Goal: Task Accomplishment & Management: Manage account settings

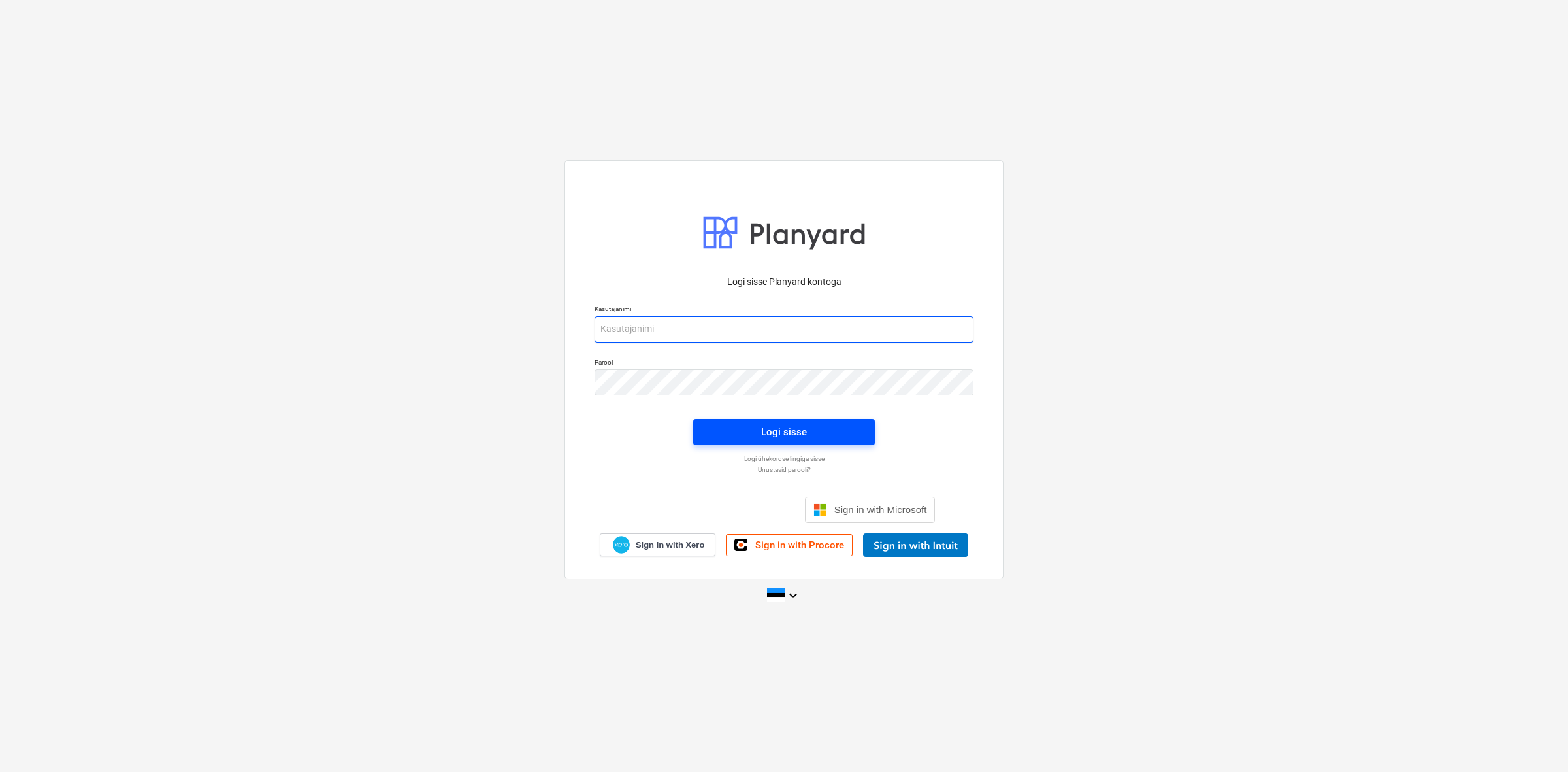
type input "[EMAIL_ADDRESS][DOMAIN_NAME]"
click at [815, 429] on span "Logi sisse" at bounding box center [784, 432] width 151 height 17
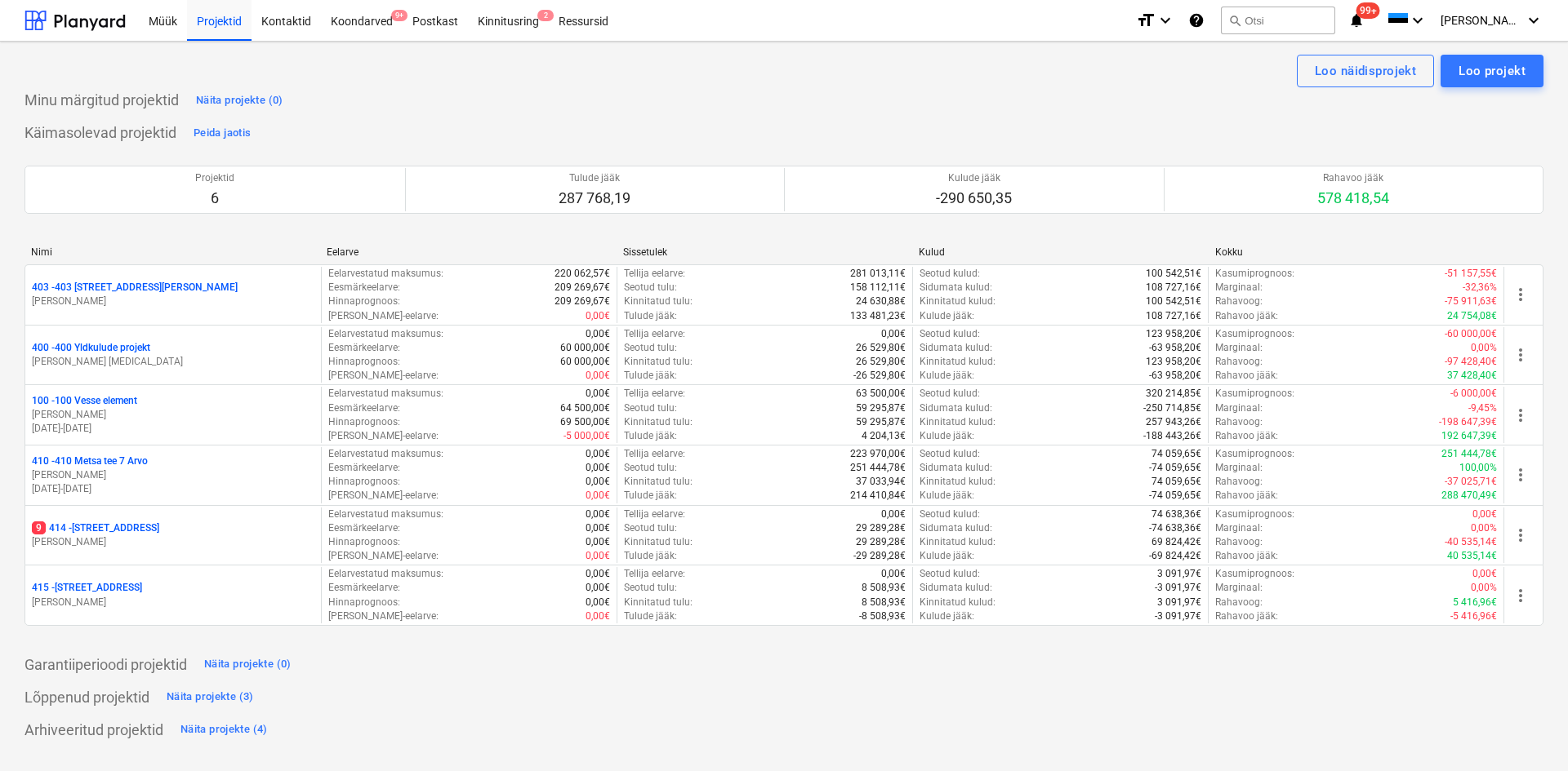
drag, startPoint x: 1924, startPoint y: 0, endPoint x: 1190, endPoint y: 112, distance: 742.5
click at [1190, 112] on div "Minu märgitud projektid Näita projekte (0)" at bounding box center [784, 100] width 1519 height 26
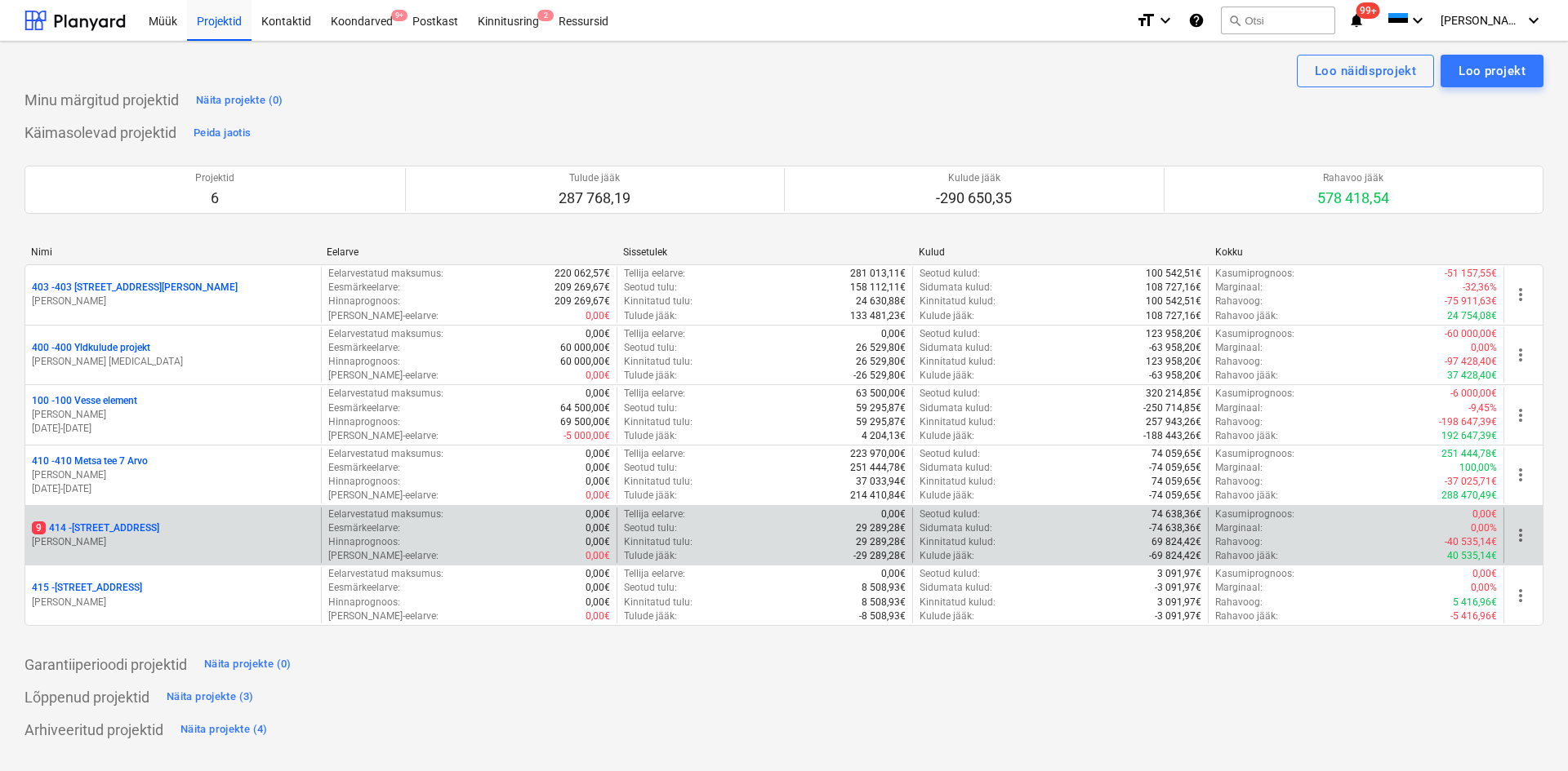
click at [85, 518] on div "9 414 - [STREET_ADDRESS] A [PERSON_NAME]" at bounding box center [173, 536] width 296 height 56
click at [82, 529] on p "9 414 - [STREET_ADDRESS]" at bounding box center [95, 529] width 127 height 14
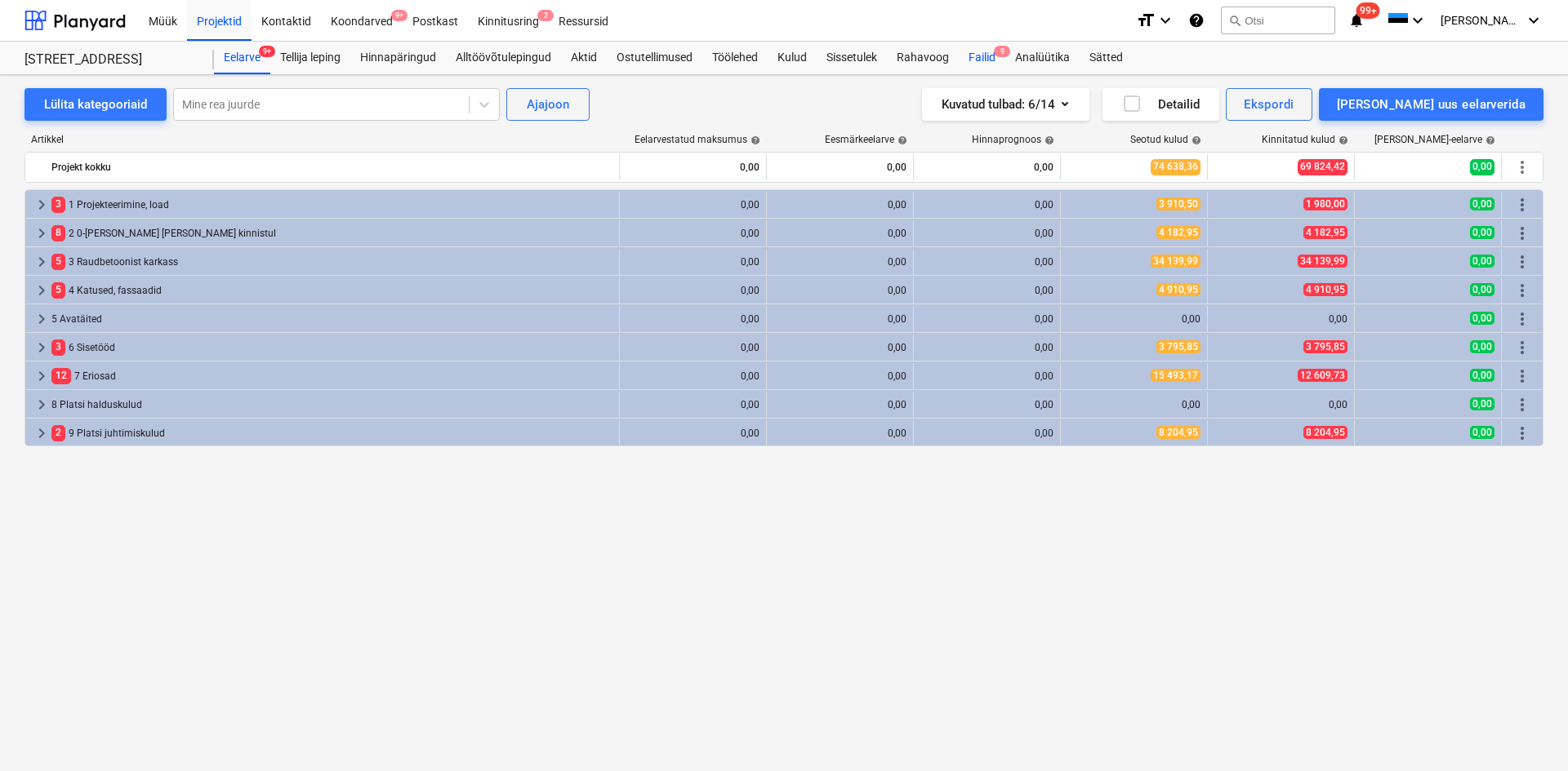
click at [1001, 49] on span "9" at bounding box center [1001, 51] width 16 height 12
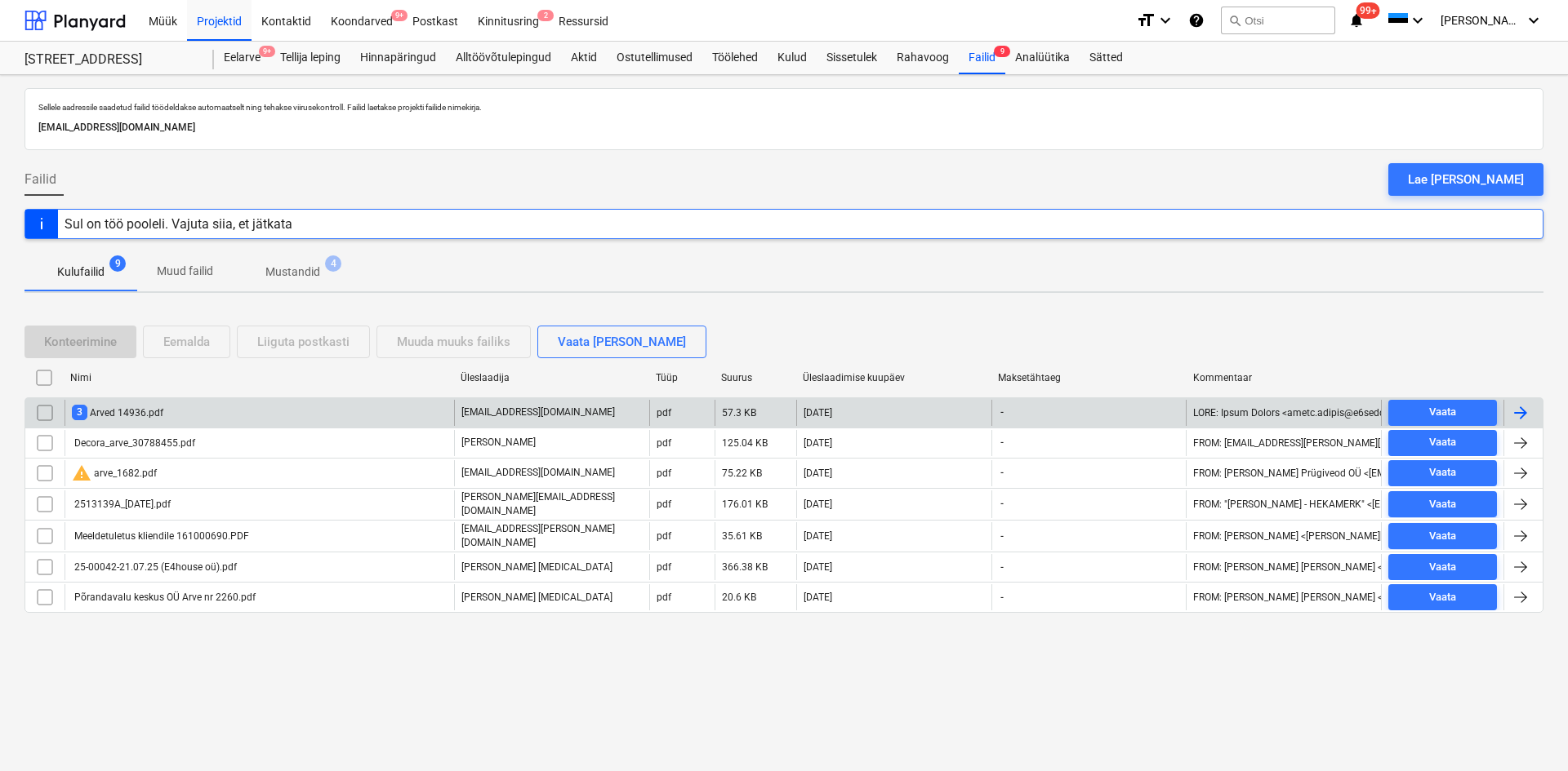
click at [1520, 411] on div at bounding box center [1520, 413] width 19 height 19
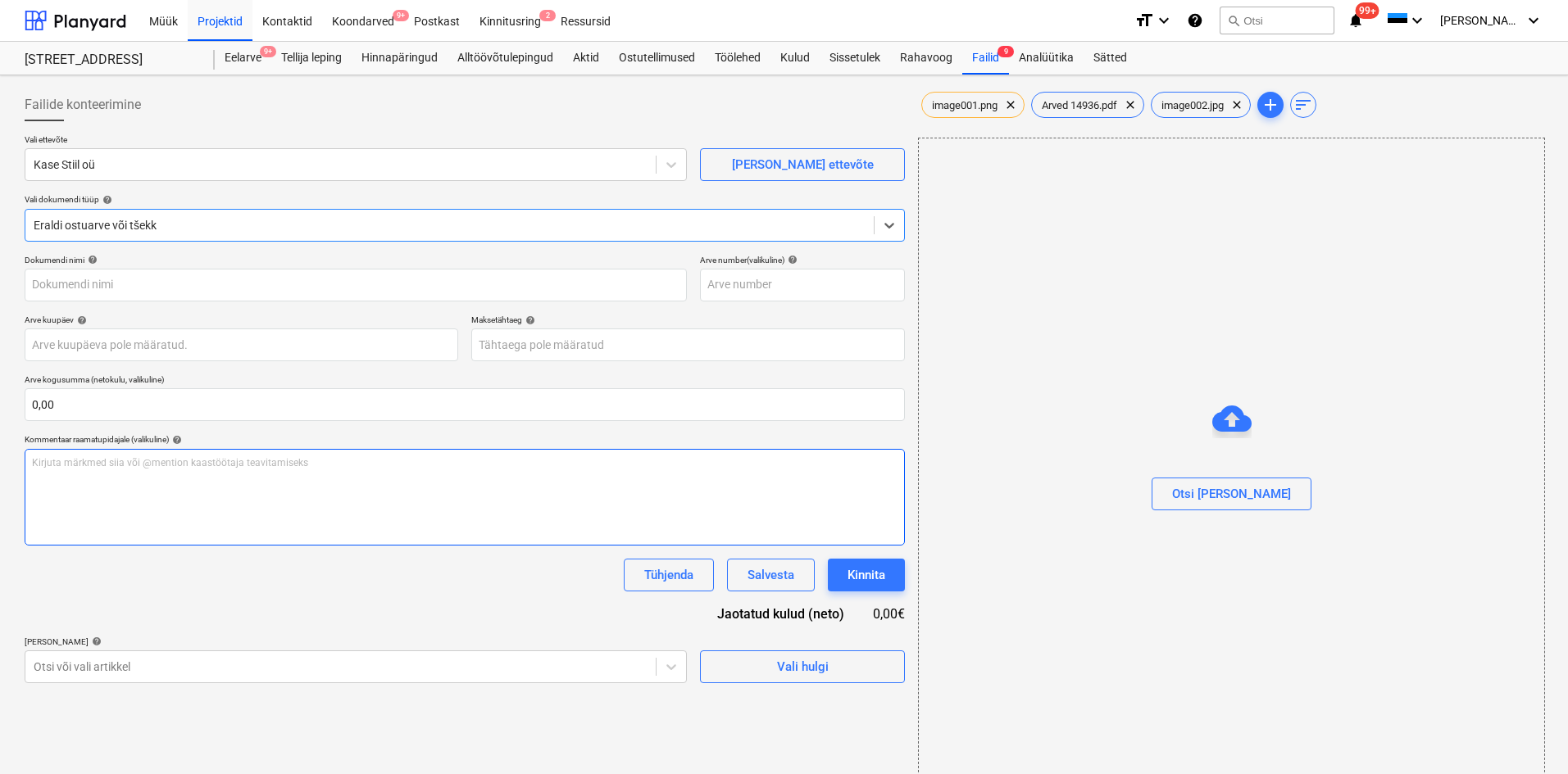
type input "image001.png"
type input "[DATE]"
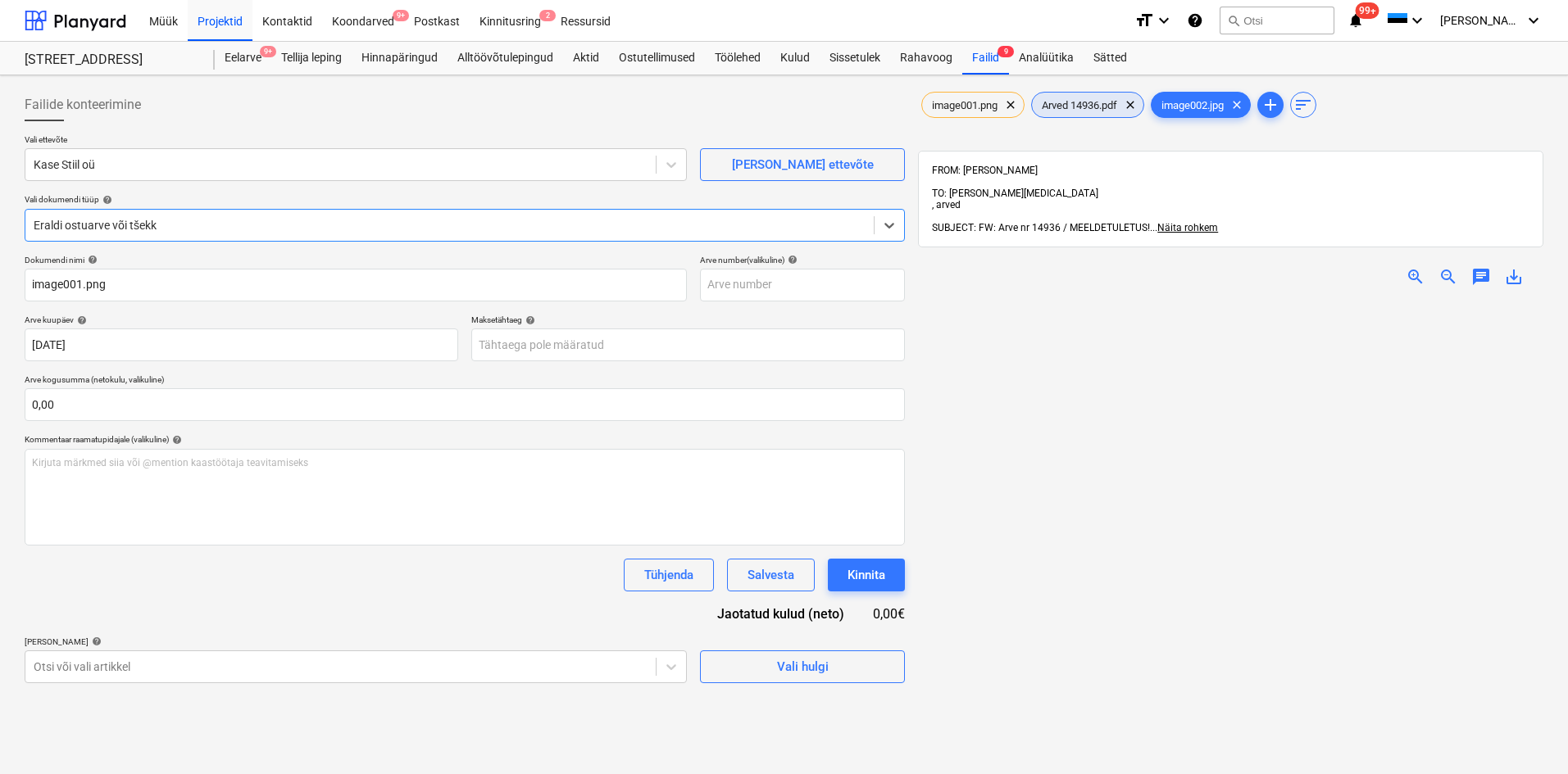
click at [1077, 103] on span "Arved 14936.pdf" at bounding box center [1080, 105] width 95 height 13
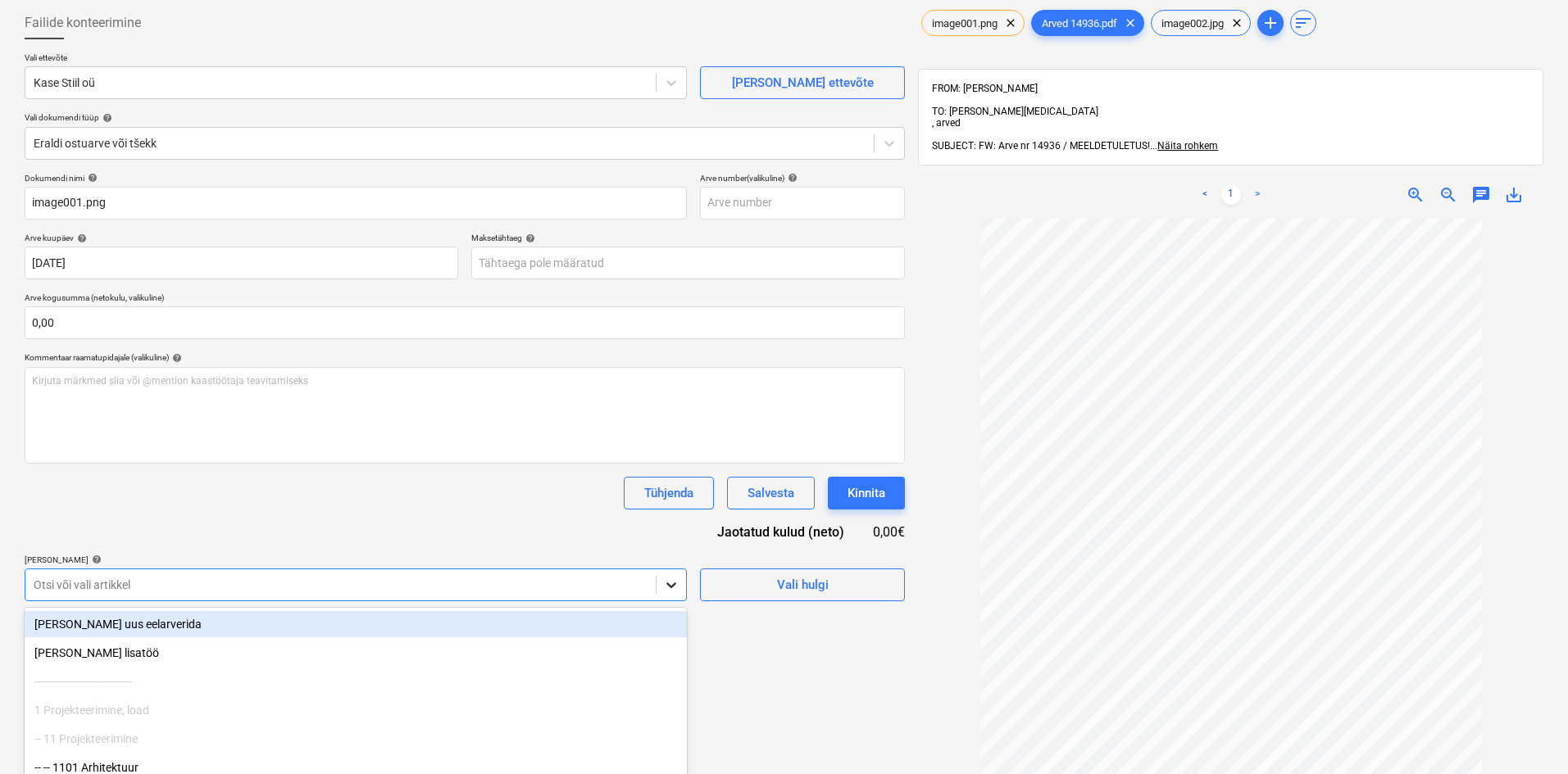
scroll to position [171, 0]
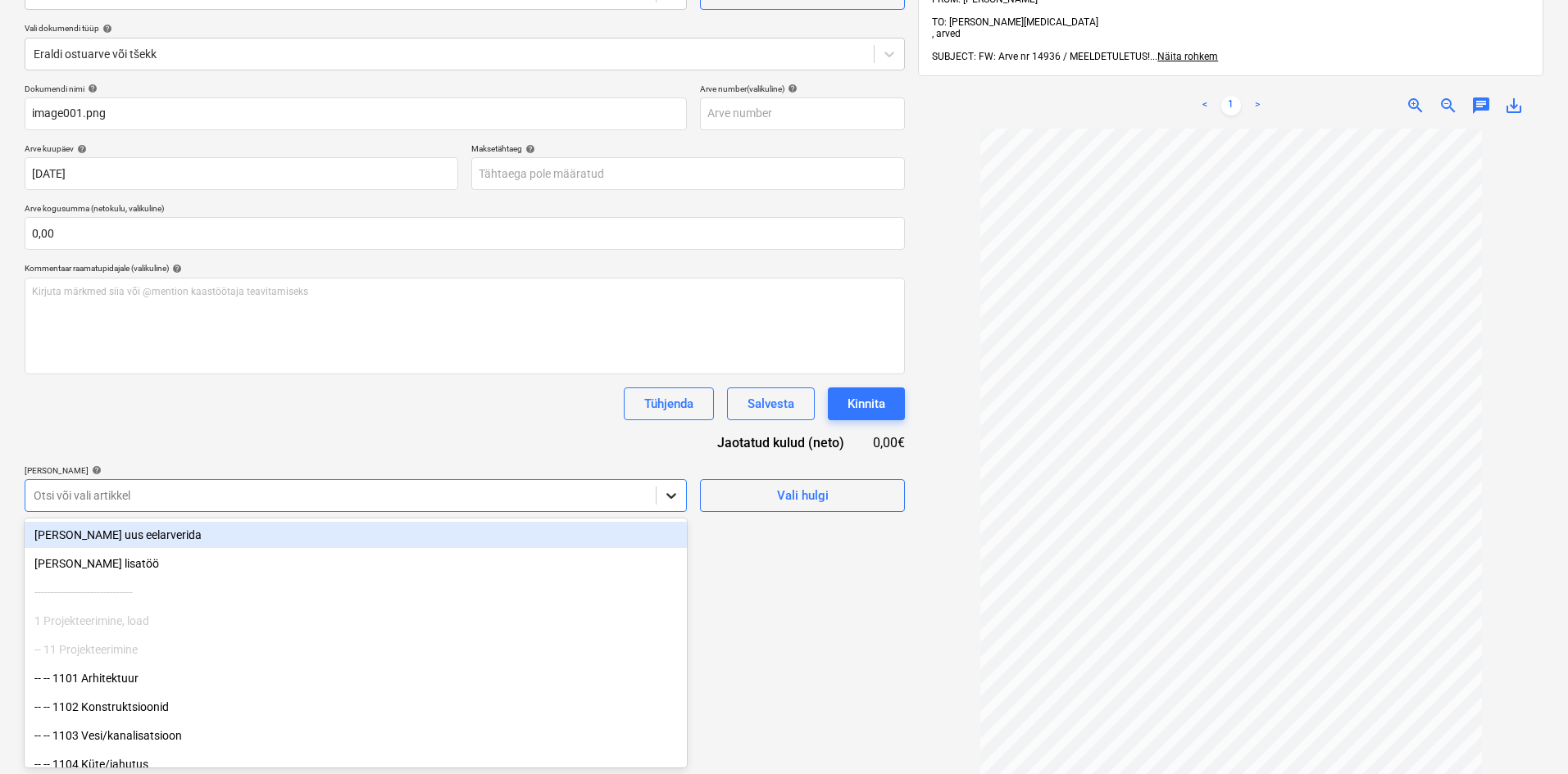
click at [666, 586] on body "Müük Projektid Kontaktid Koondarved 9+ Postkast Kinnitusring 2 Ressursid format…" at bounding box center [784, 215] width 1568 height 774
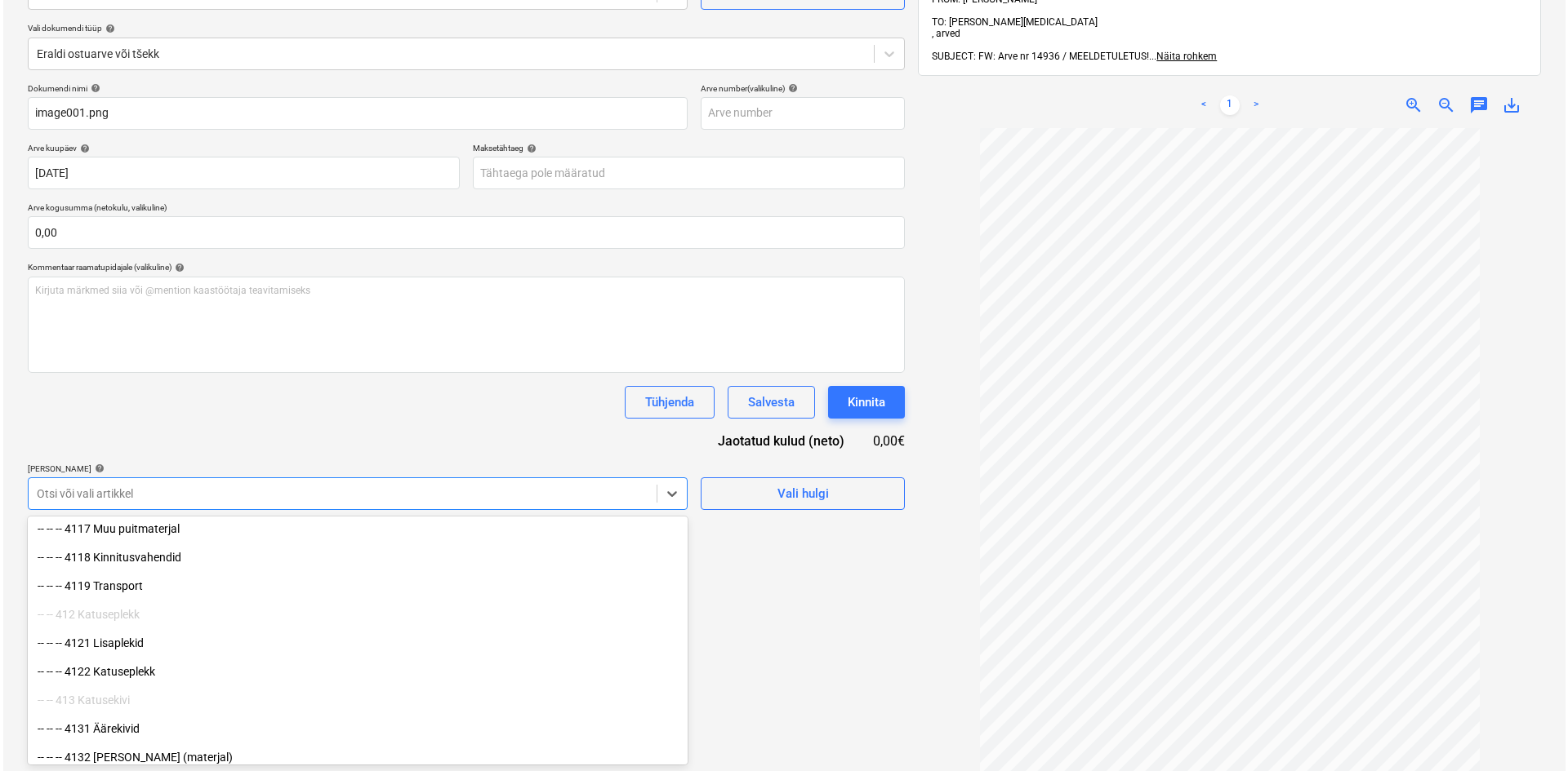
scroll to position [2449, 0]
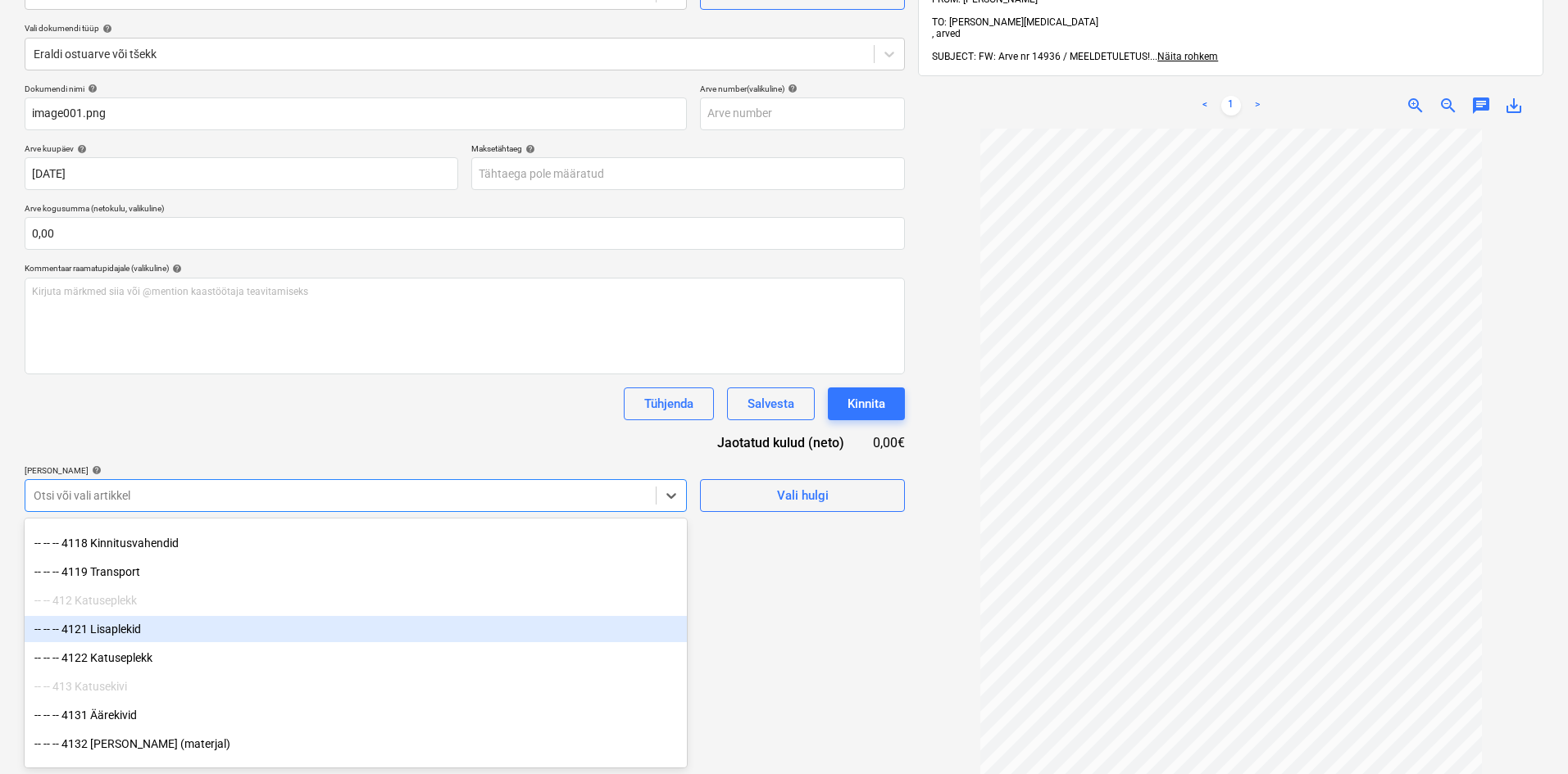
click at [111, 628] on div "-- -- -- 4121 Lisaplekid" at bounding box center [355, 629] width 662 height 26
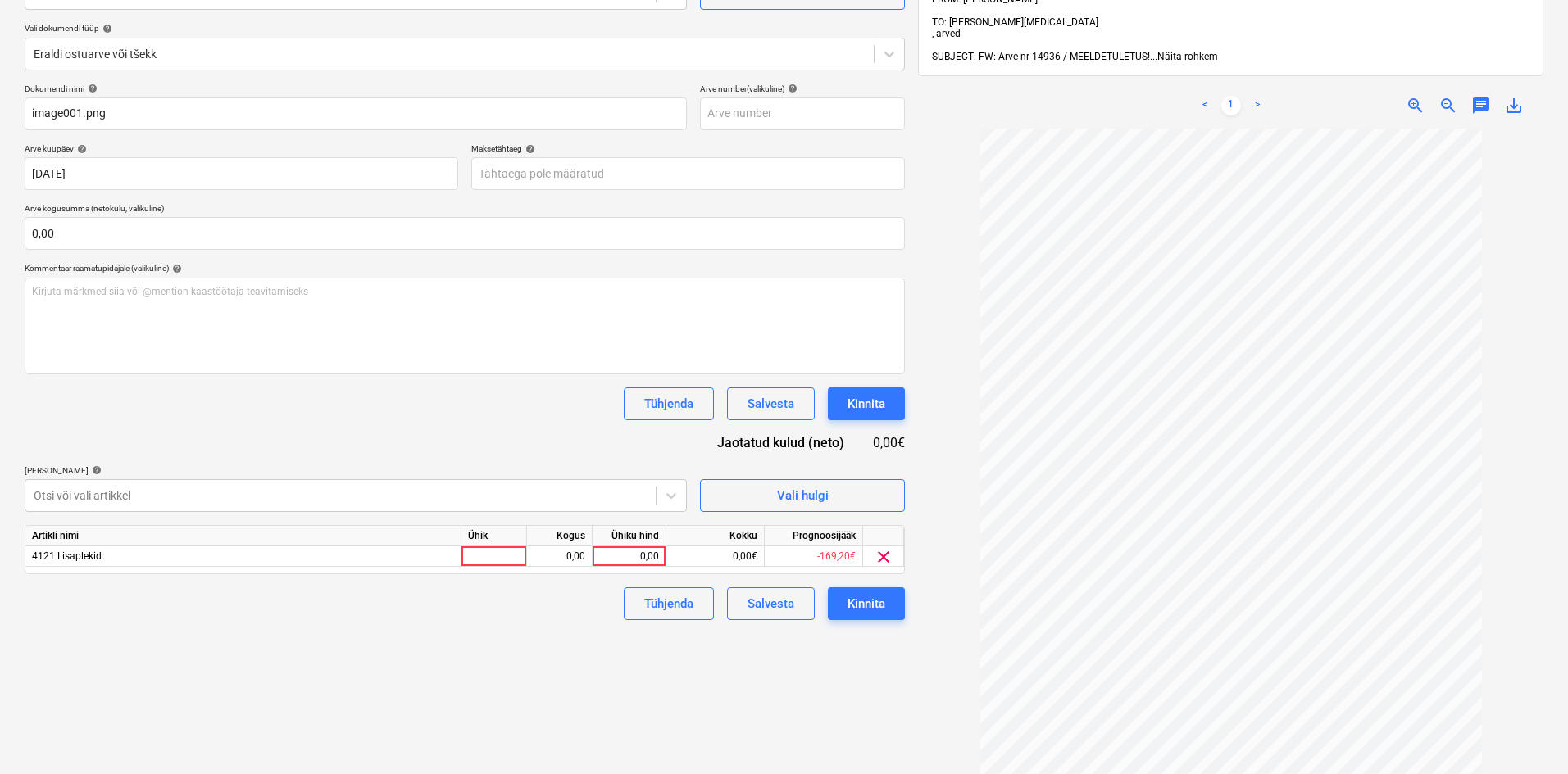
click at [758, 666] on div "Failide konteerimine Vali ettevõte Kase Stiil oü [PERSON_NAME] uus ettevõte Val…" at bounding box center [466, 387] width 894 height 953
click at [488, 556] on div at bounding box center [494, 556] width 65 height 20
type input "tk"
click at [560, 557] on div "0,00" at bounding box center [559, 556] width 52 height 20
type input "1"
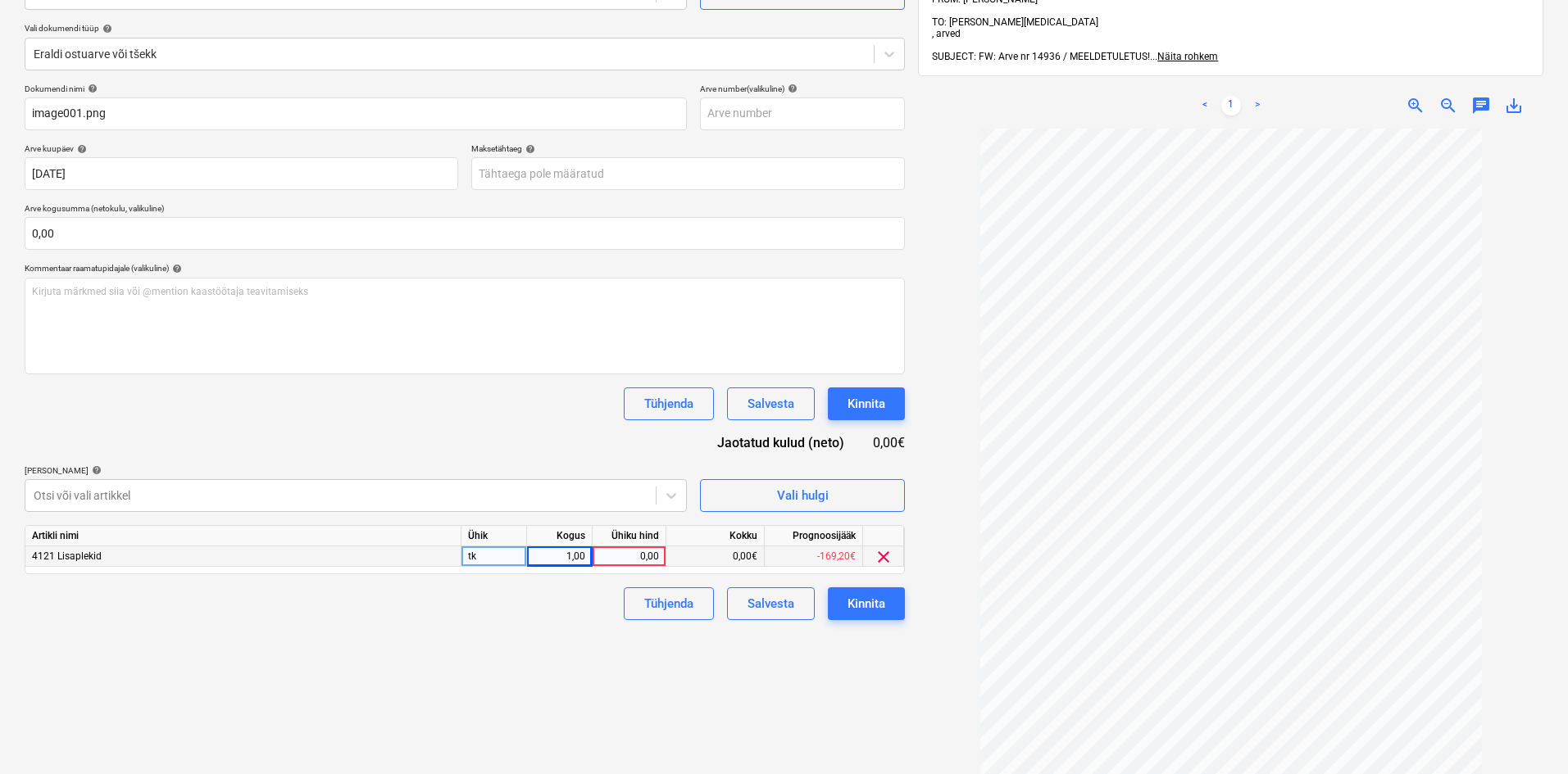
click at [643, 557] on div "0,00" at bounding box center [628, 556] width 59 height 20
type input "55,20"
click at [868, 604] on div "Kinnita" at bounding box center [866, 604] width 38 height 21
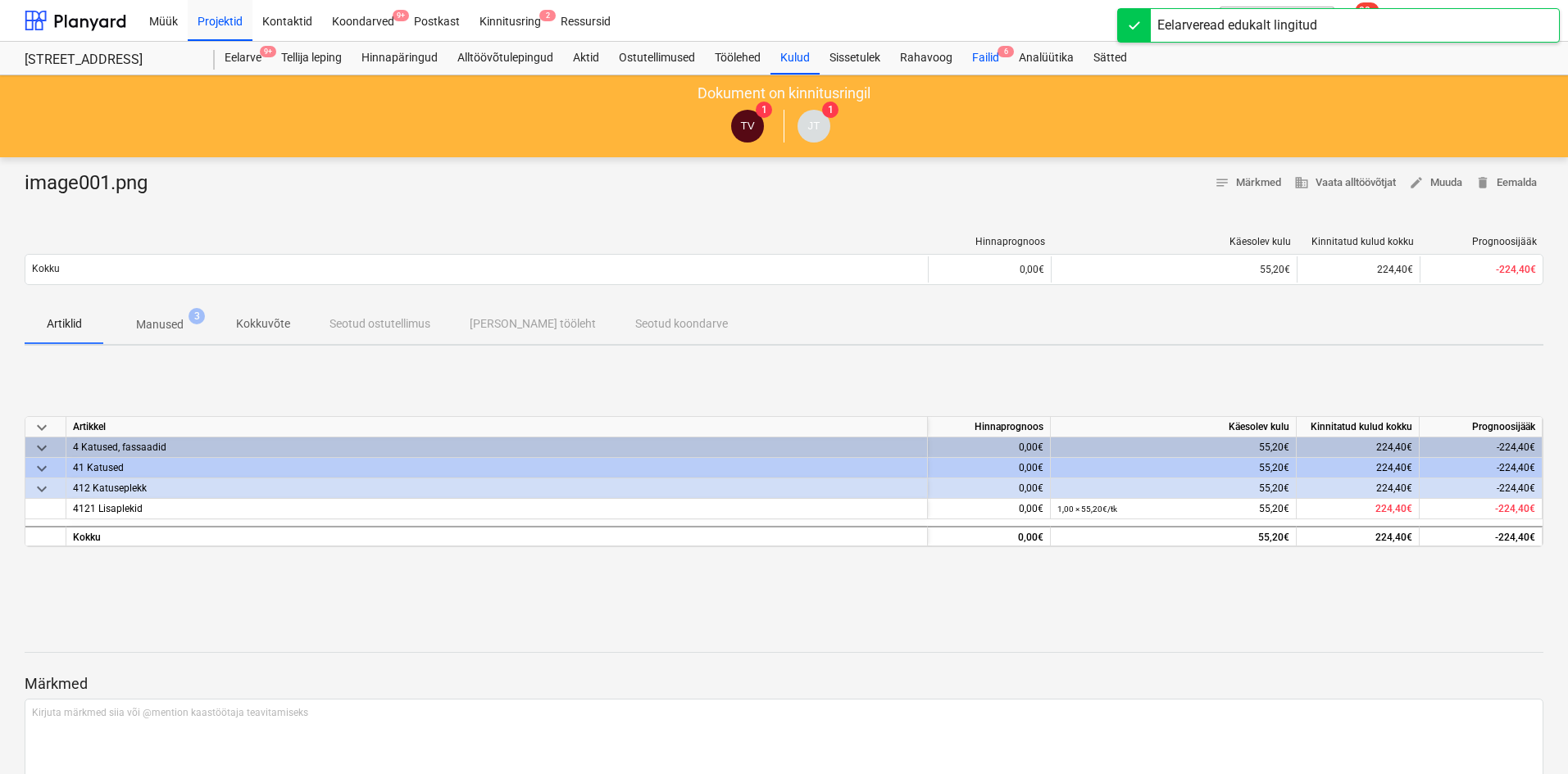
click at [1008, 46] on span "6" at bounding box center [1005, 52] width 17 height 12
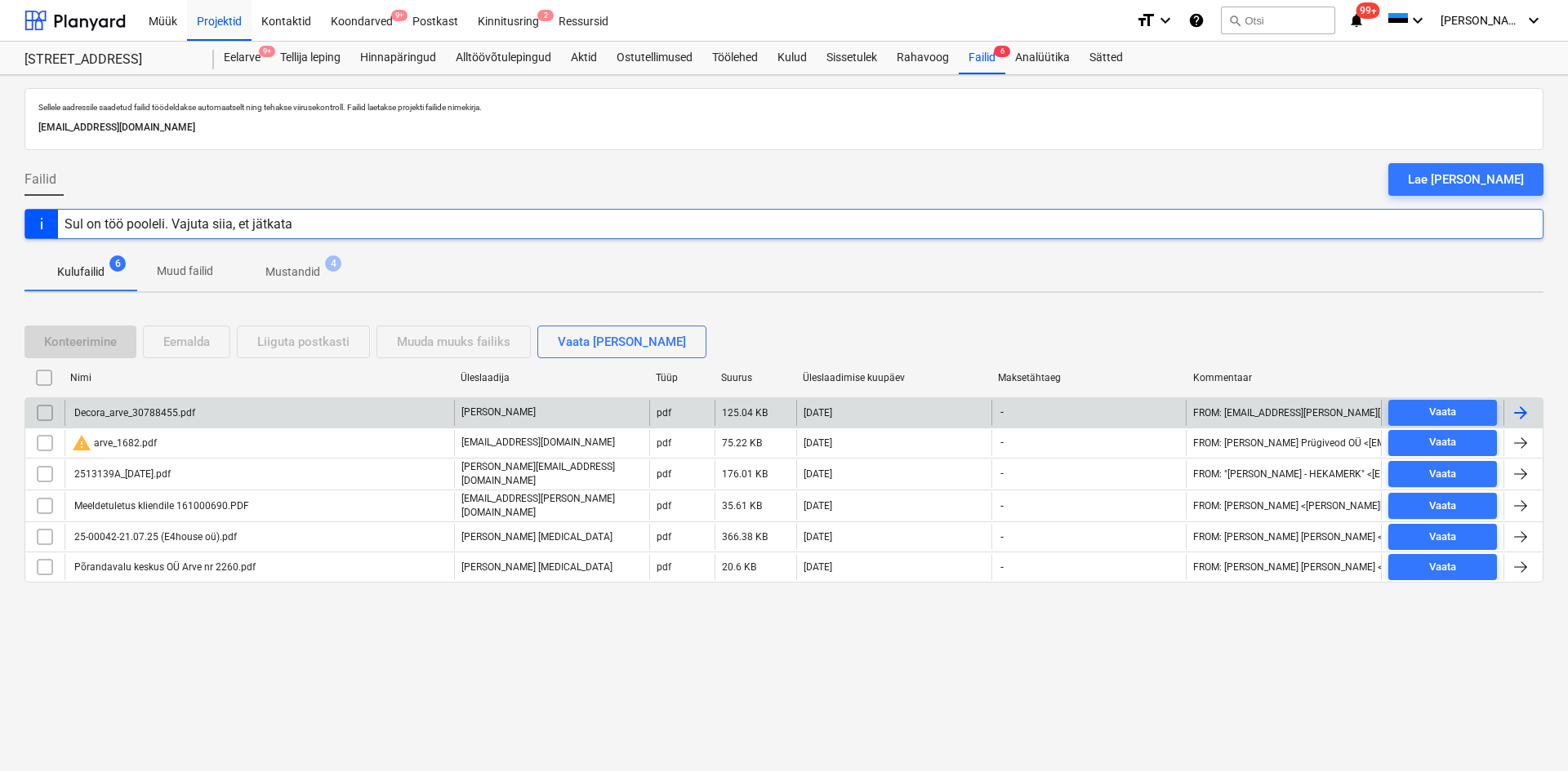
click at [1532, 407] on div at bounding box center [1523, 412] width 39 height 26
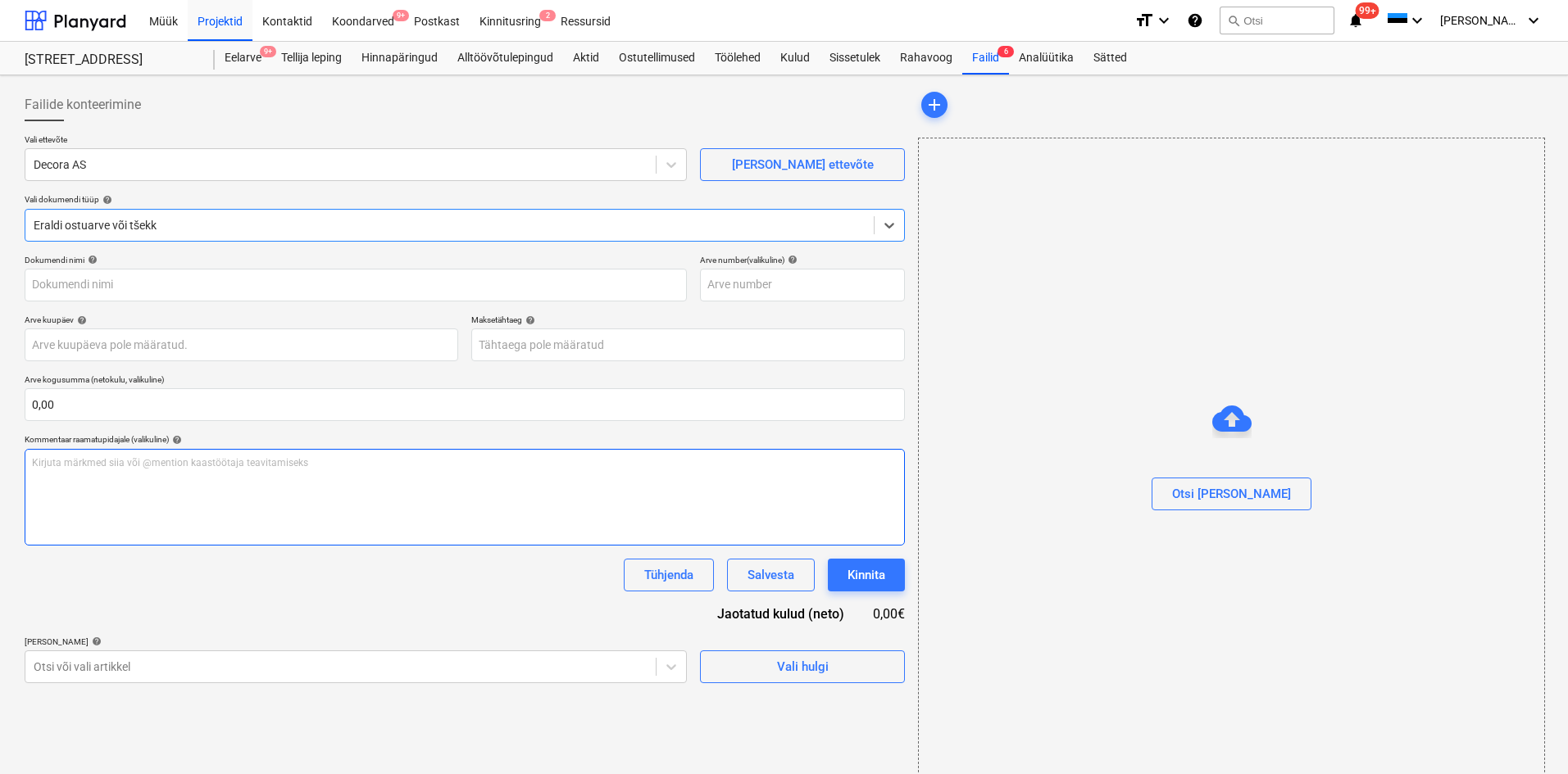
type input "Decora_arve_30788455.pdf"
type input "[DATE]"
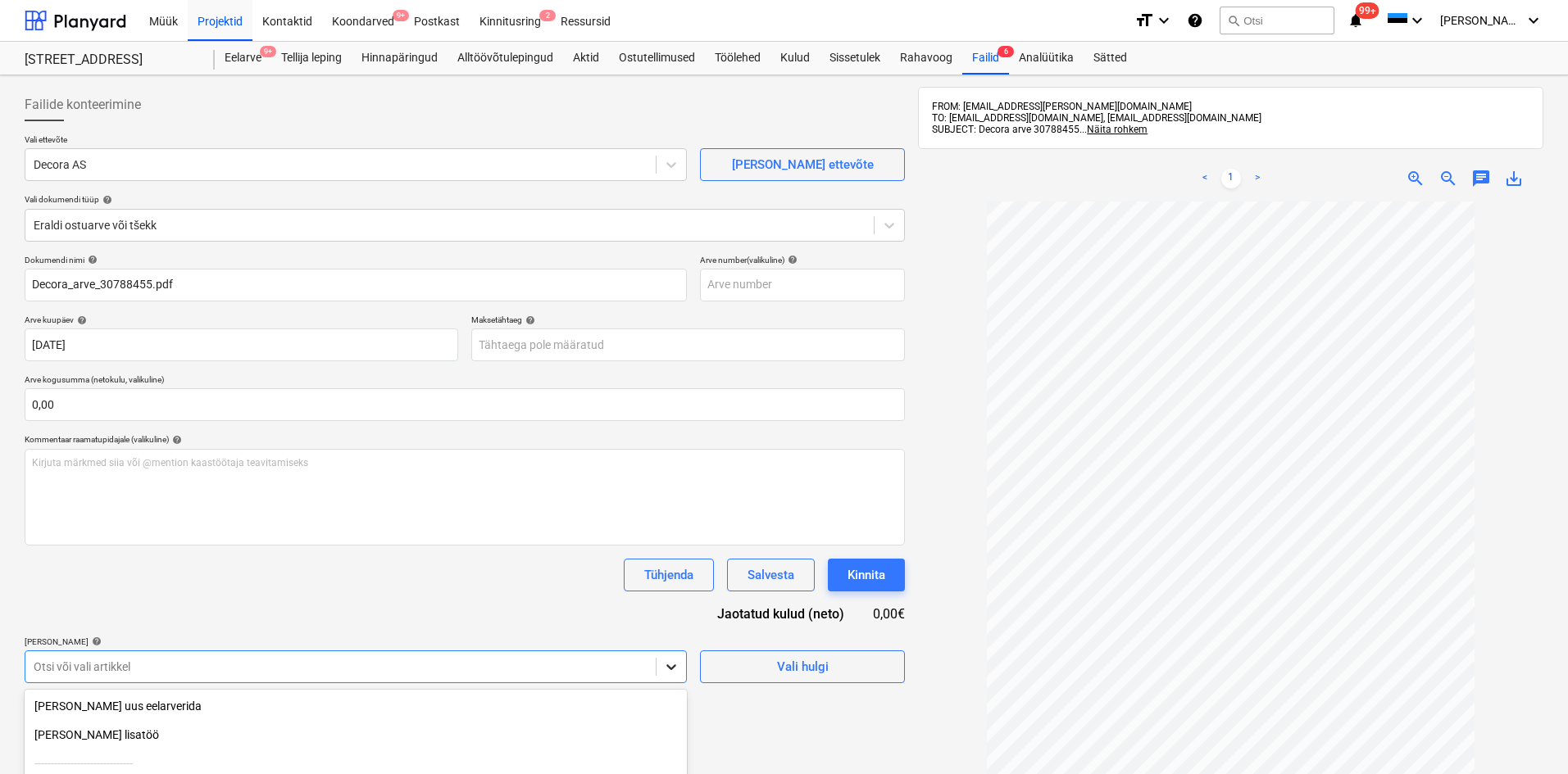
click at [672, 671] on body "Müük Projektid Kontaktid Koondarved 9+ Postkast Kinnitusring 2 Ressursid format…" at bounding box center [784, 387] width 1568 height 774
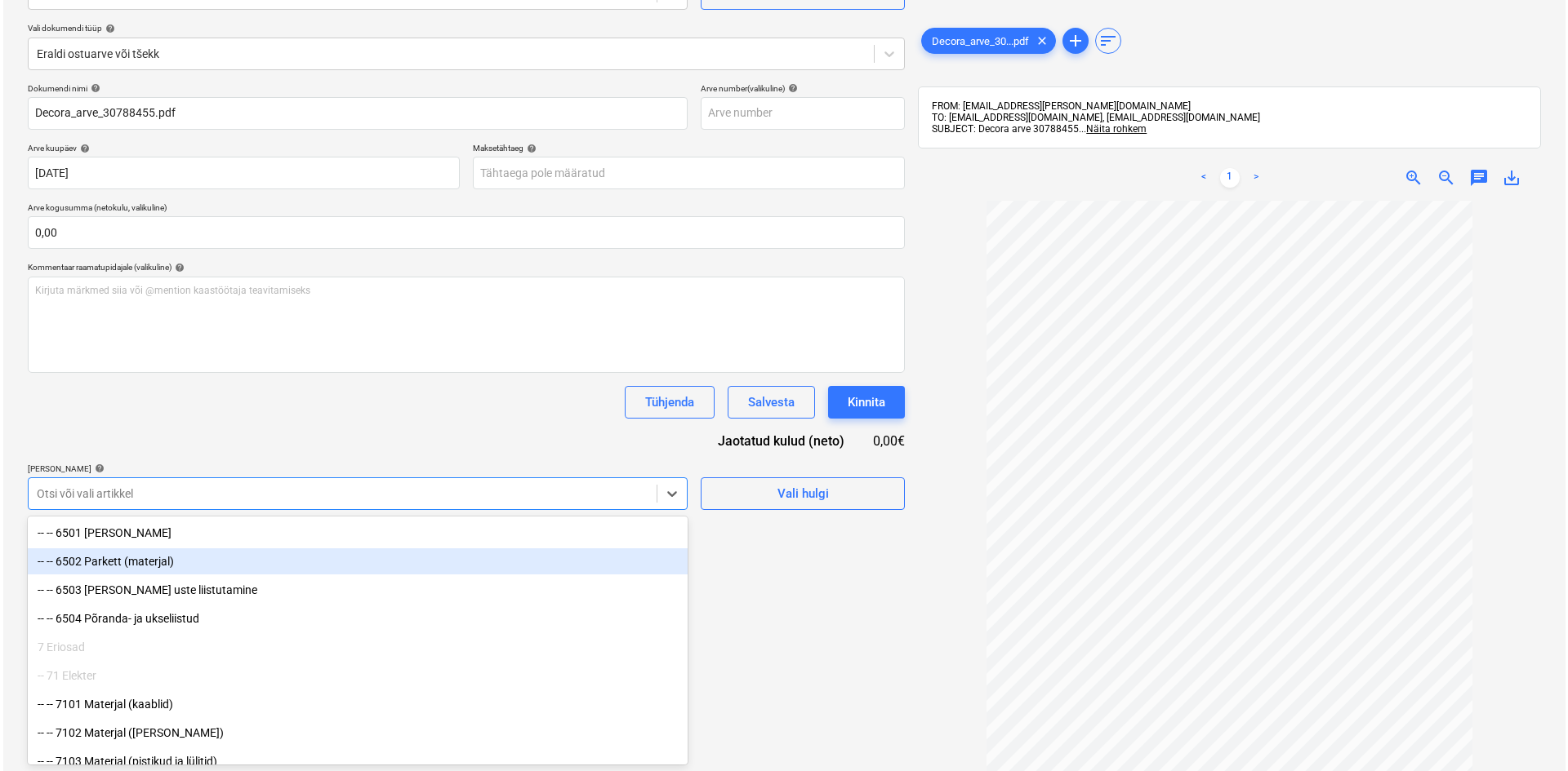
scroll to position [5061, 0]
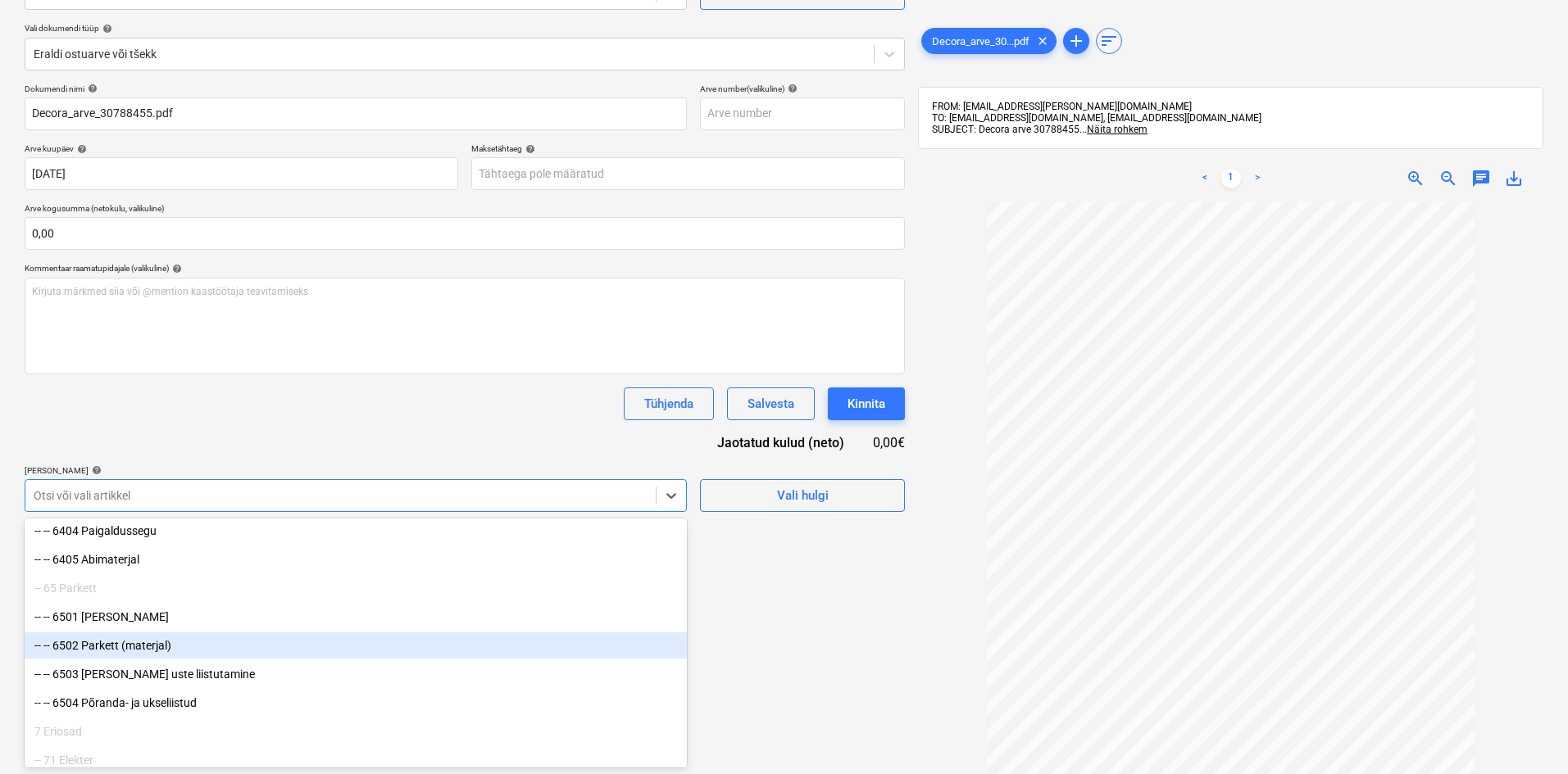
click at [136, 646] on div "-- -- 6502 Parkett (materjal)" at bounding box center [355, 645] width 662 height 26
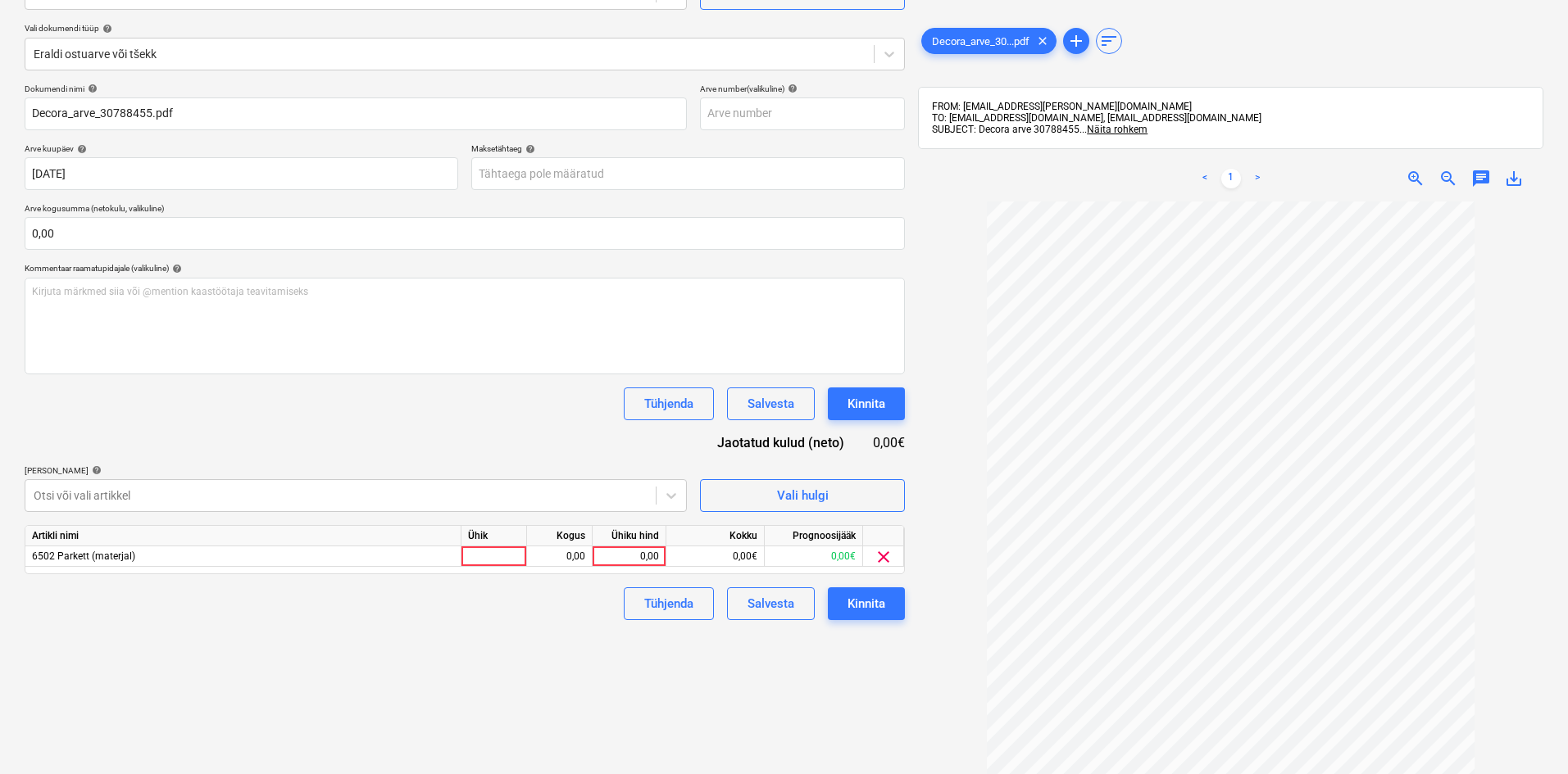
click at [751, 676] on div "Failide konteerimine Vali ettevõte Decora AS [PERSON_NAME] uus ettevõte Vali do…" at bounding box center [466, 370] width 894 height 919
click at [477, 552] on div at bounding box center [494, 556] width 65 height 20
type input "tk"
click at [565, 555] on div "0,00" at bounding box center [559, 556] width 52 height 20
type input "1"
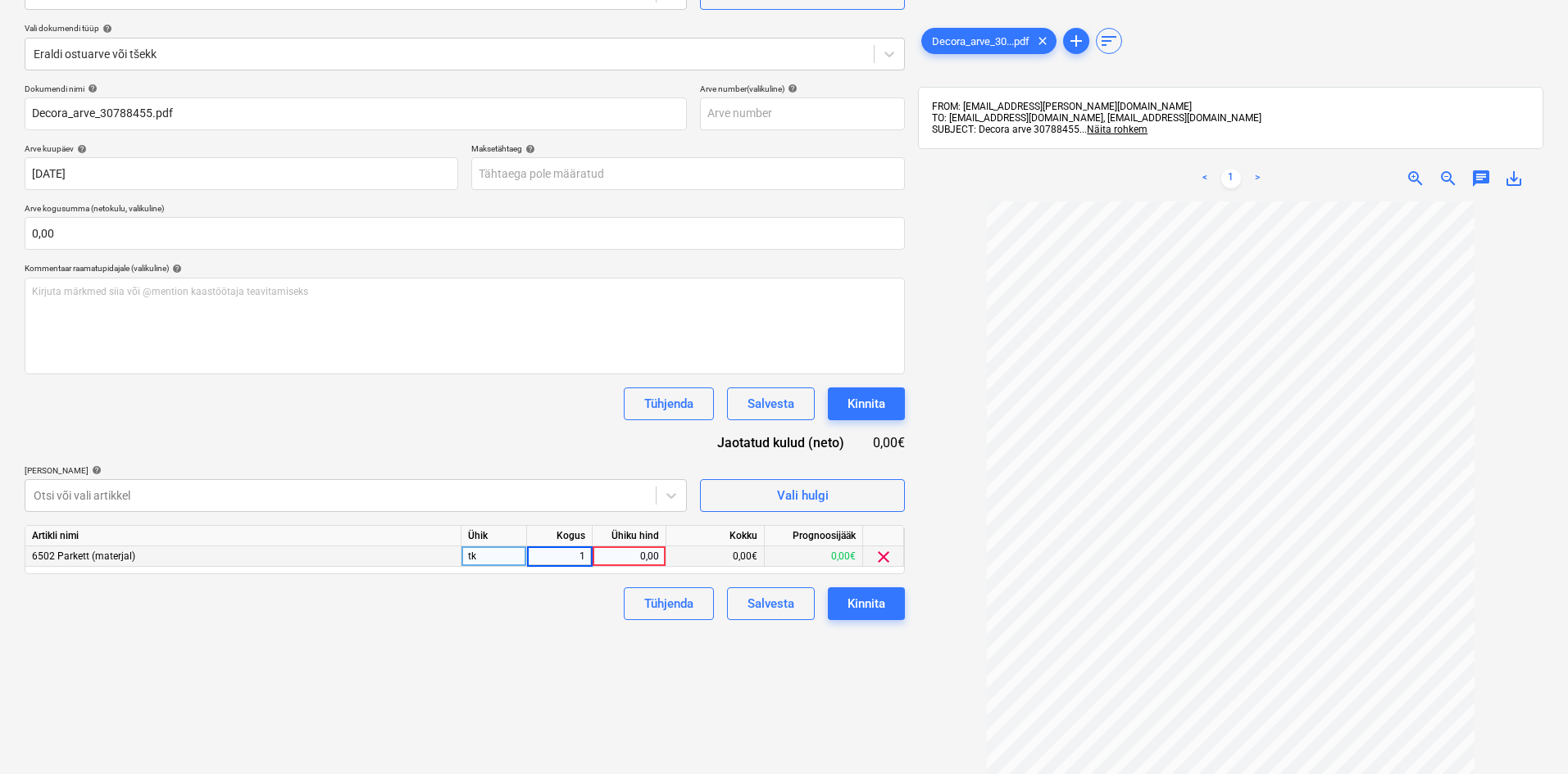
click at [634, 554] on div "0,00" at bounding box center [628, 556] width 59 height 20
click at [1412, 173] on span "zoom_in" at bounding box center [1416, 178] width 19 height 19
click at [629, 555] on div "0,00" at bounding box center [628, 556] width 59 height 20
type input "2338,79"
click at [863, 601] on div "Kinnita" at bounding box center [866, 604] width 38 height 21
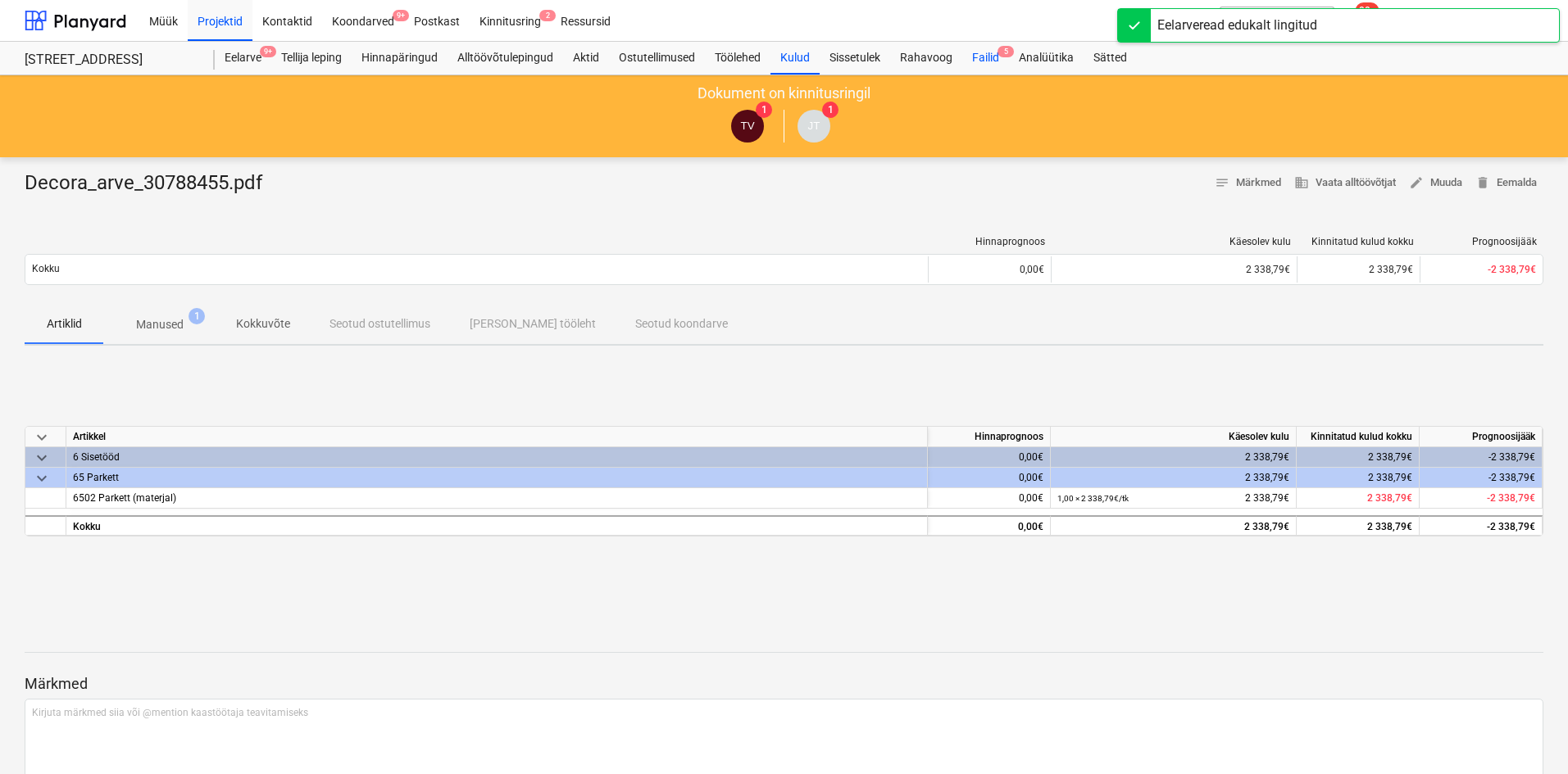
click at [1005, 50] on span "5" at bounding box center [1005, 52] width 17 height 12
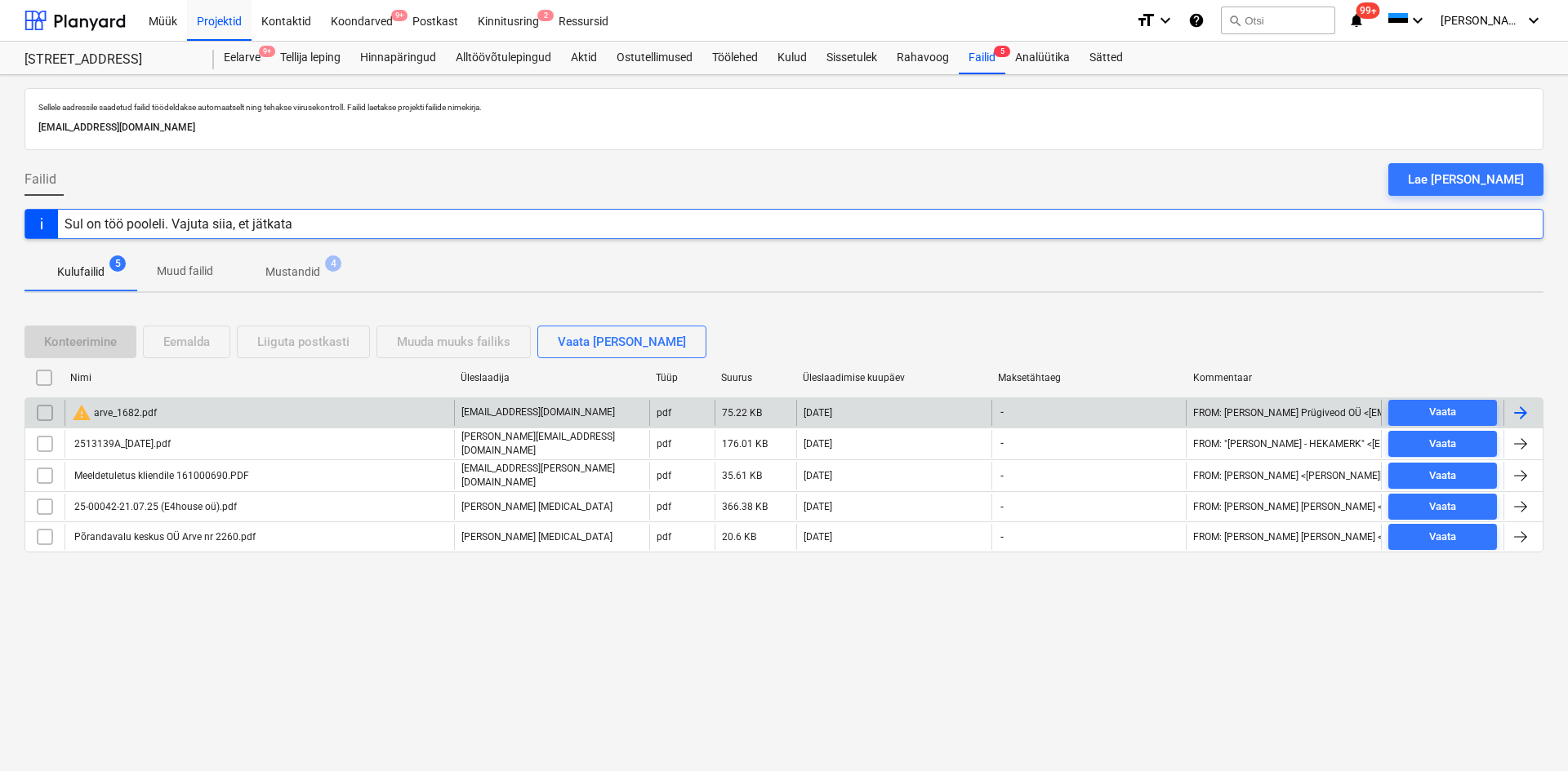
click at [1525, 409] on div at bounding box center [1520, 413] width 19 height 19
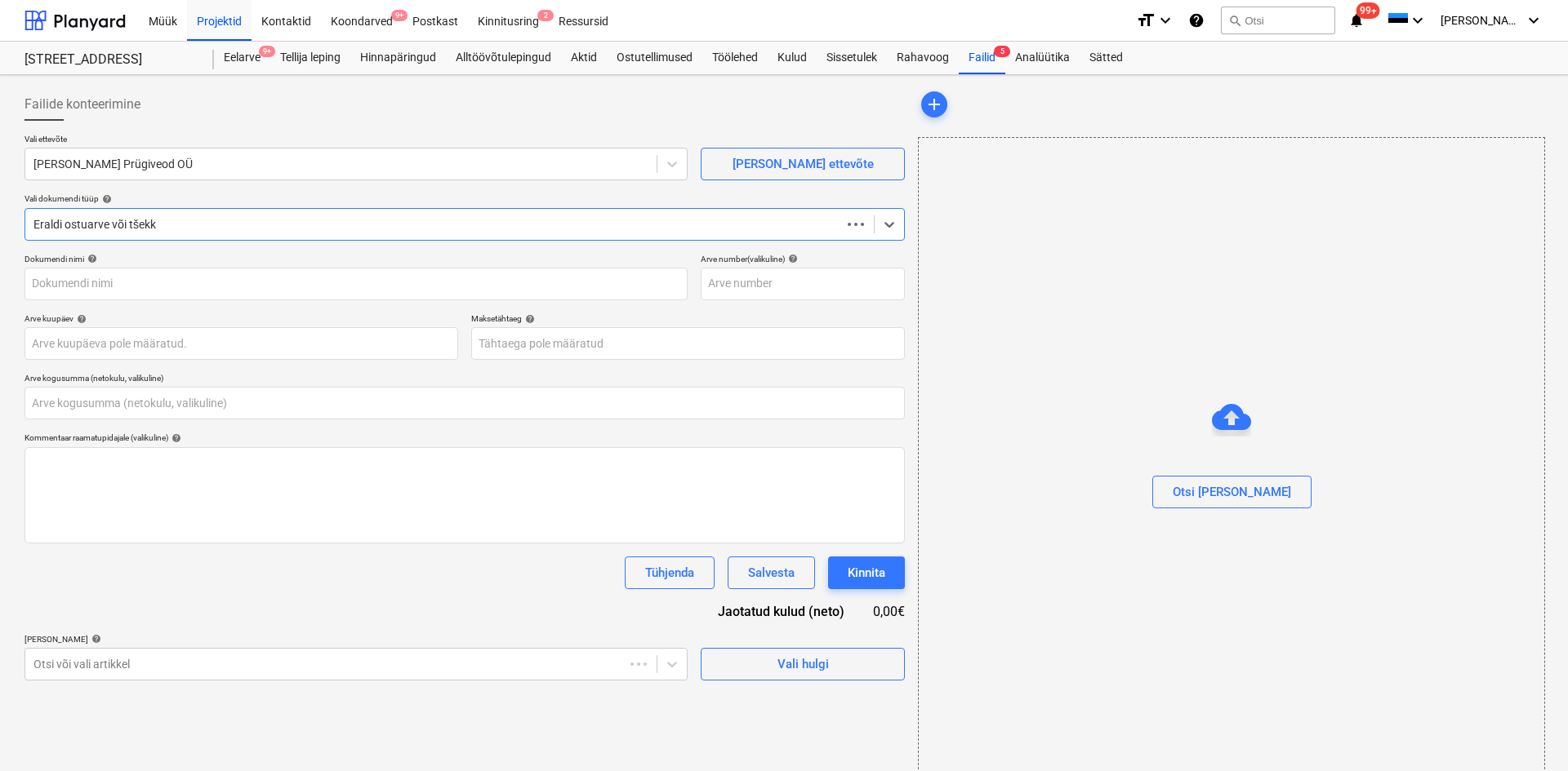
type input "0,00"
type input "arve_1682.pdf"
type input "[DATE]"
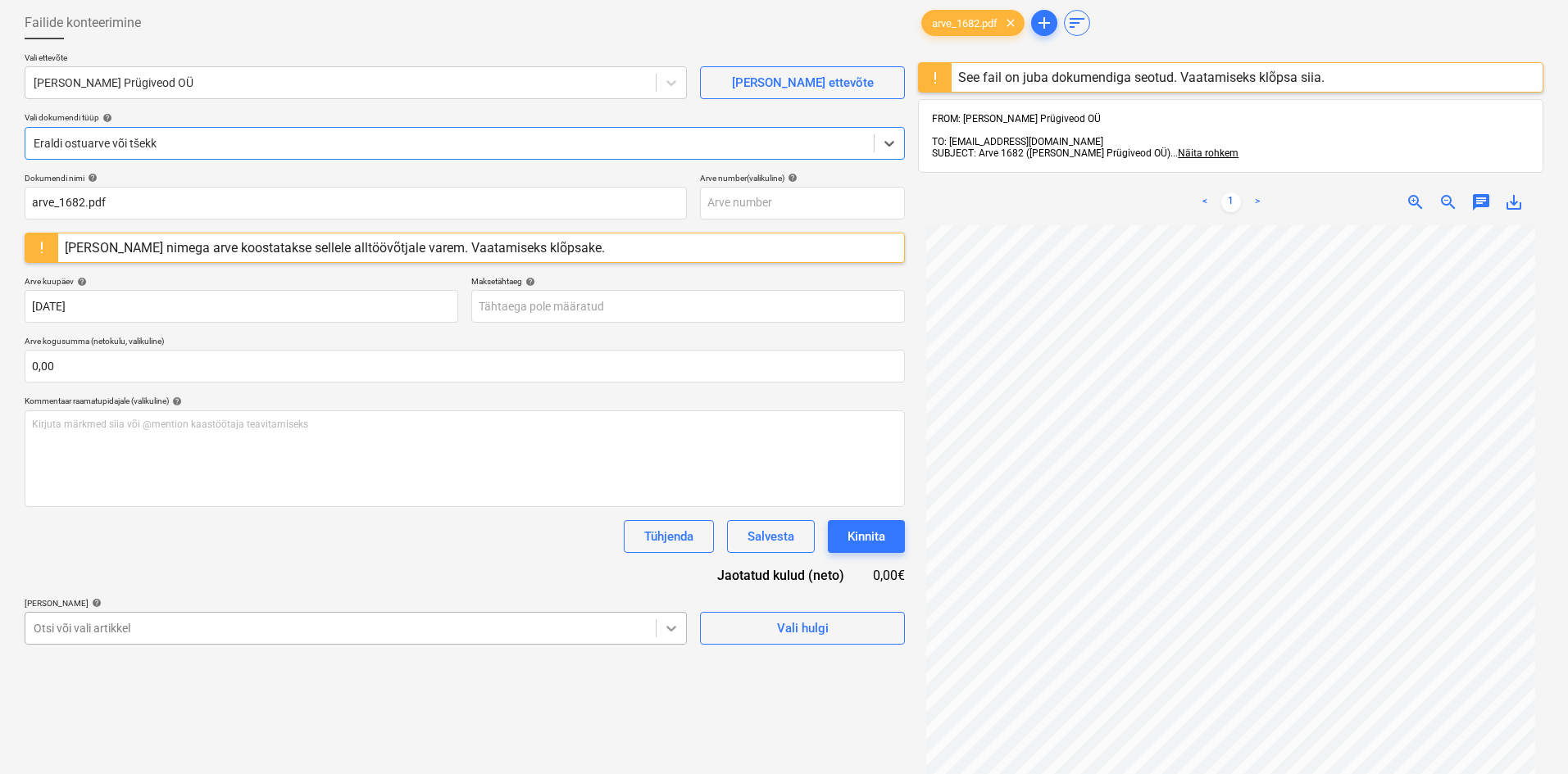
click at [673, 621] on body "Müük Projektid Kontaktid Koondarved 9+ Postkast Kinnitusring 2 Ressursid format…" at bounding box center [784, 305] width 1568 height 774
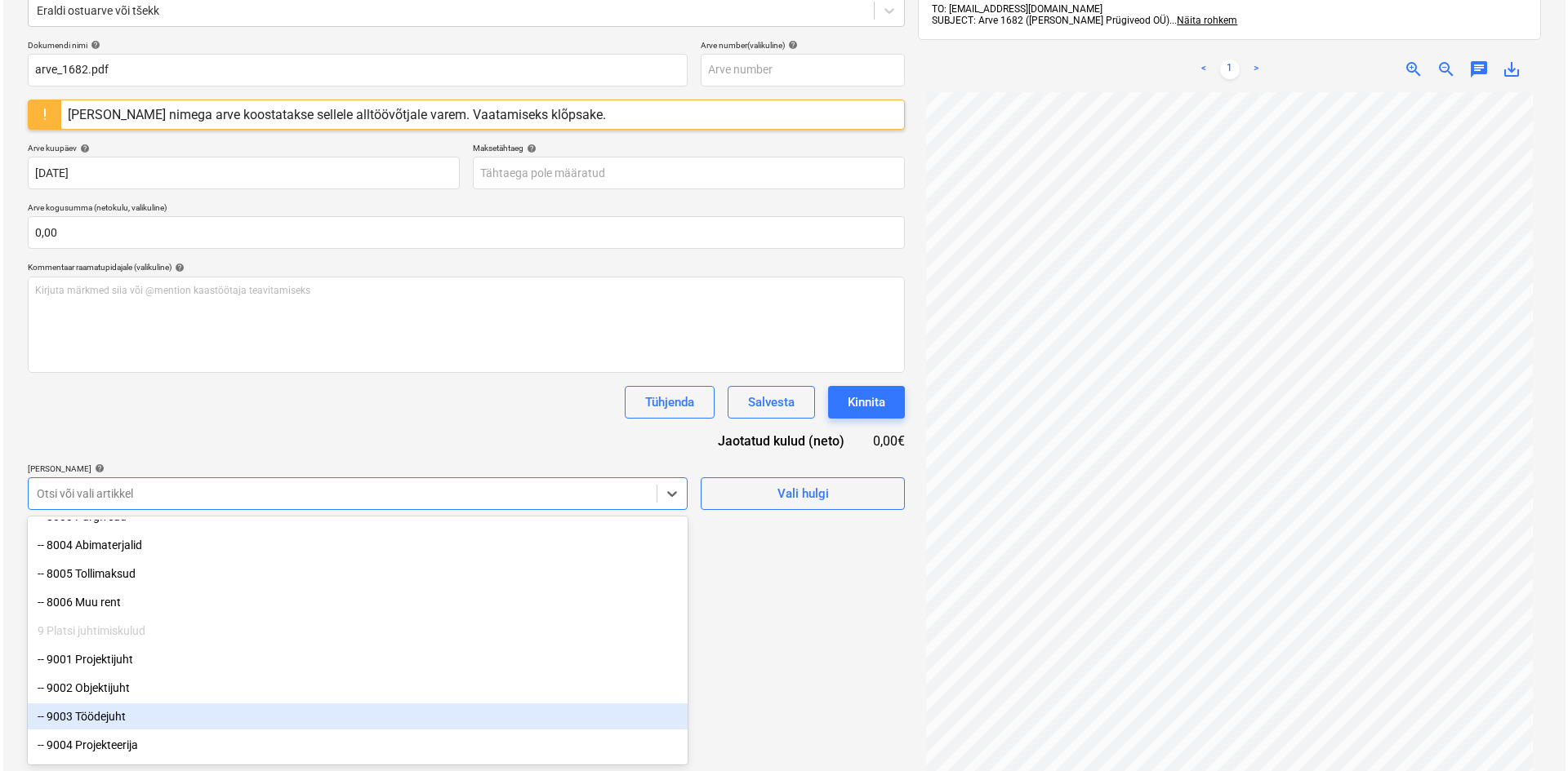
scroll to position [6388, 0]
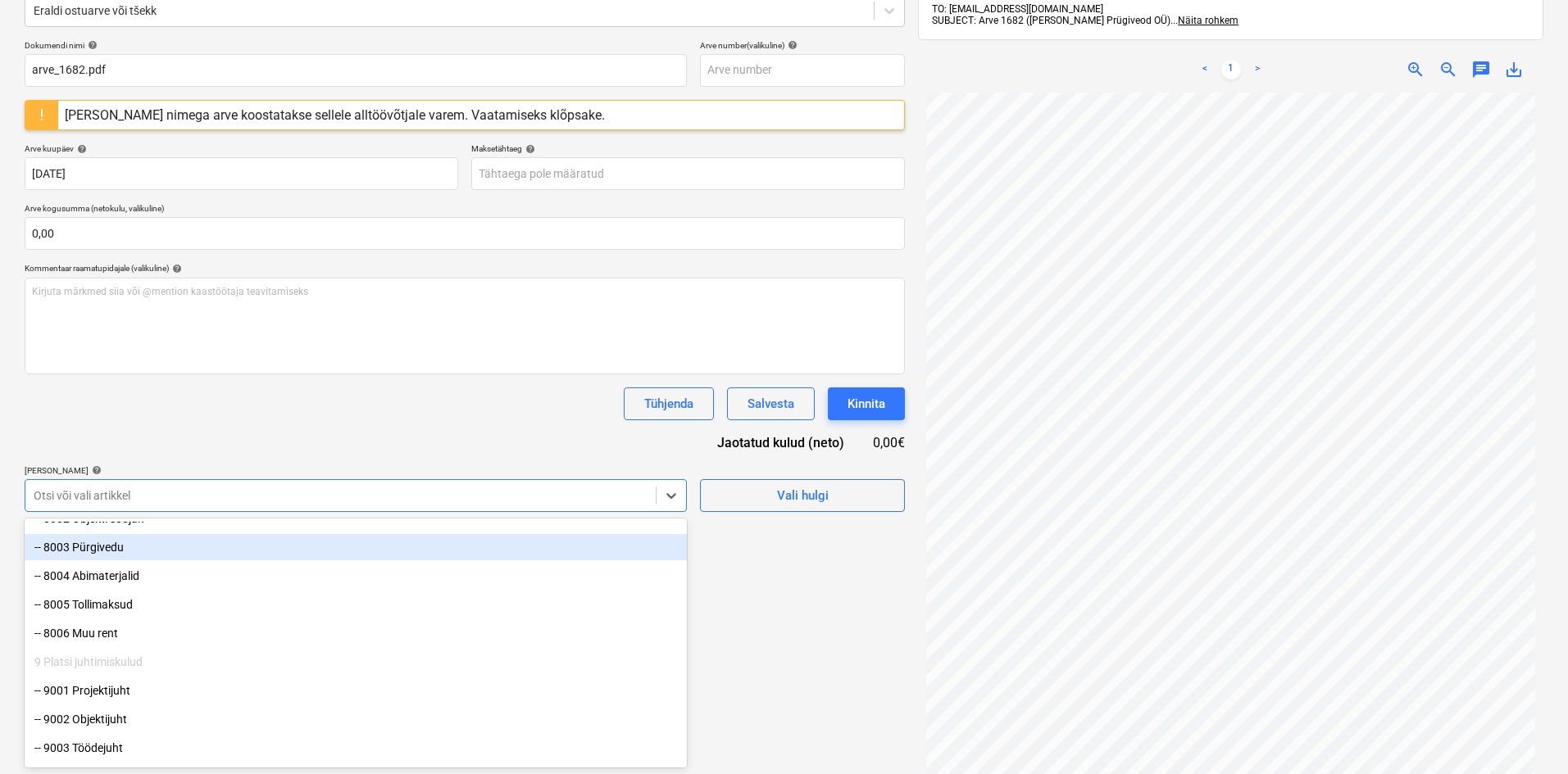
click at [106, 545] on div "-- 8003 Pürgivedu" at bounding box center [355, 547] width 662 height 26
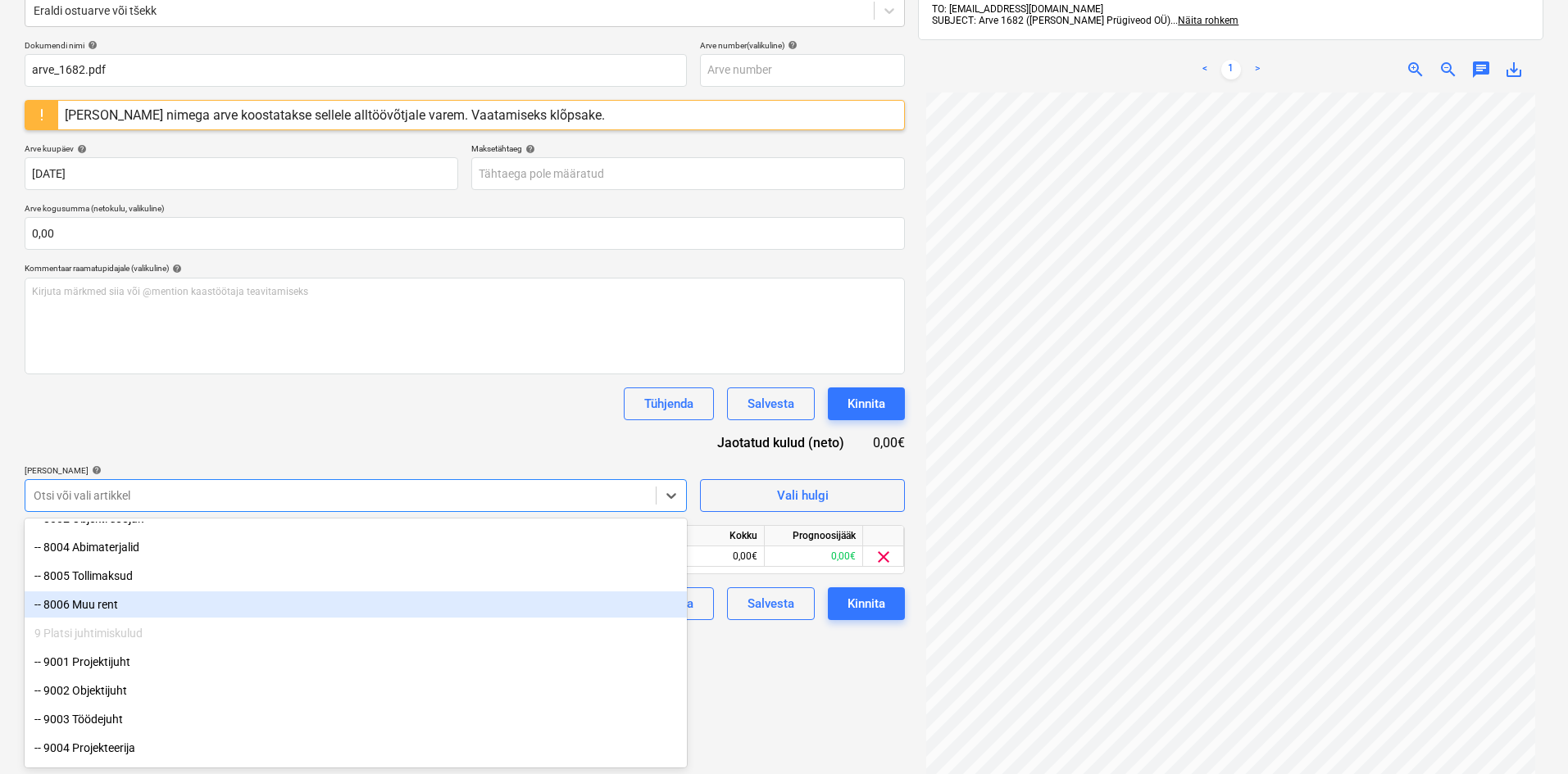
click at [771, 694] on div "Failide konteerimine Vali ettevõte [PERSON_NAME] Prügiveod OÜ [PERSON_NAME] uus…" at bounding box center [466, 348] width 894 height 961
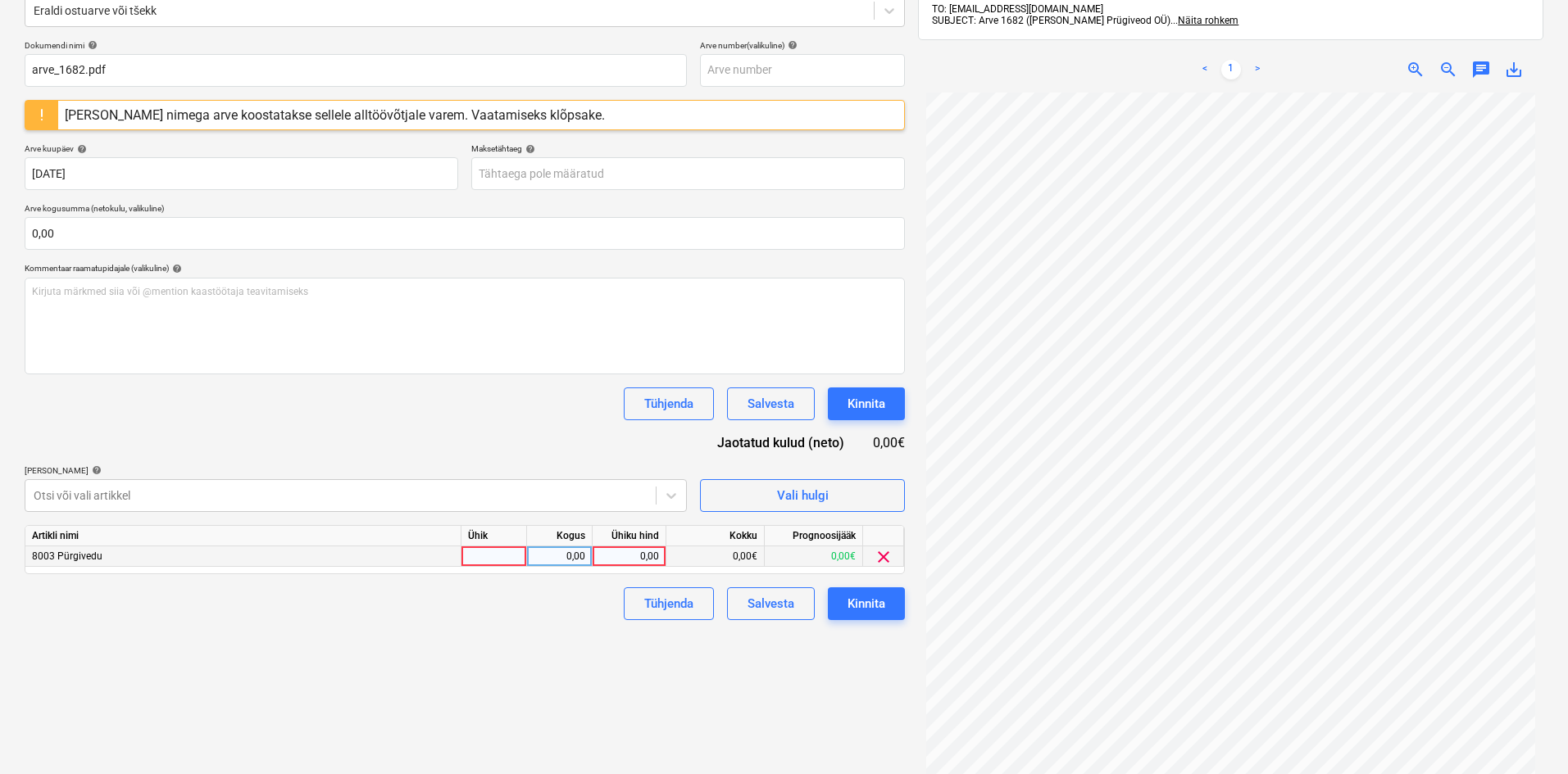
click at [479, 552] on div at bounding box center [494, 556] width 65 height 20
type input "tk"
click at [560, 556] on div "0,00" at bounding box center [559, 556] width 52 height 20
type input "1"
click at [638, 559] on div "0,00" at bounding box center [628, 556] width 59 height 20
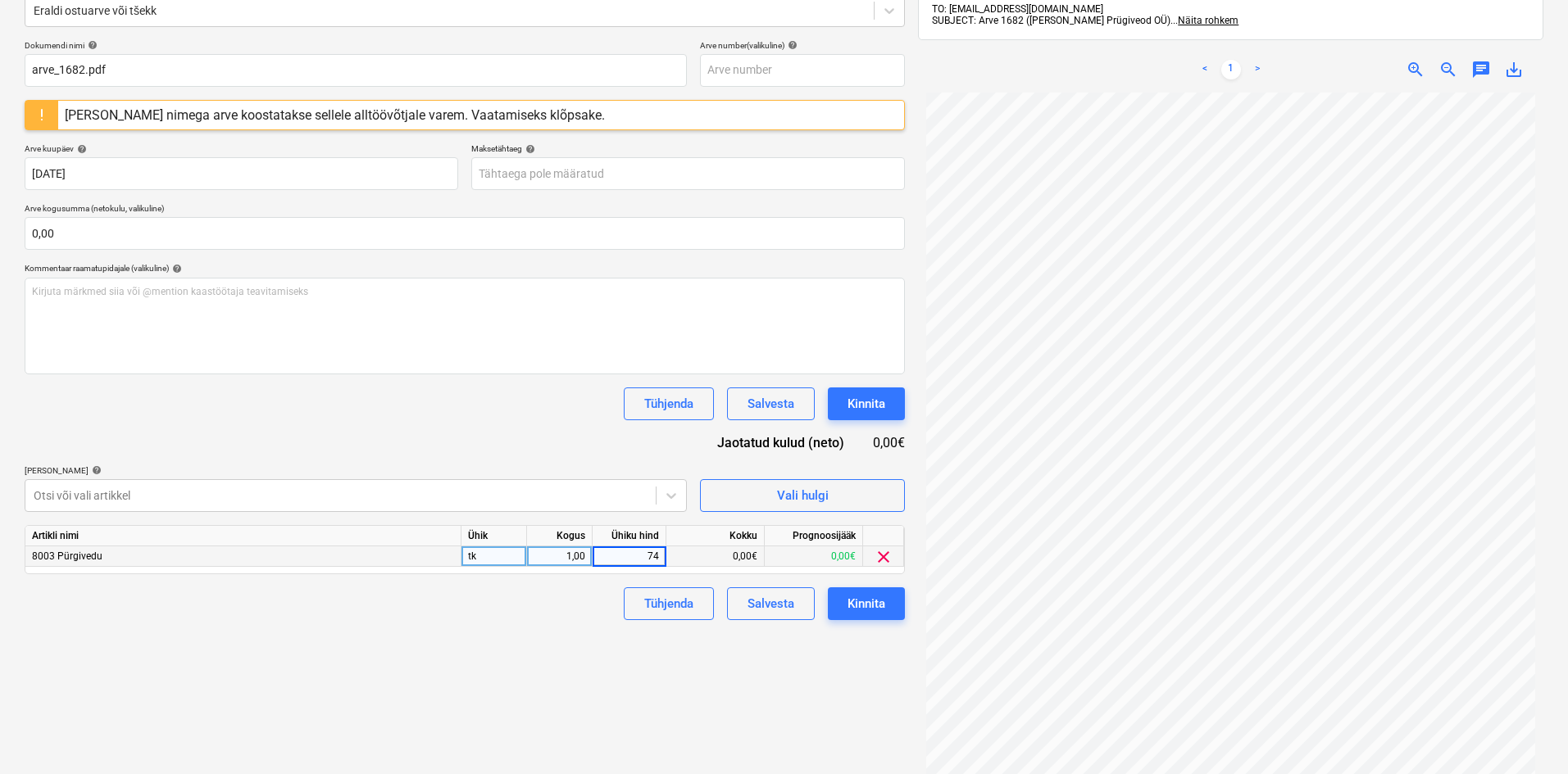
type input "741"
click at [737, 721] on div "Failide konteerimine Vali ettevõte [PERSON_NAME] Prügiveod OÜ [PERSON_NAME] uus…" at bounding box center [466, 348] width 894 height 961
click at [862, 604] on div "Kinnita" at bounding box center [866, 604] width 38 height 21
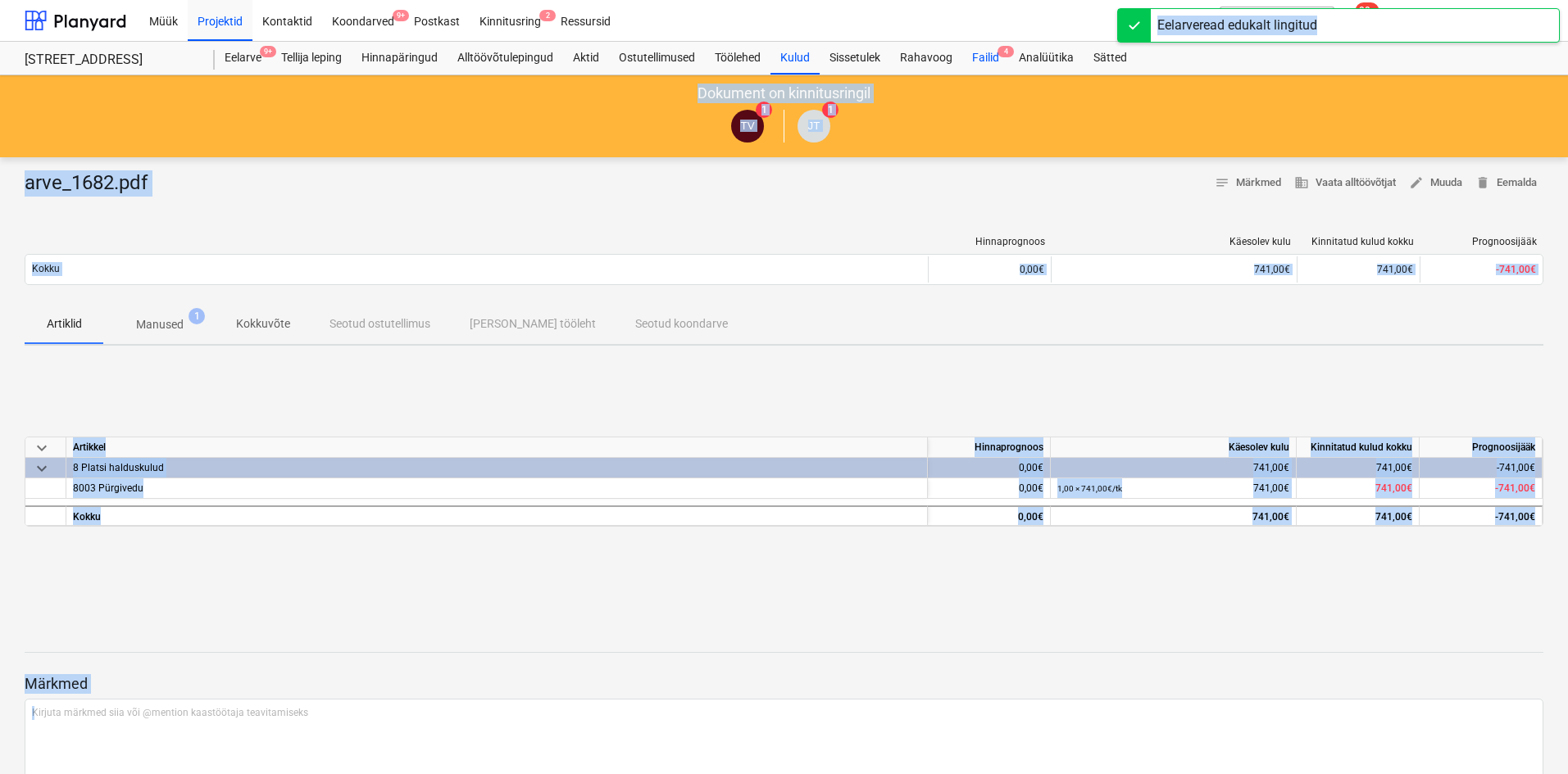
click at [1006, 50] on span "4" at bounding box center [1005, 52] width 17 height 12
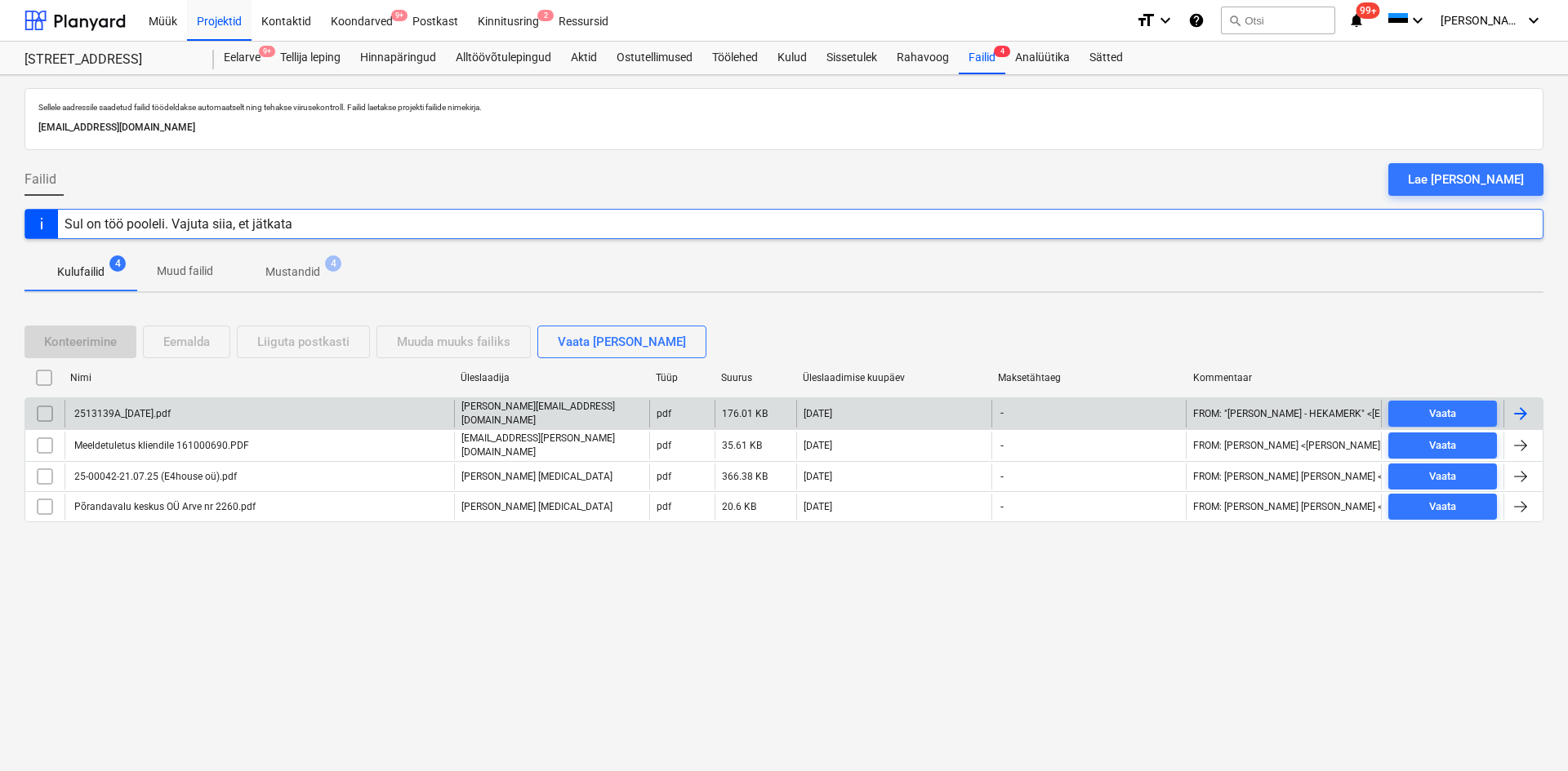
click at [1522, 413] on div at bounding box center [1520, 414] width 19 height 19
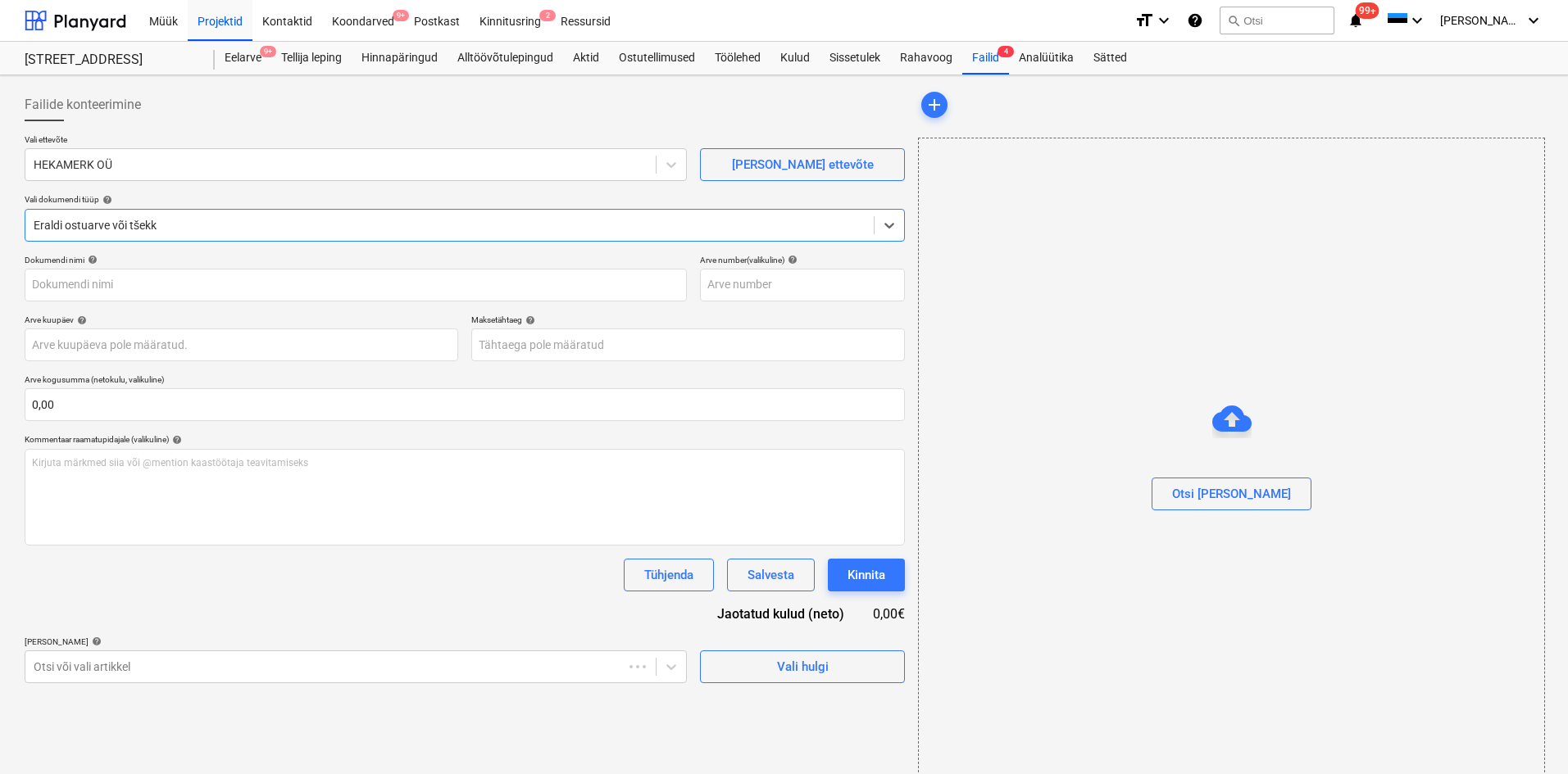
type input "2513139A_[DATE].pdf"
type input "[DATE]"
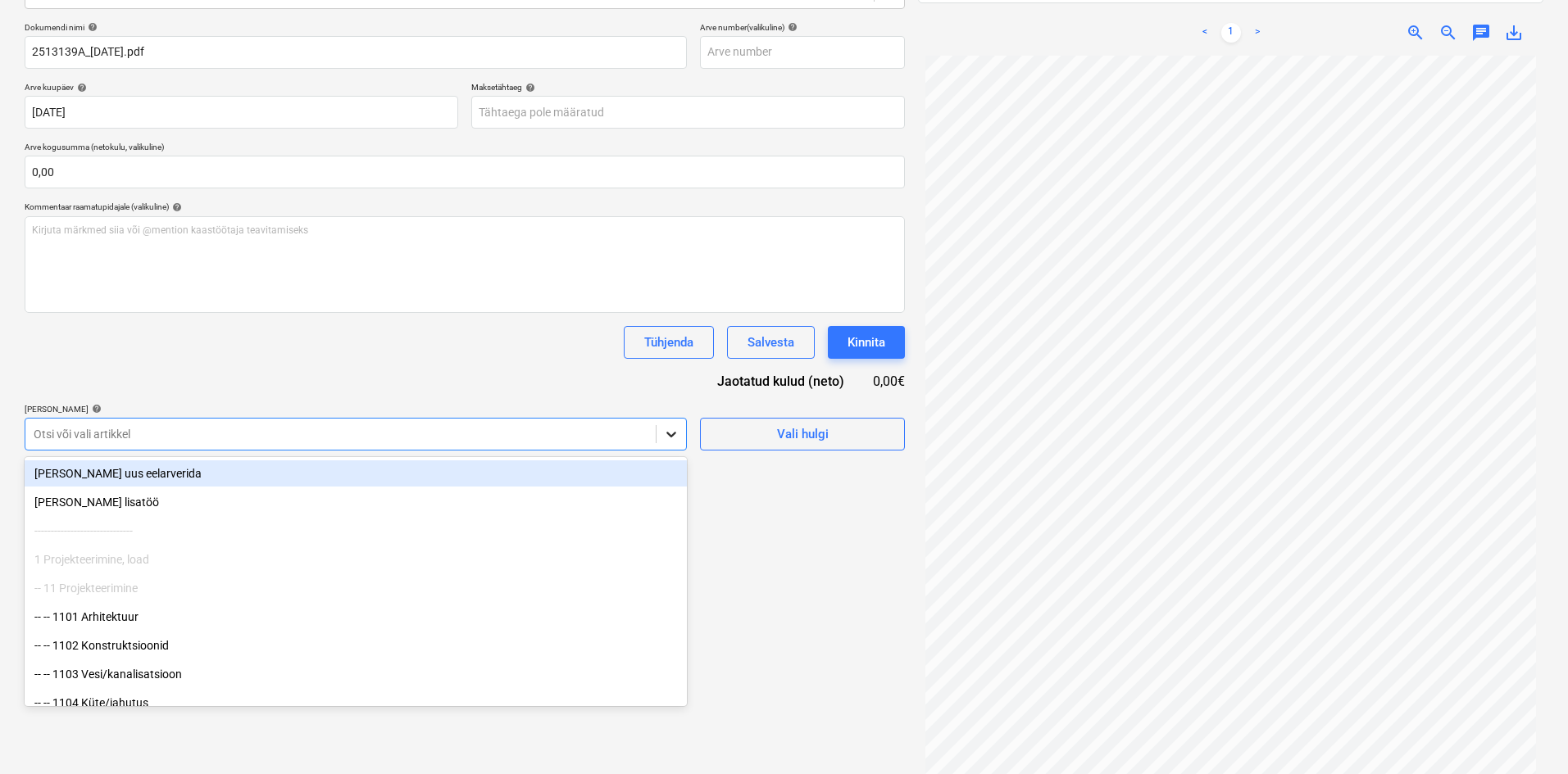
click at [672, 439] on icon at bounding box center [671, 434] width 17 height 17
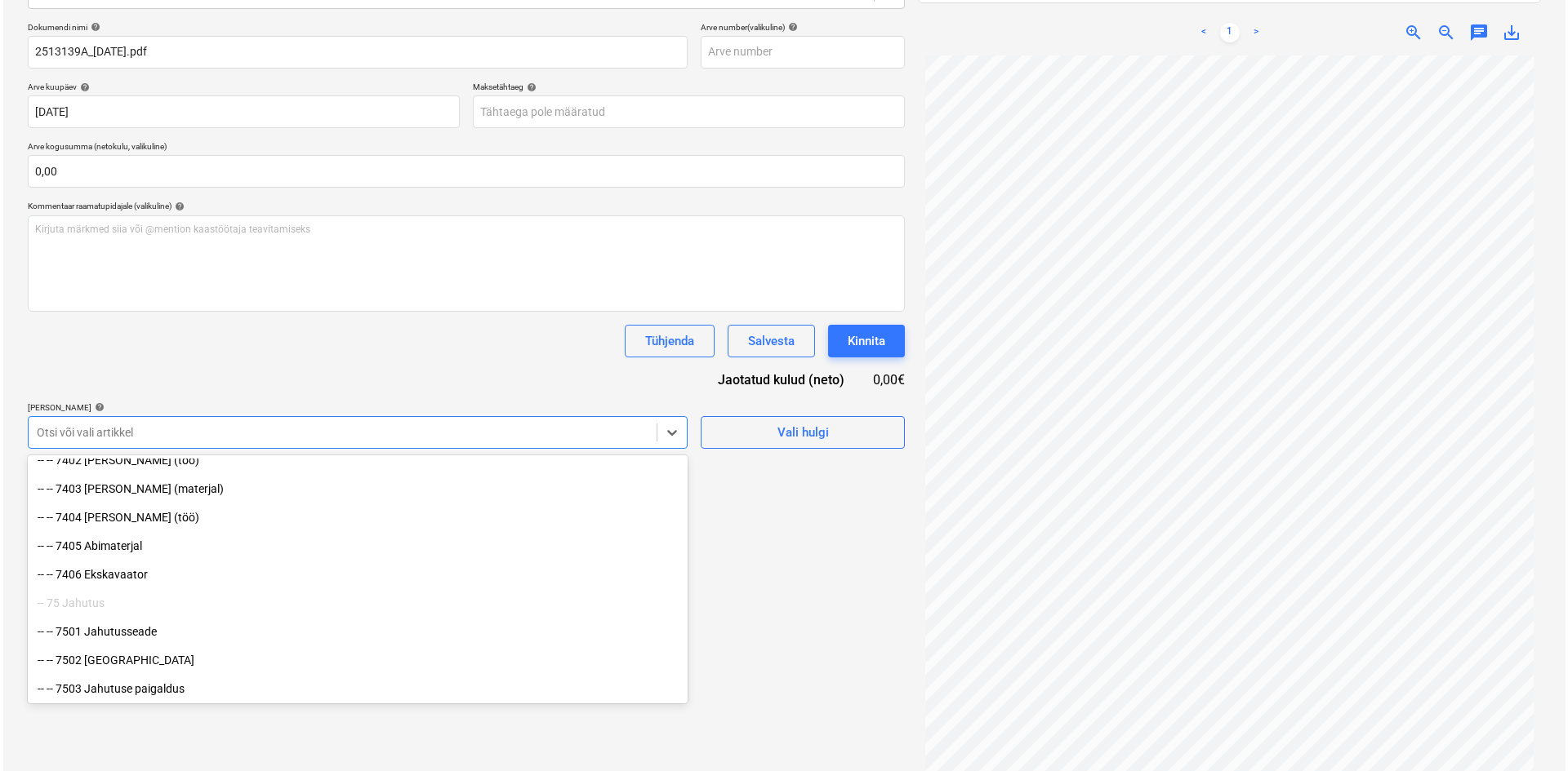
scroll to position [6041, 0]
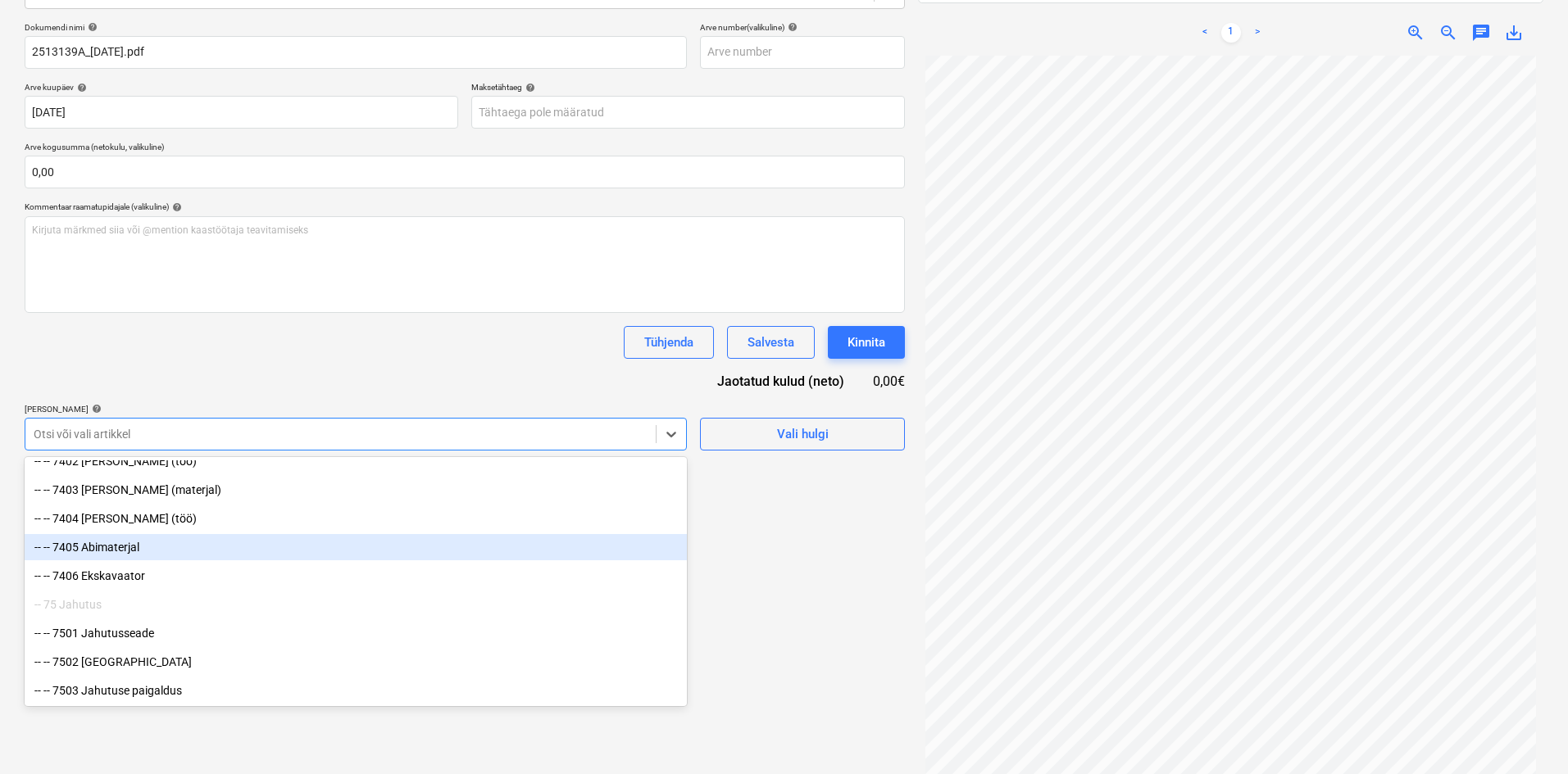
click at [131, 550] on div "-- -- 7405 Abimaterjal" at bounding box center [355, 547] width 662 height 26
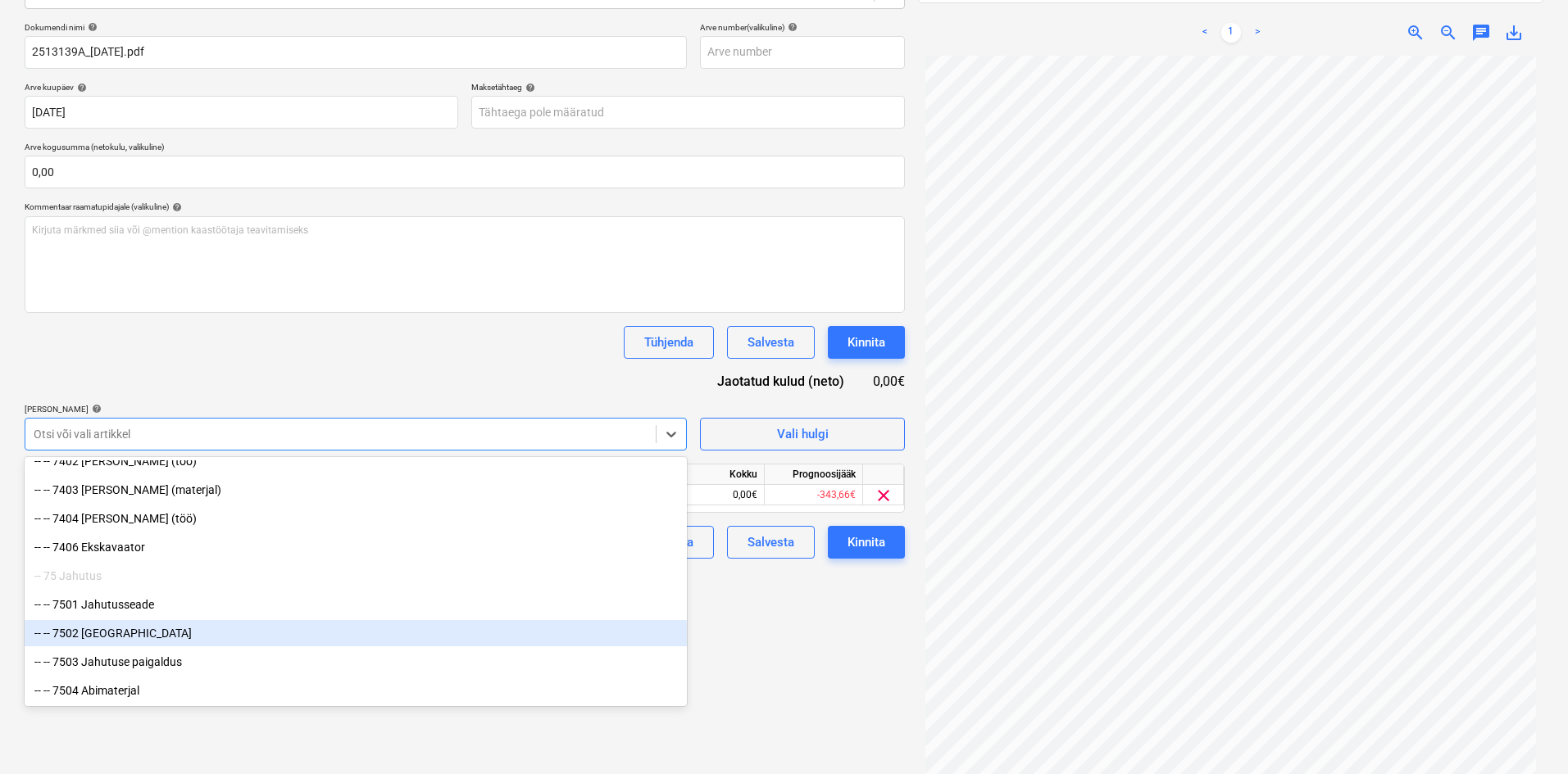
click at [765, 656] on div "Failide konteerimine Vali ettevõte HEKAMERK OÜ [PERSON_NAME] uus ettevõte Vali …" at bounding box center [466, 319] width 894 height 941
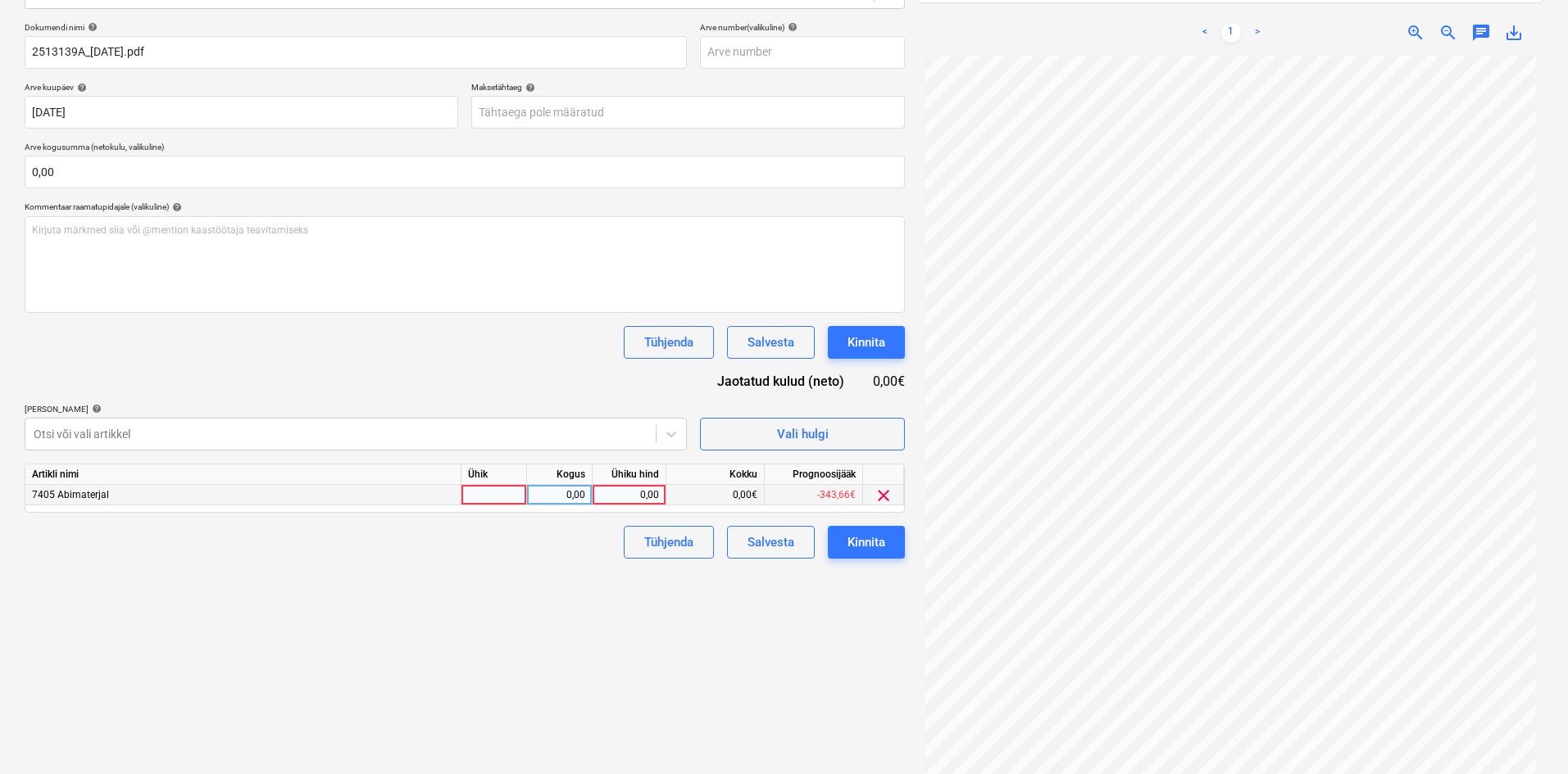
click at [487, 492] on div at bounding box center [494, 495] width 65 height 20
type input "tk"
click at [559, 495] on div "0,00" at bounding box center [559, 495] width 52 height 20
type input "1"
click at [632, 490] on div "0,00" at bounding box center [628, 495] width 59 height 20
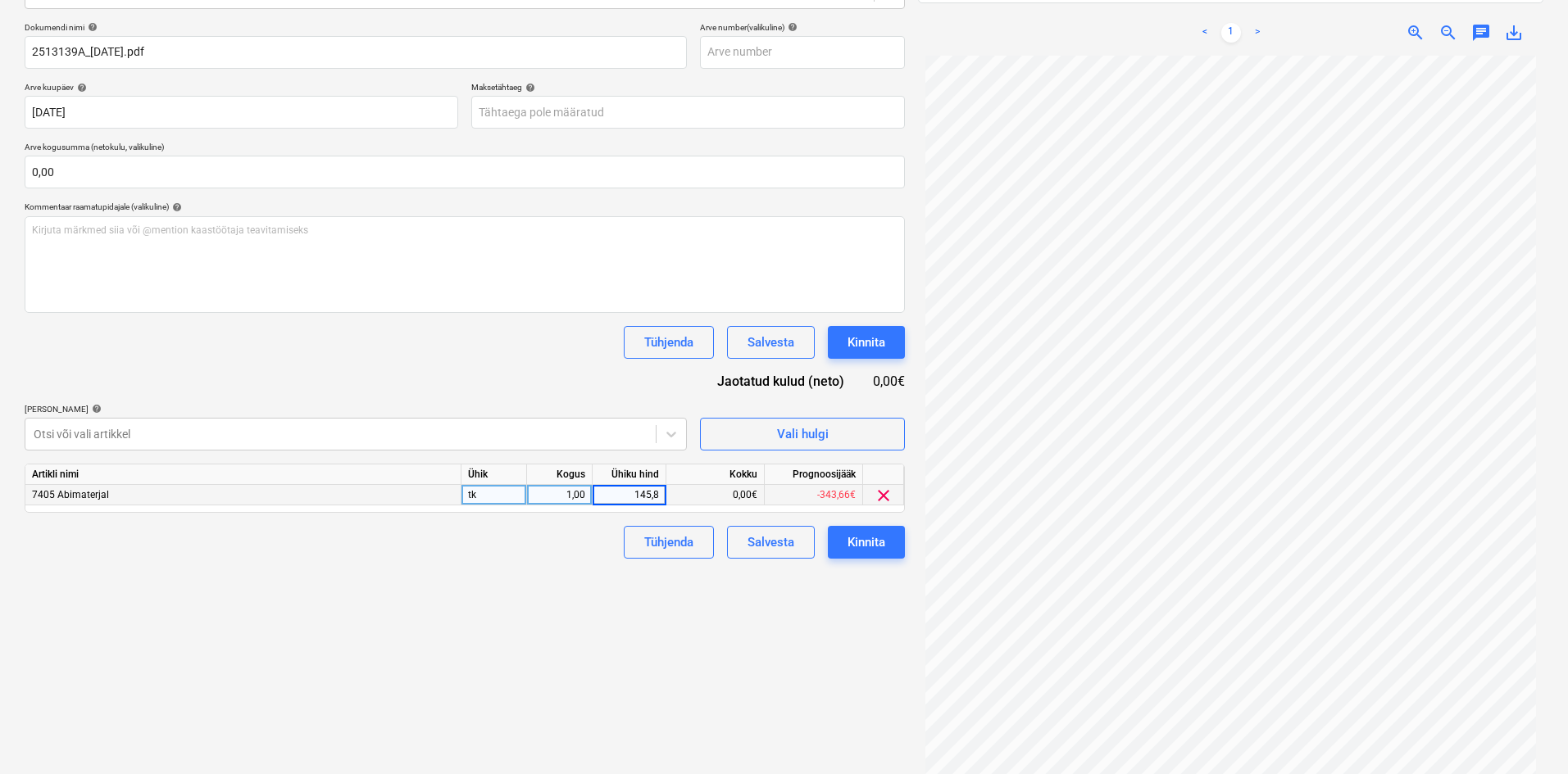
type input "145,83"
click at [857, 532] on div "Kinnita" at bounding box center [866, 542] width 38 height 21
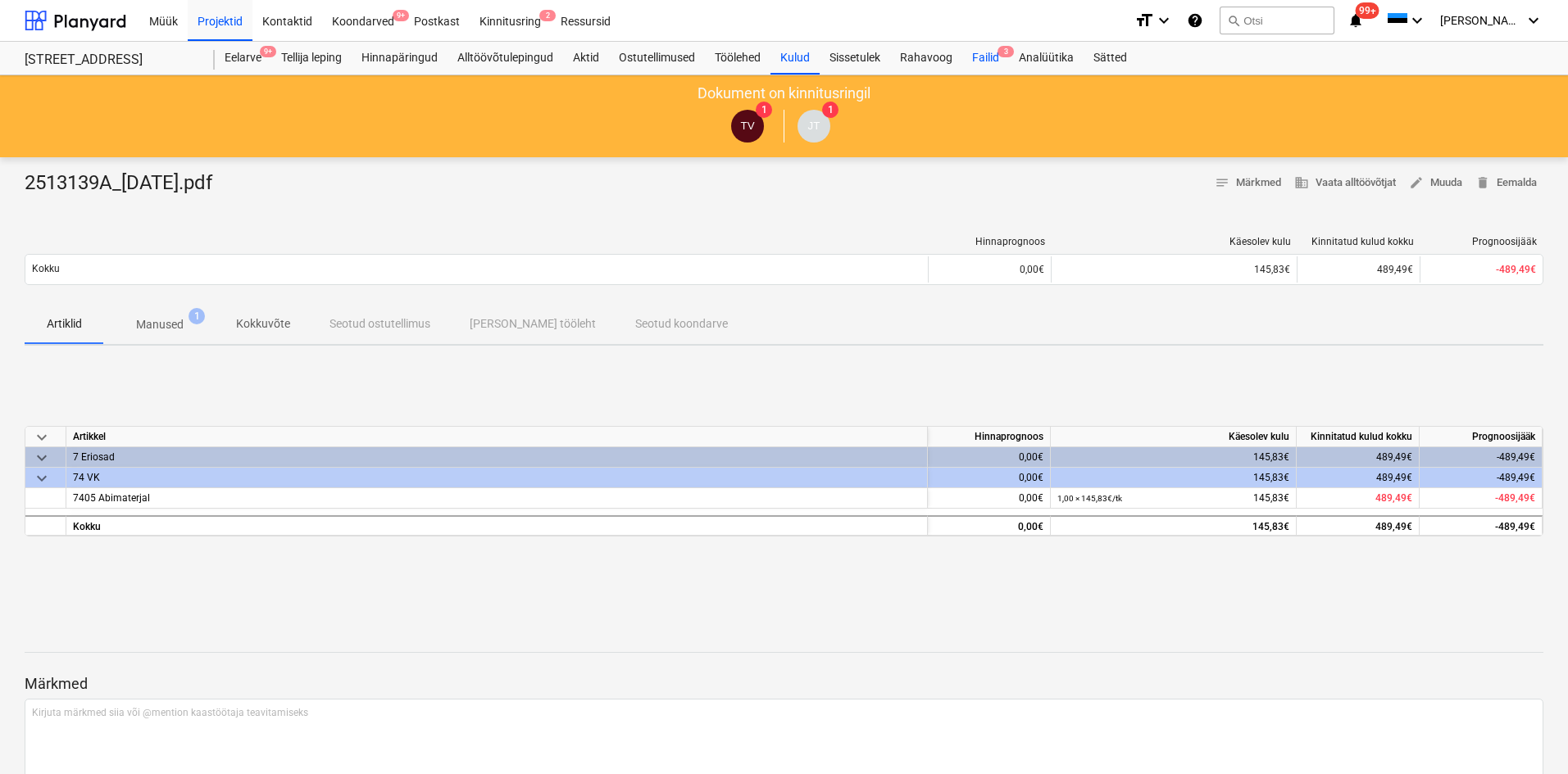
click at [1005, 52] on span "3" at bounding box center [1005, 52] width 17 height 12
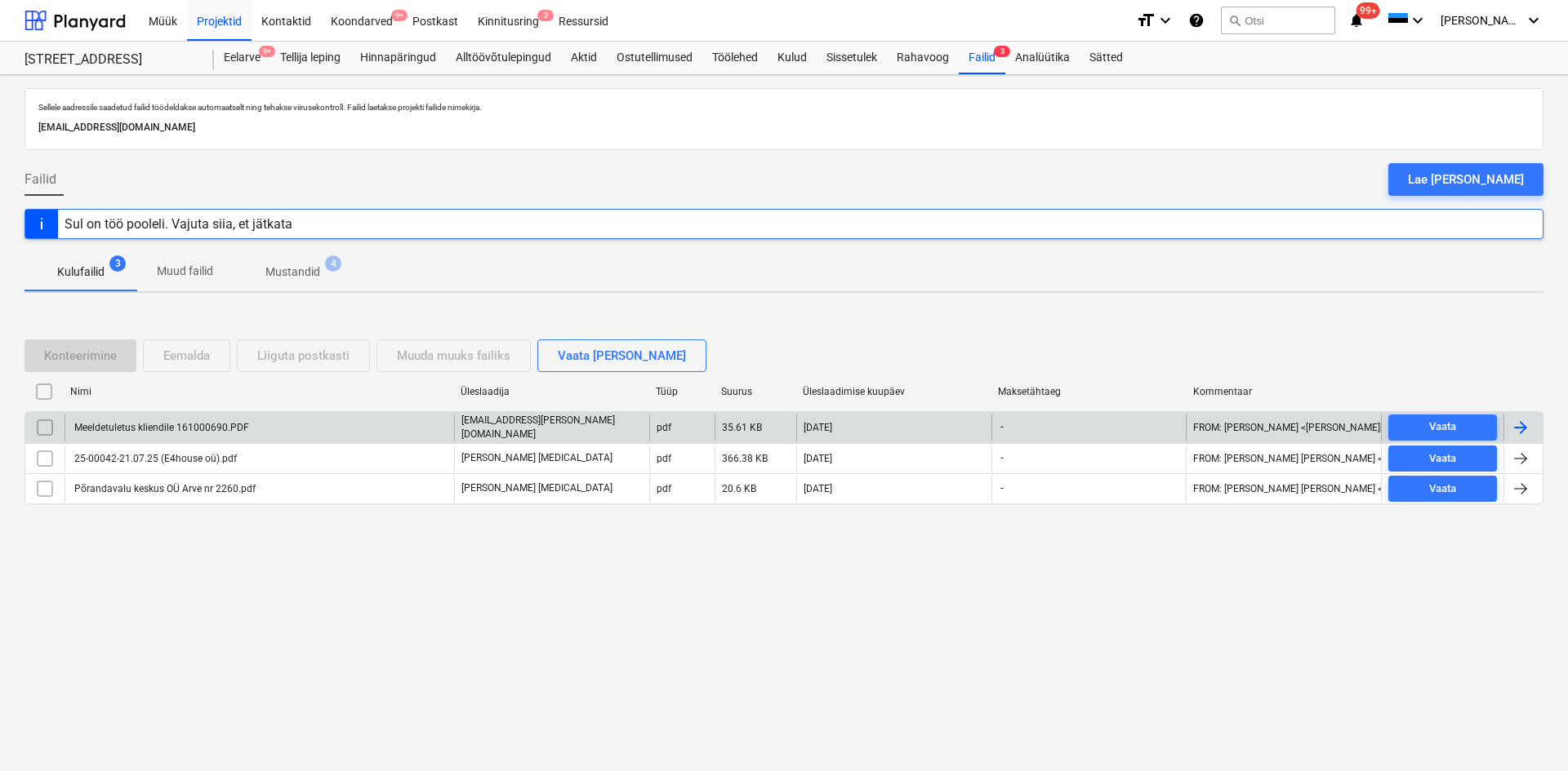
click at [1522, 429] on div at bounding box center [1520, 428] width 19 height 19
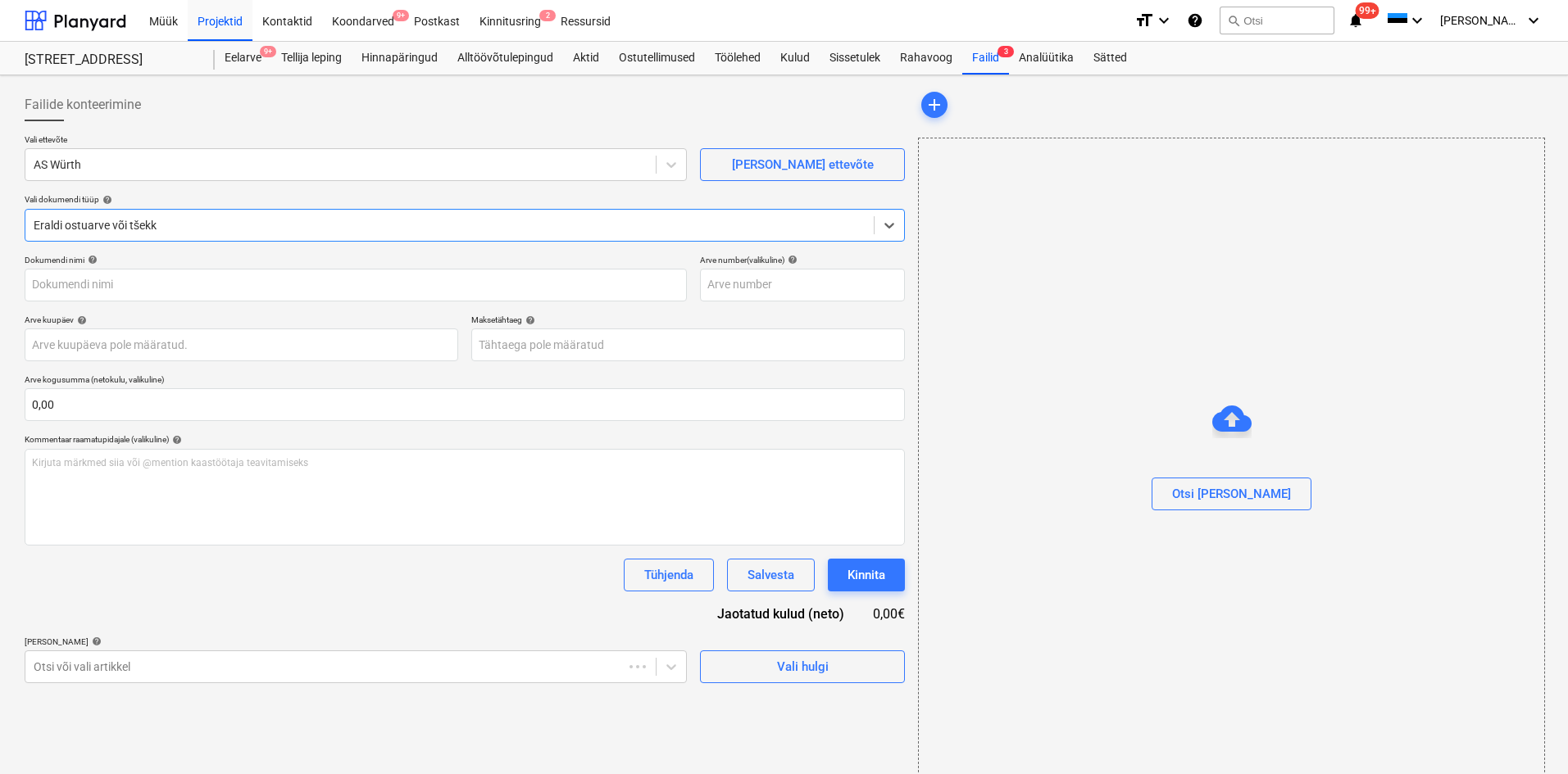
type input "Meeldetuletus kliendile 161000690.PDF"
type input "[DATE]"
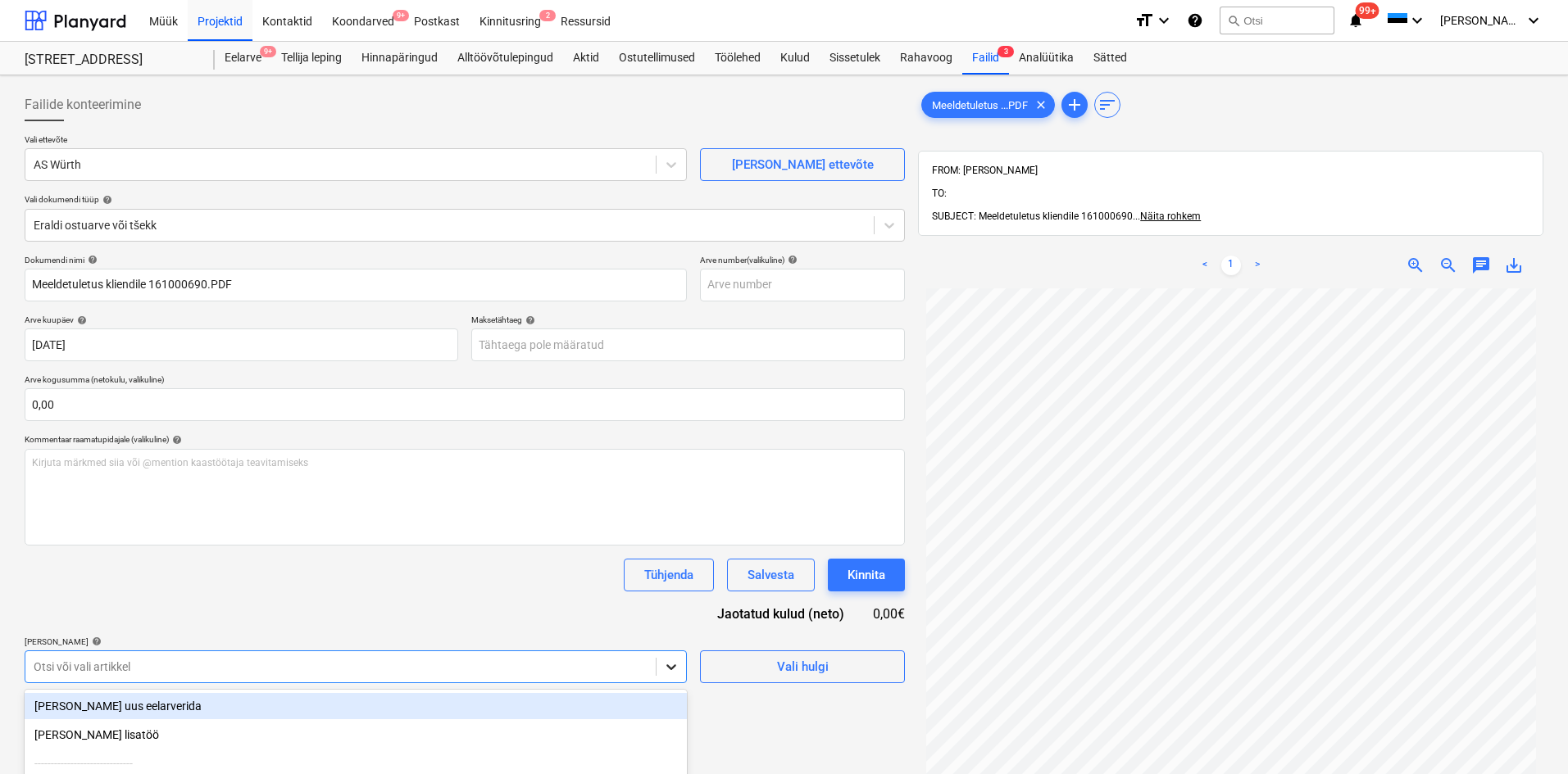
scroll to position [171, 0]
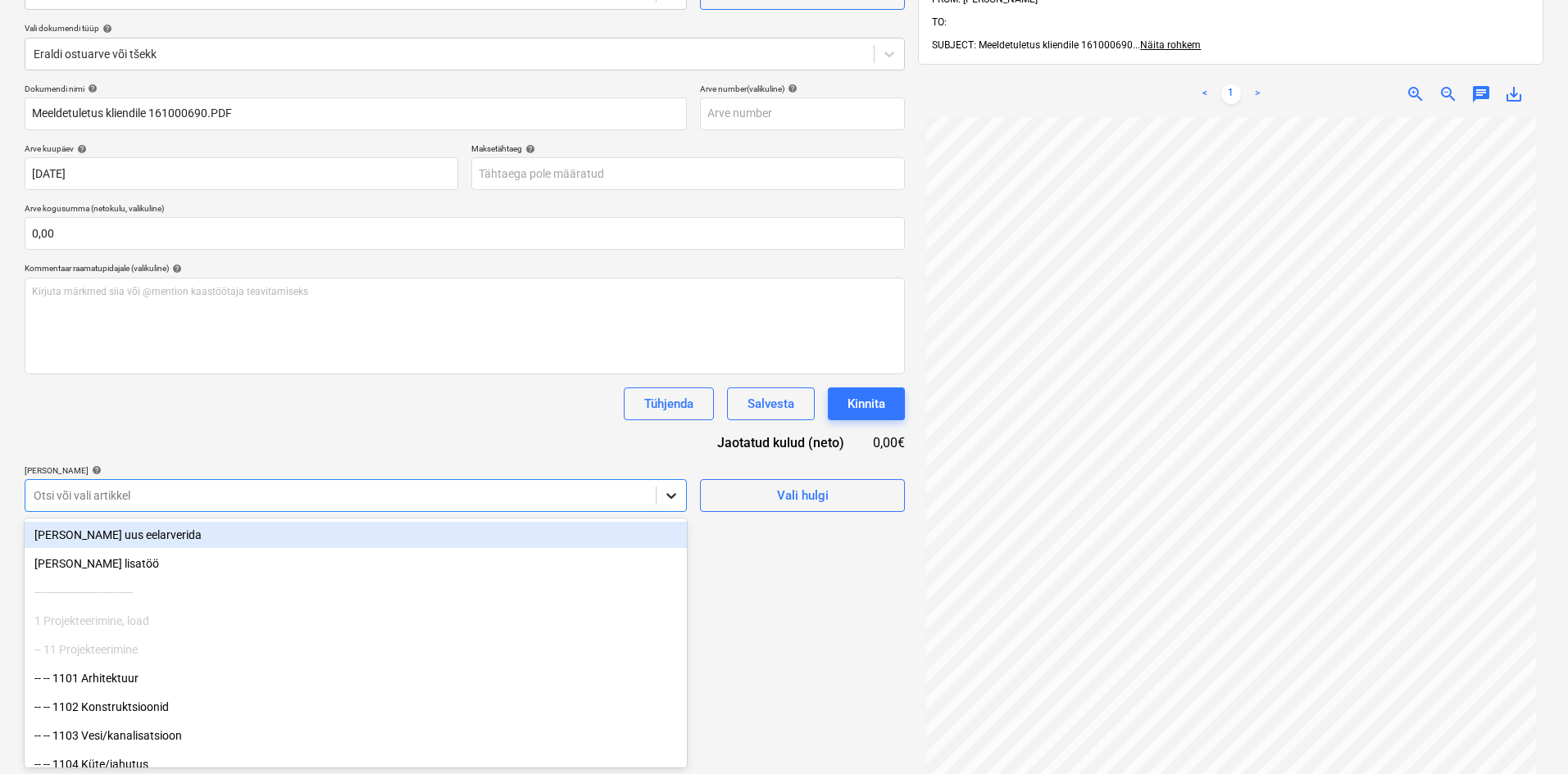
click at [678, 604] on body "Müük Projektid Kontaktid Koondarved 9+ Postkast Kinnitusring 2 Ressursid format…" at bounding box center [784, 215] width 1568 height 774
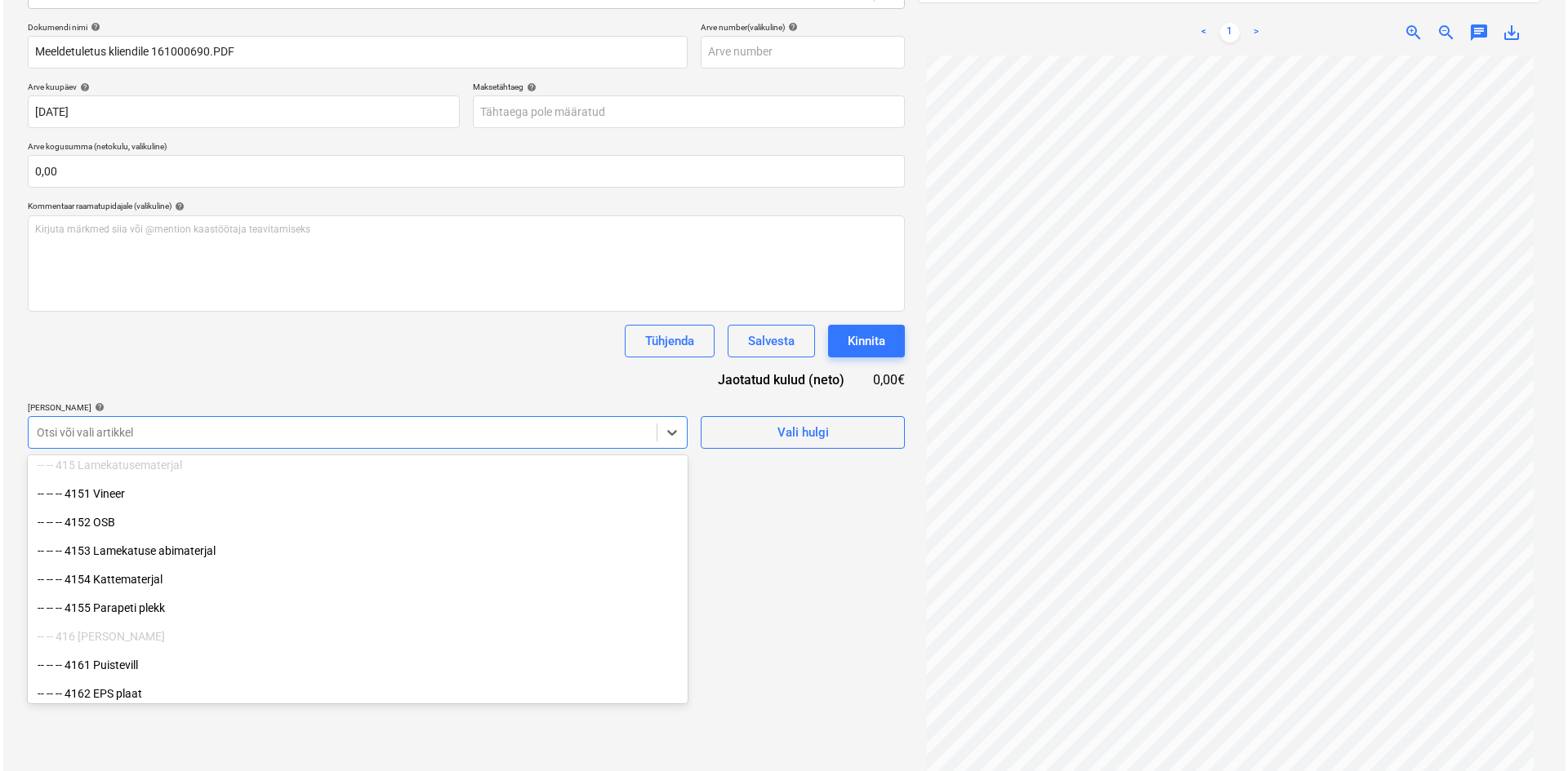
scroll to position [2796, 0]
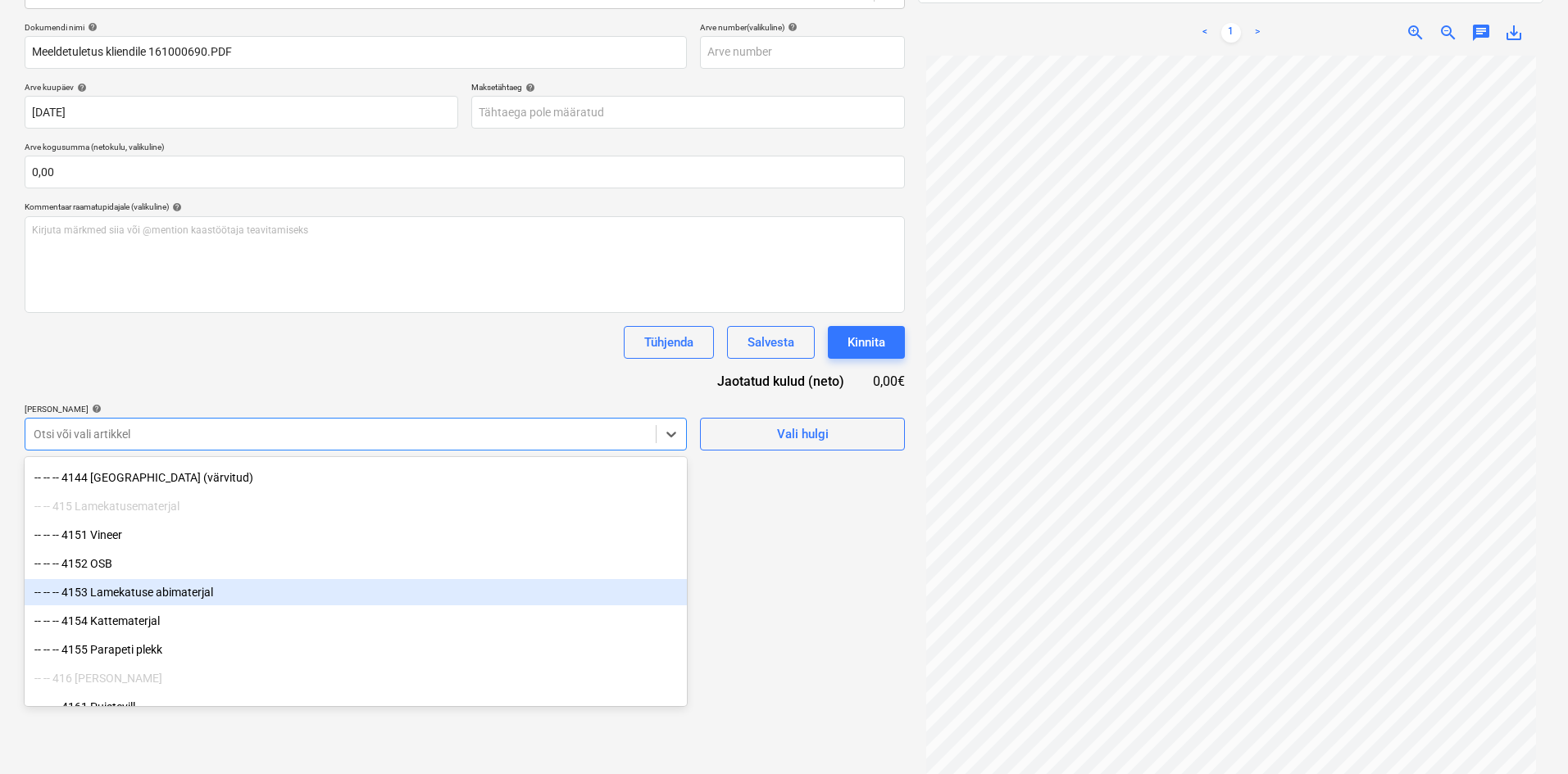
click at [120, 593] on div "-- -- -- 4153 Lamekatuse abimaterjal" at bounding box center [355, 592] width 662 height 26
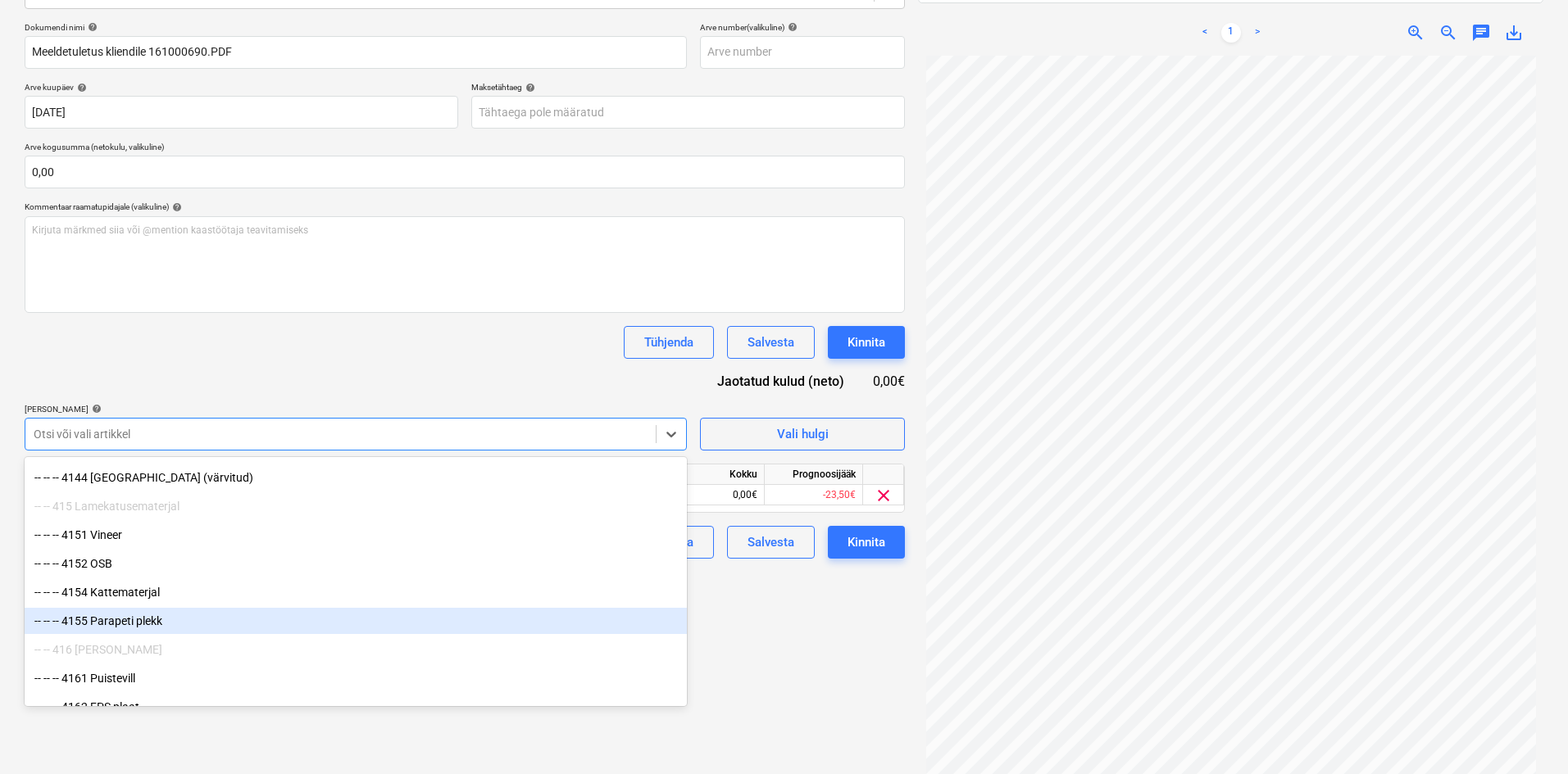
click at [808, 647] on div "Failide konteerimine Vali ettevõte AS [PERSON_NAME] uus ettevõte Vali dokumendi…" at bounding box center [466, 319] width 894 height 941
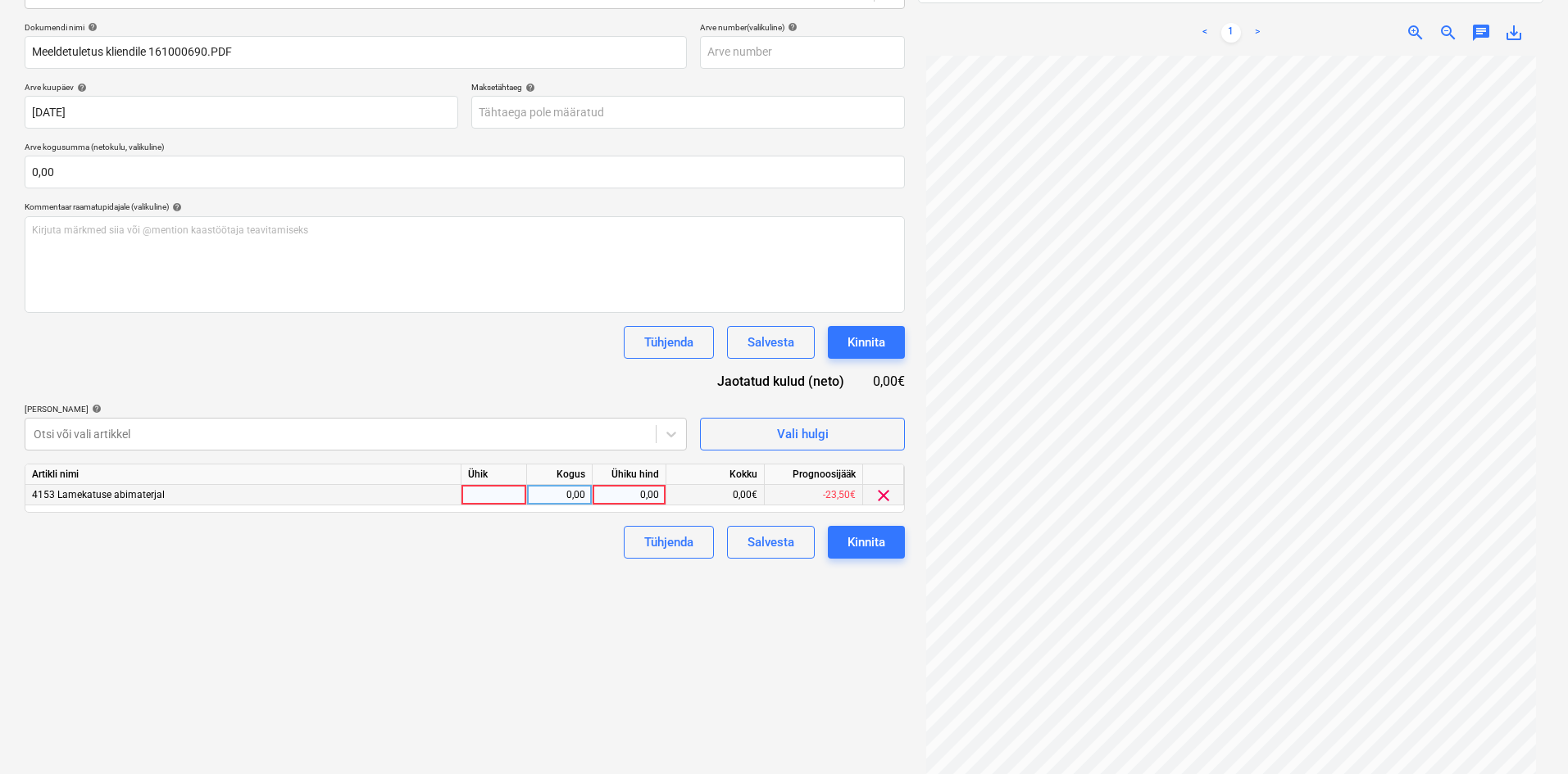
click at [502, 489] on div at bounding box center [494, 495] width 65 height 20
type input "tk"
click at [568, 495] on div "0,00" at bounding box center [559, 495] width 52 height 20
type input "1"
drag, startPoint x: 633, startPoint y: 498, endPoint x: 624, endPoint y: 525, distance: 28.5
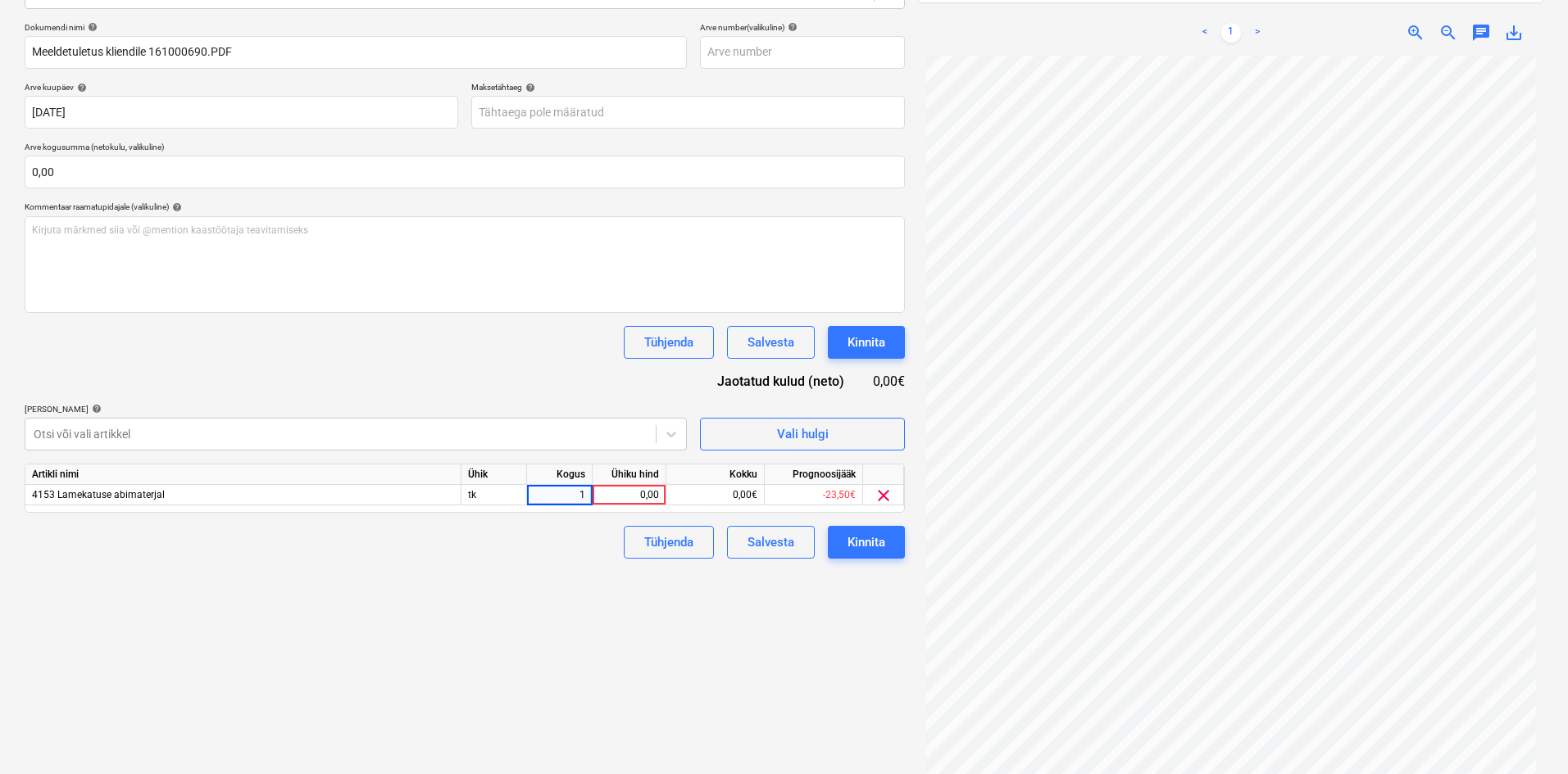
click at [634, 498] on div "0,00" at bounding box center [628, 495] width 59 height 20
type input "884,94"
click at [766, 629] on div "Failide konteerimine Vali ettevõte AS [PERSON_NAME] uus ettevõte Vali dokumendi…" at bounding box center [466, 319] width 894 height 941
click at [861, 545] on div "Kinnita" at bounding box center [866, 542] width 38 height 21
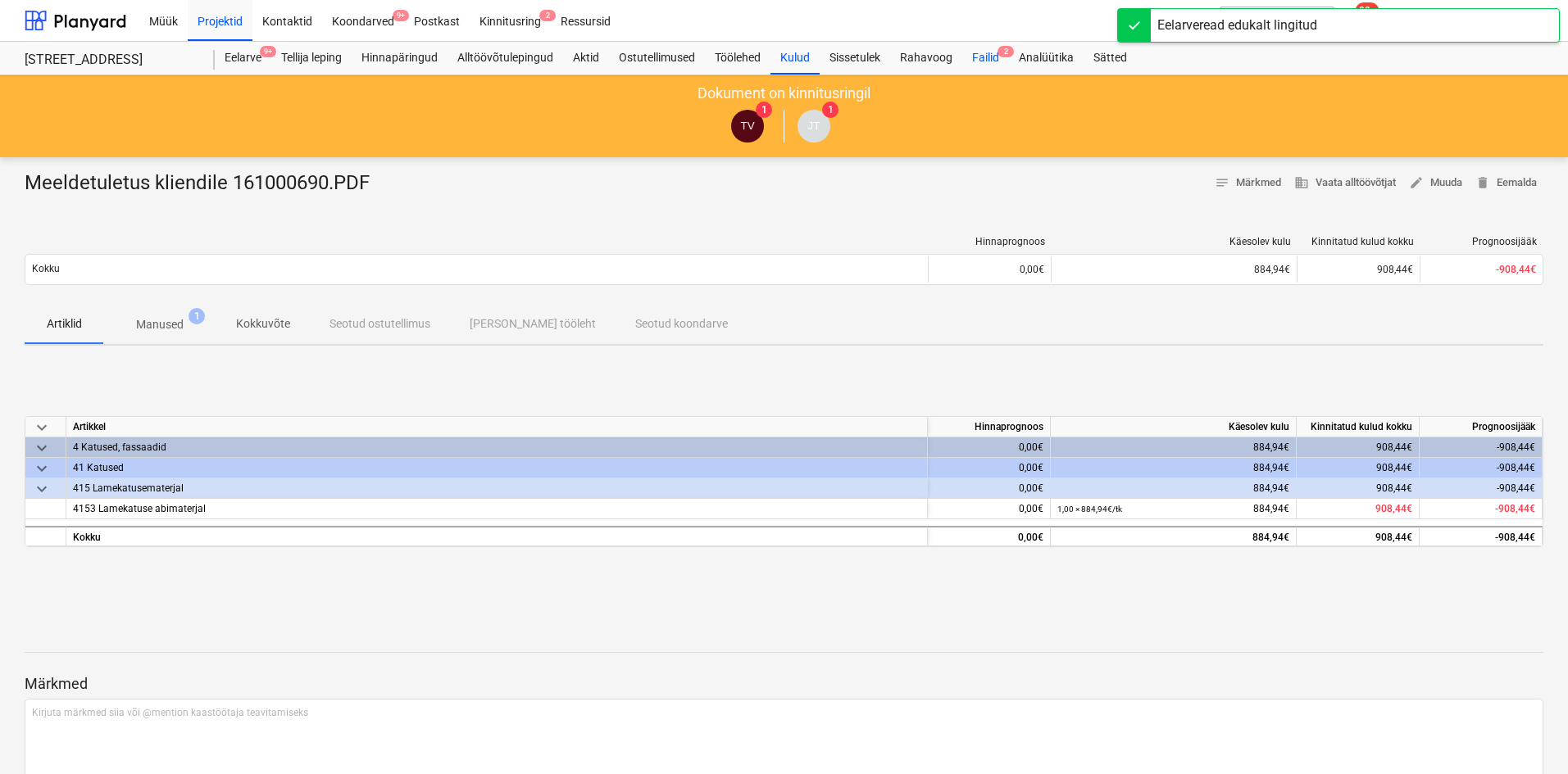
drag, startPoint x: 1008, startPoint y: 51, endPoint x: 1008, endPoint y: 68, distance: 17.0
click at [1008, 51] on span "2" at bounding box center [1005, 52] width 17 height 12
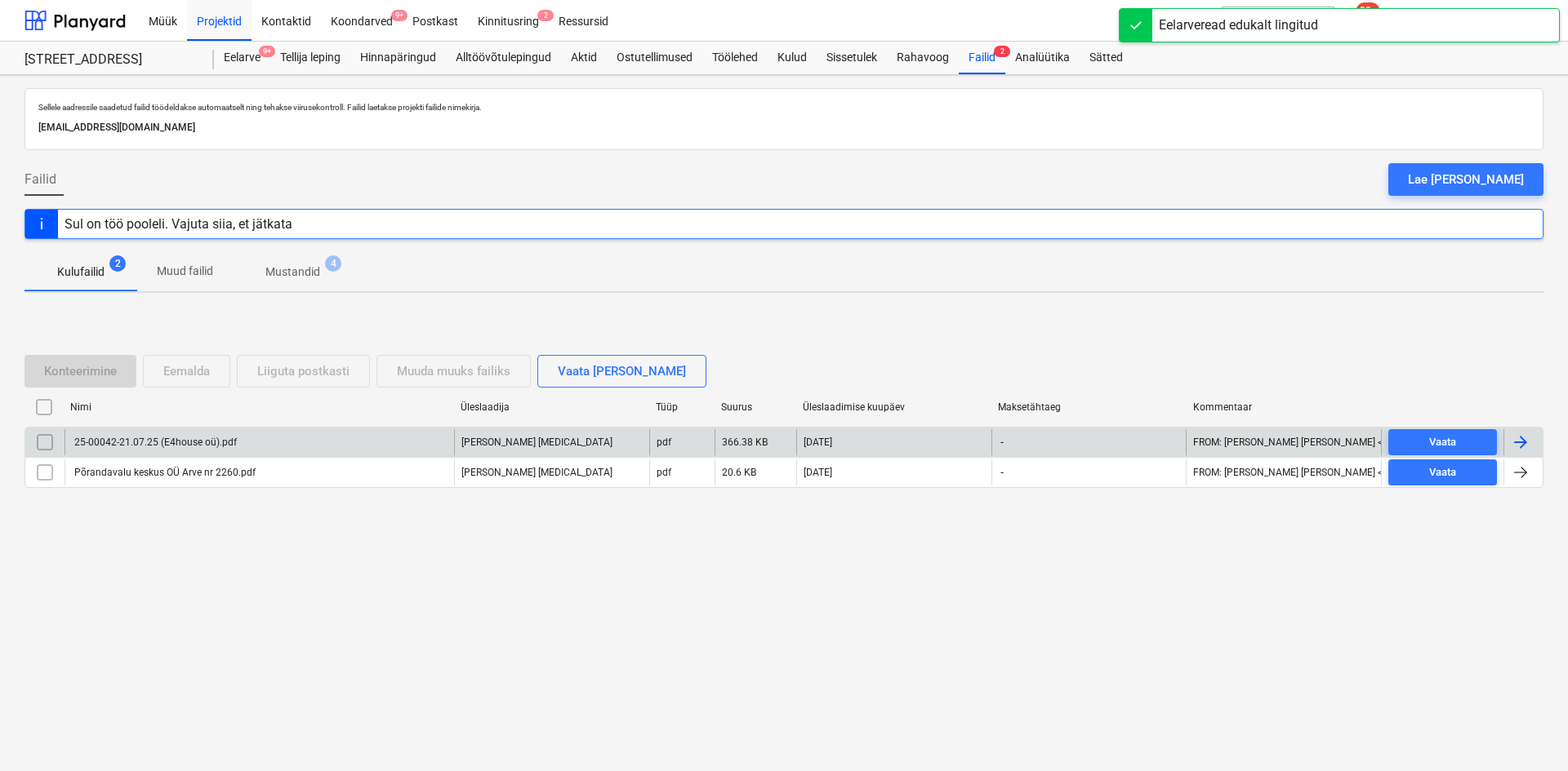
click at [1527, 436] on div at bounding box center [1520, 442] width 19 height 19
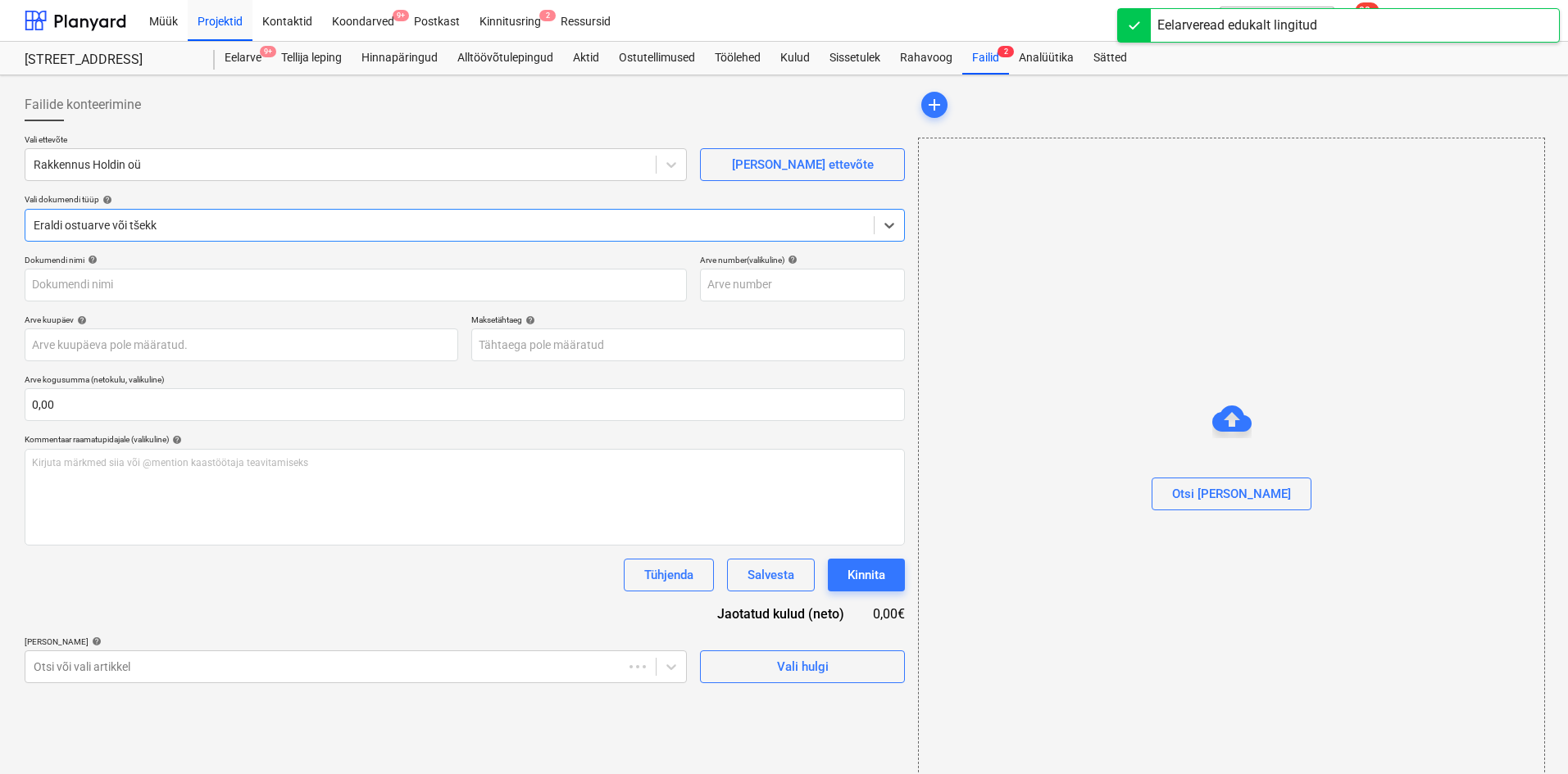
type input "25-00042-21.07.25 (E4house oü).pdf"
type input "[DATE]"
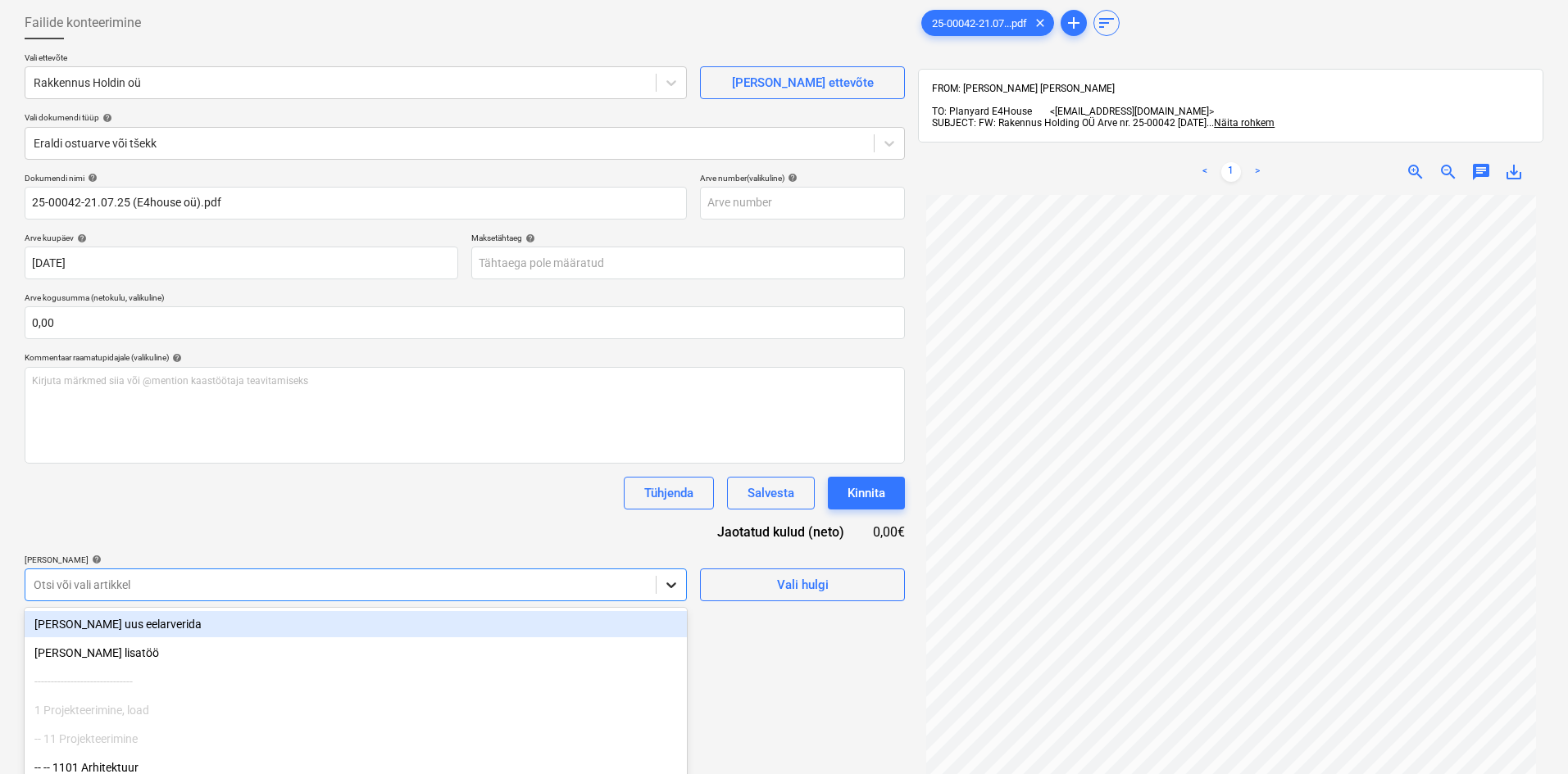
scroll to position [171, 0]
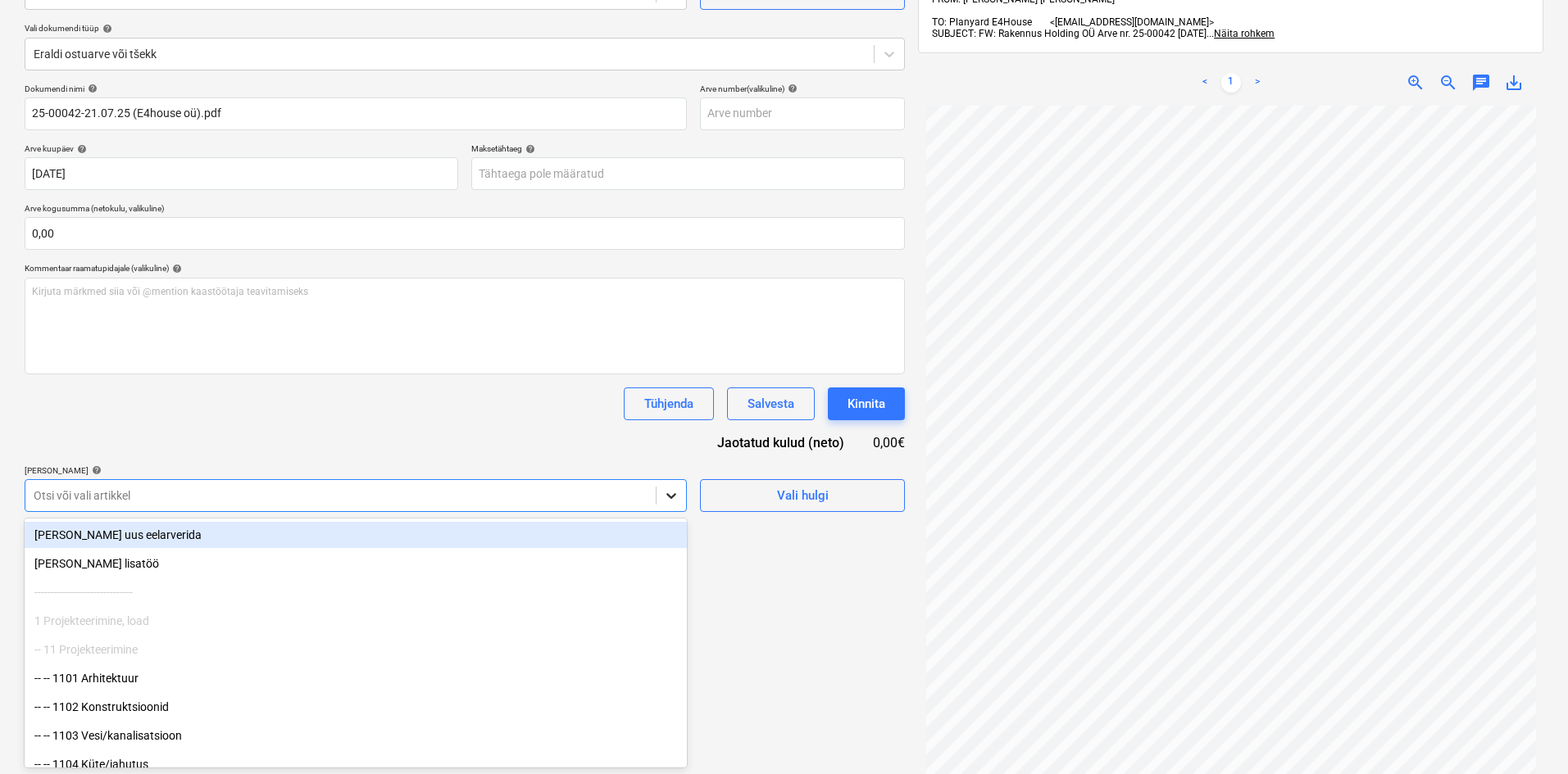
click at [676, 592] on body "Müük Projektid Kontaktid Koondarved 9+ Postkast Kinnitusring 2 Ressursid format…" at bounding box center [784, 215] width 1568 height 774
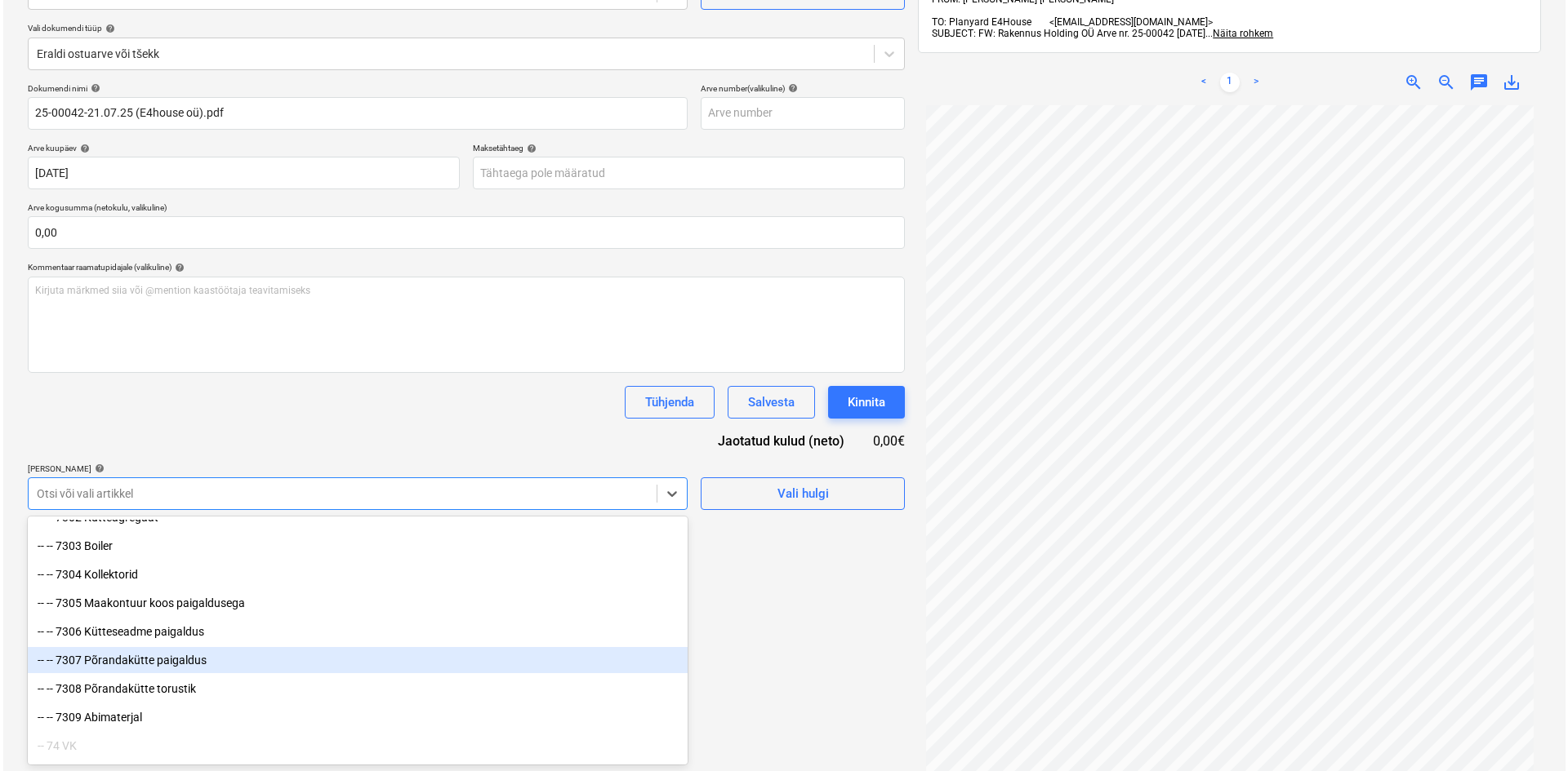
scroll to position [5797, 0]
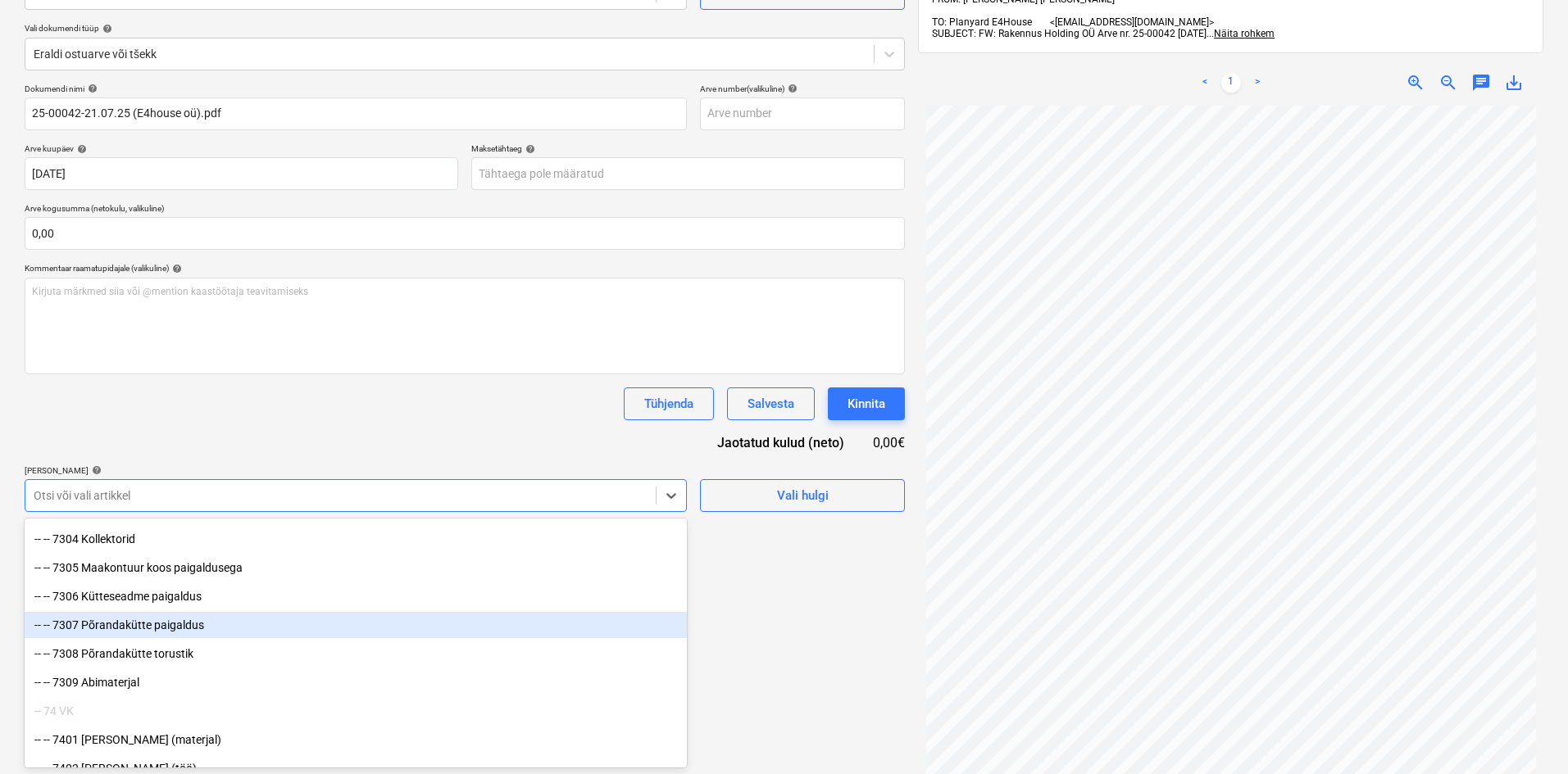
click at [160, 628] on div "-- -- 7307 Põrandakütte paigaldus" at bounding box center [355, 625] width 662 height 26
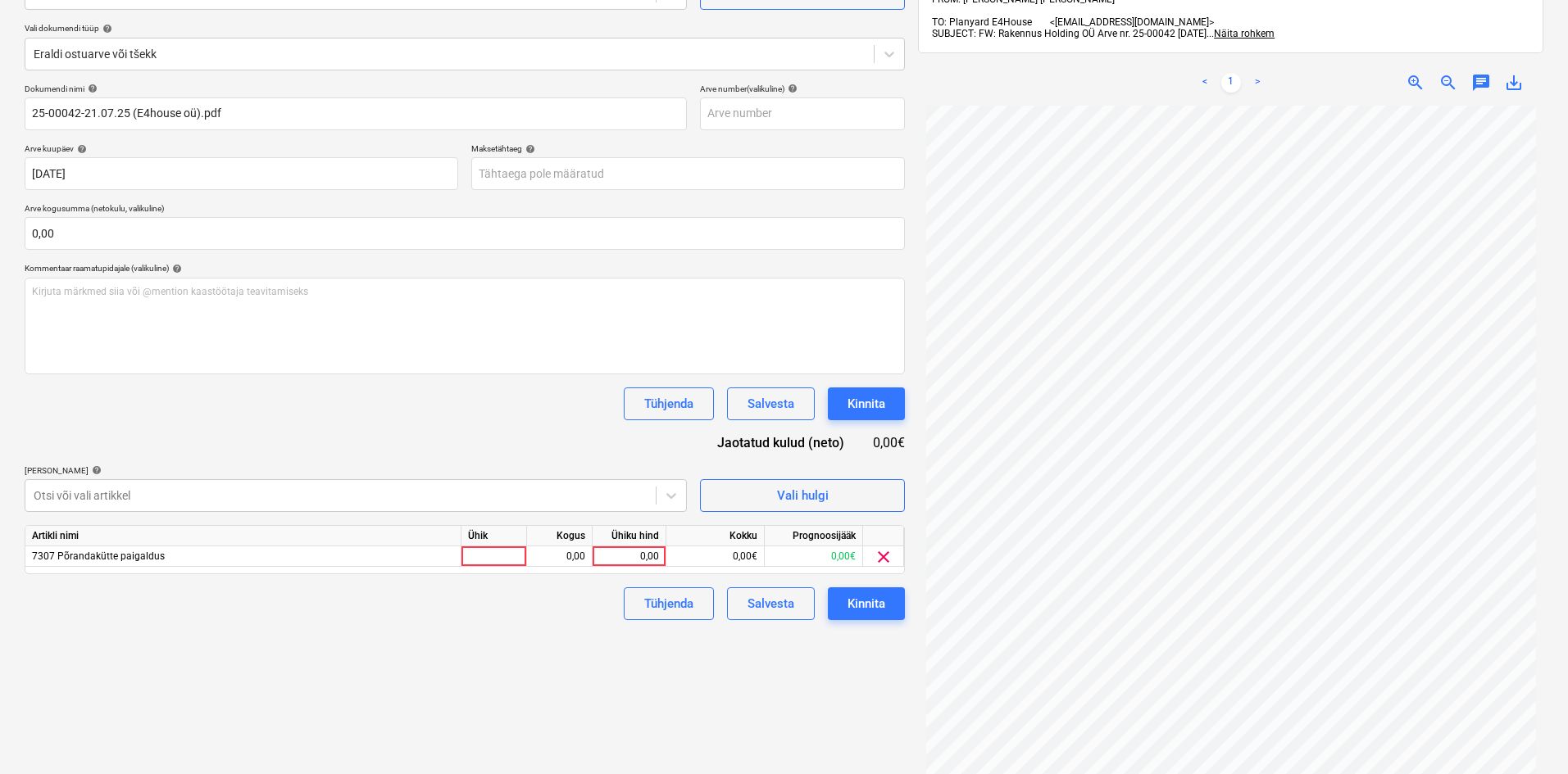
drag, startPoint x: 848, startPoint y: 650, endPoint x: 737, endPoint y: 628, distance: 113.2
click at [844, 650] on div "Failide konteerimine Vali ettevõte Rakkennus Holdin oü [PERSON_NAME] uus ettevõ…" at bounding box center [466, 375] width 894 height 930
click at [502, 555] on div at bounding box center [494, 556] width 65 height 20
type input "tk"
click at [561, 563] on div "0,00" at bounding box center [559, 556] width 52 height 20
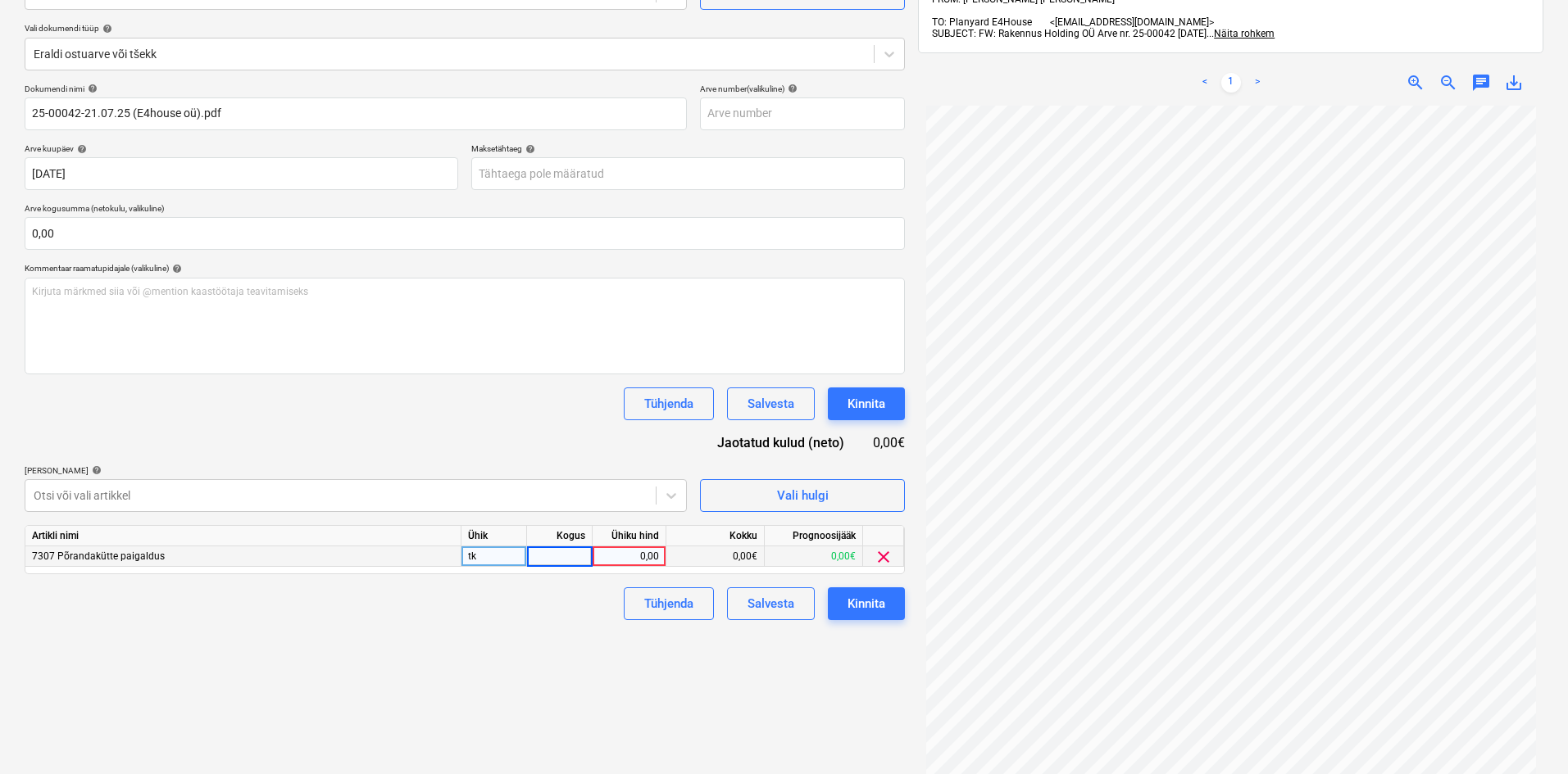
type input "1"
drag, startPoint x: 643, startPoint y: 557, endPoint x: 658, endPoint y: 568, distance: 18.6
click at [645, 557] on div "0,00" at bounding box center [628, 556] width 59 height 20
type input "908,16"
click at [767, 645] on div "Failide konteerimine Vali ettevõte Rakkennus Holdin oü [PERSON_NAME] uus ettevõ…" at bounding box center [466, 375] width 894 height 930
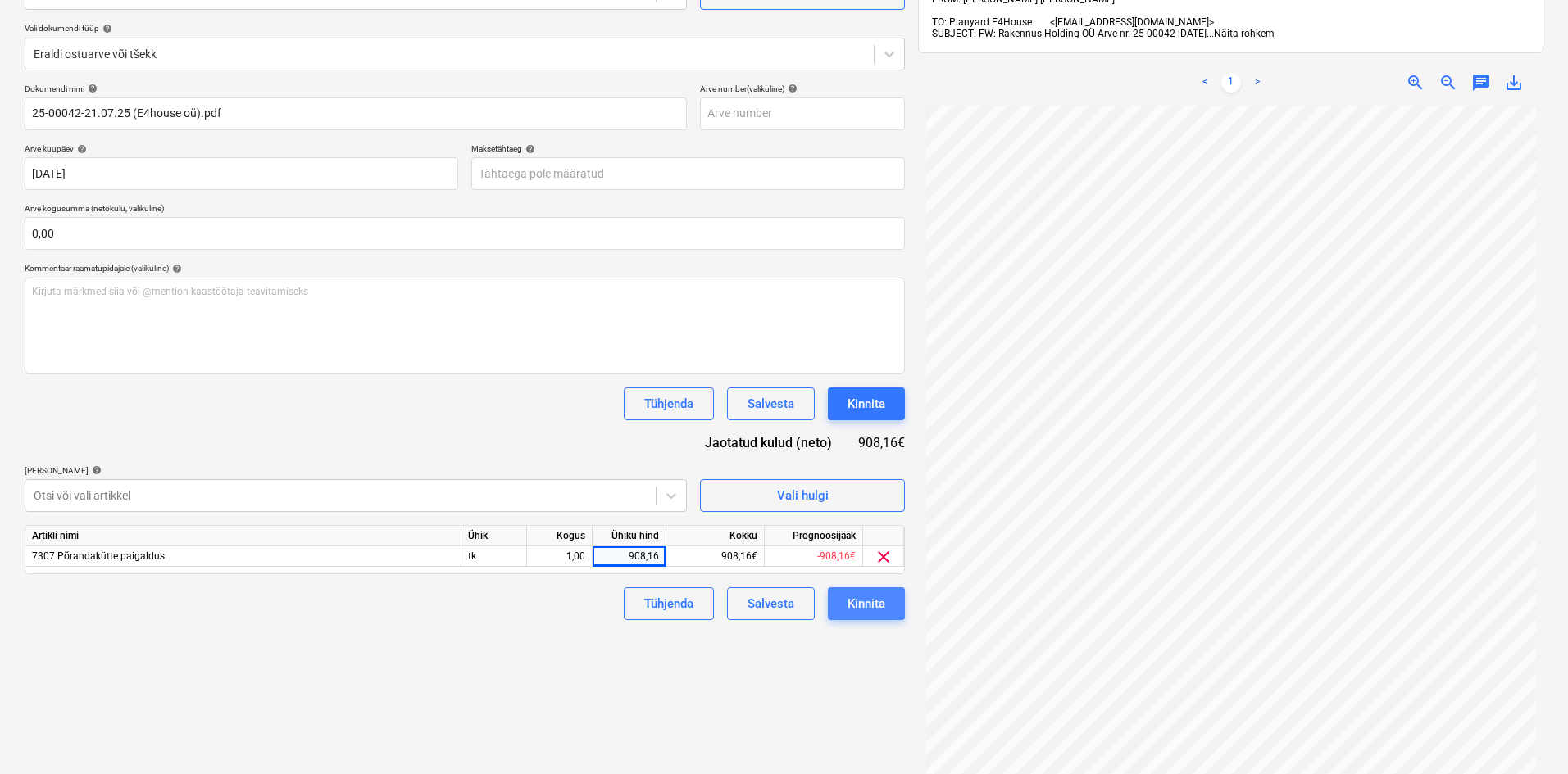
click at [856, 603] on div "Kinnita" at bounding box center [866, 604] width 38 height 21
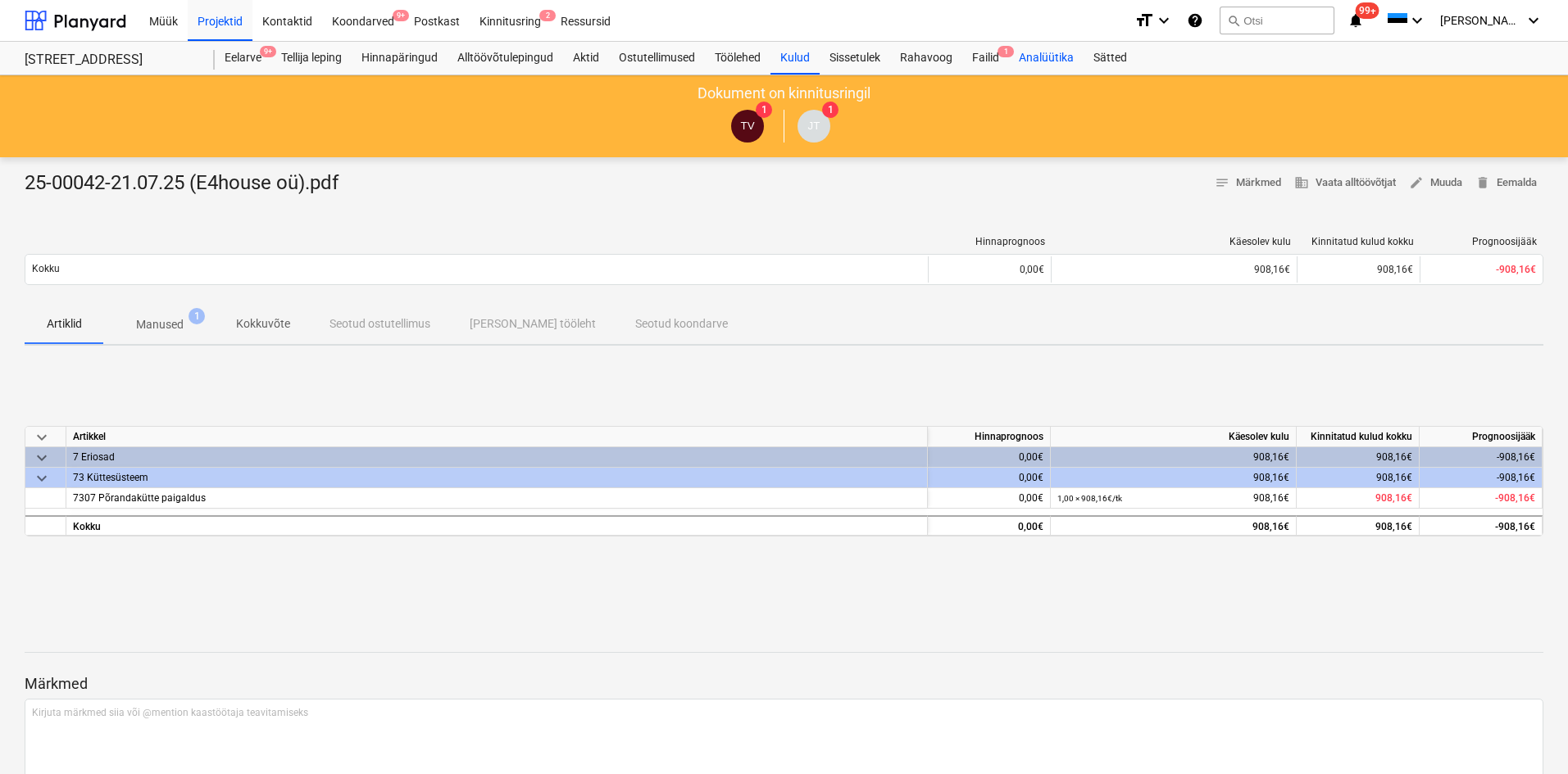
drag, startPoint x: 1002, startPoint y: 51, endPoint x: 1026, endPoint y: 70, distance: 30.6
click at [1002, 51] on span "1" at bounding box center [1005, 52] width 17 height 12
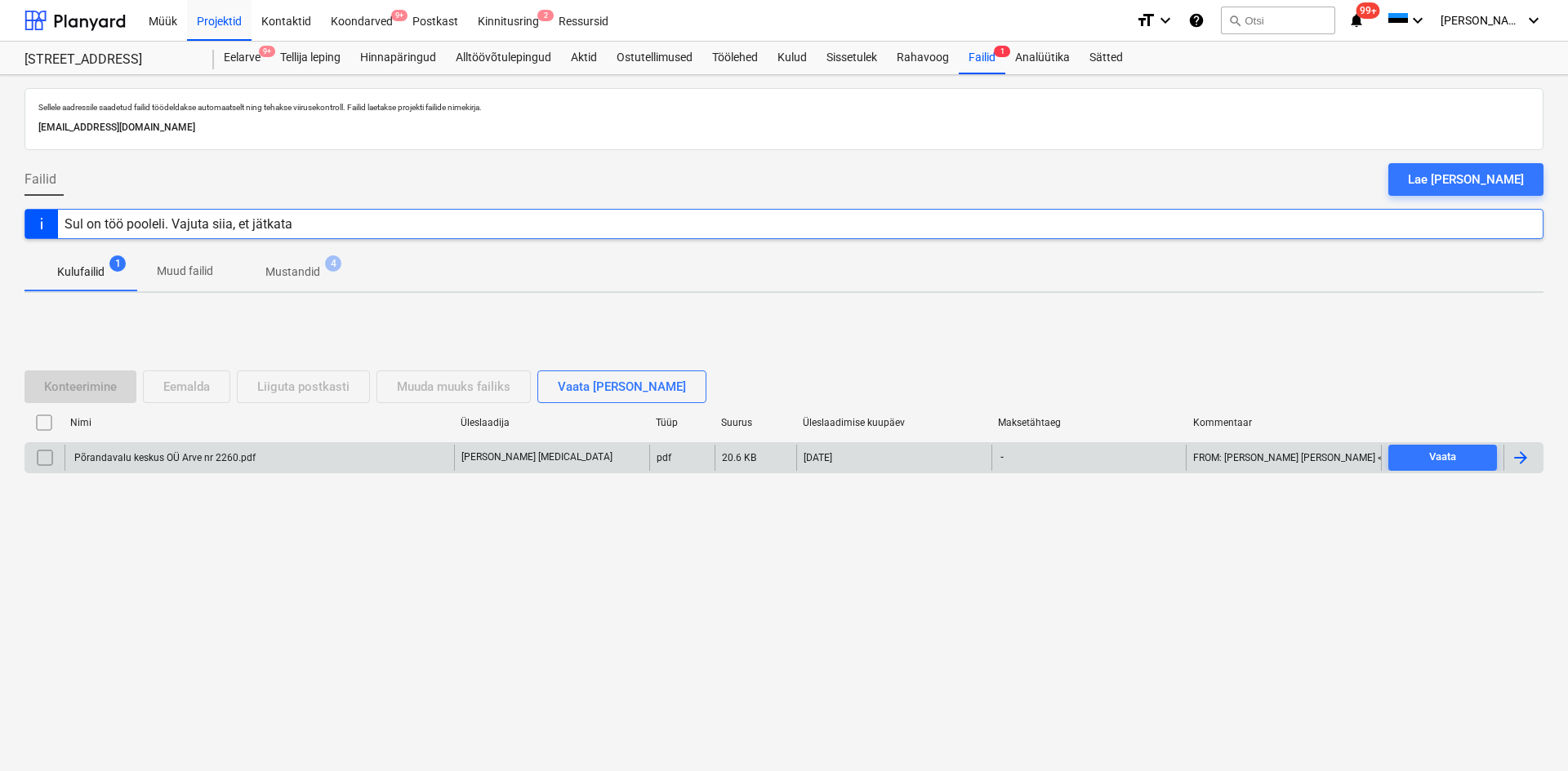
click at [1525, 452] on div at bounding box center [1520, 458] width 19 height 19
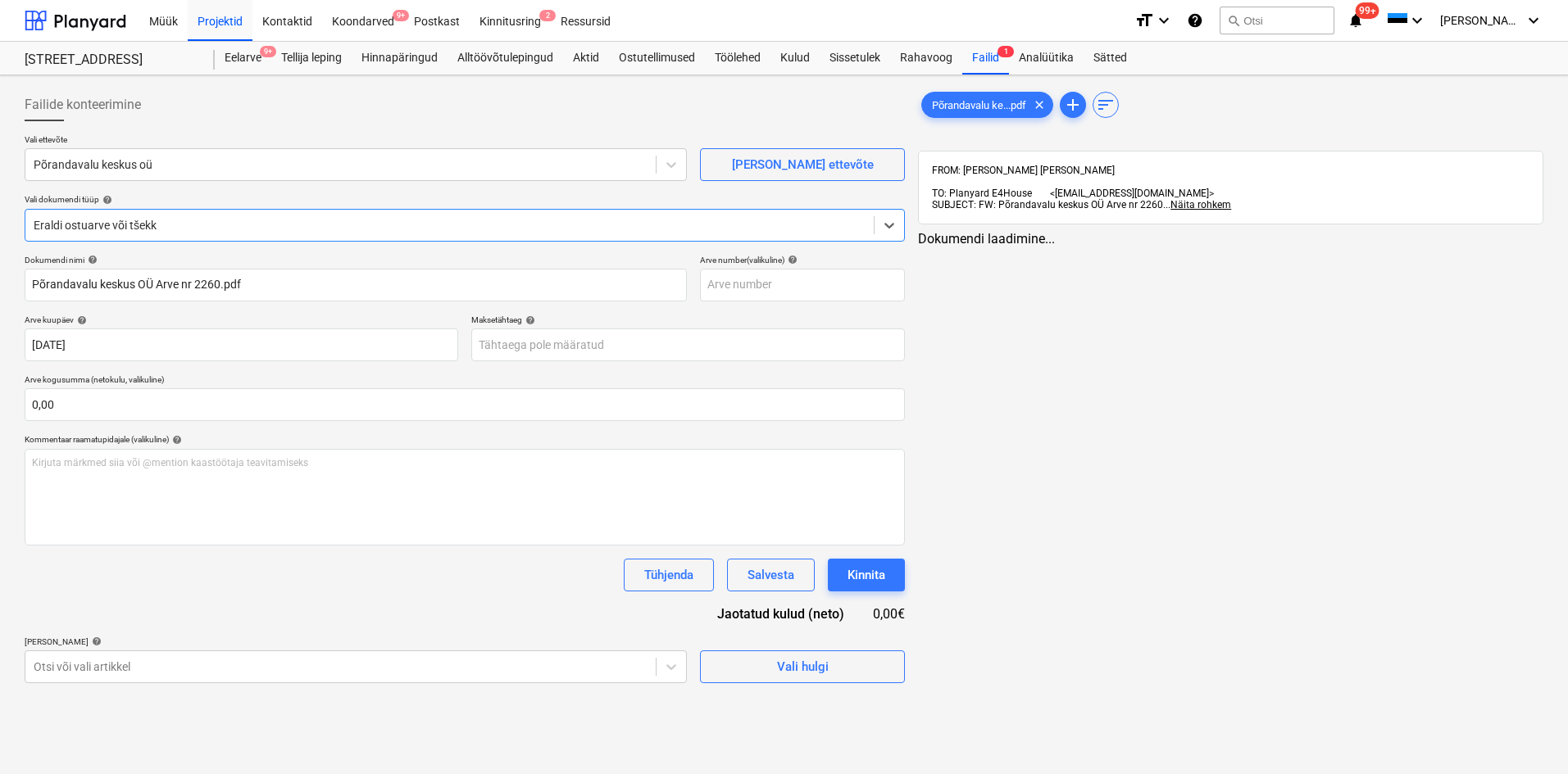
type input "Põrandavalu keskus OÜ Arve nr 2260.pdf"
type input "[DATE]"
click at [676, 675] on body "Müük Projektid Kontaktid Koondarved 9+ Postkast Kinnitusring 2 Ressursid format…" at bounding box center [784, 387] width 1568 height 774
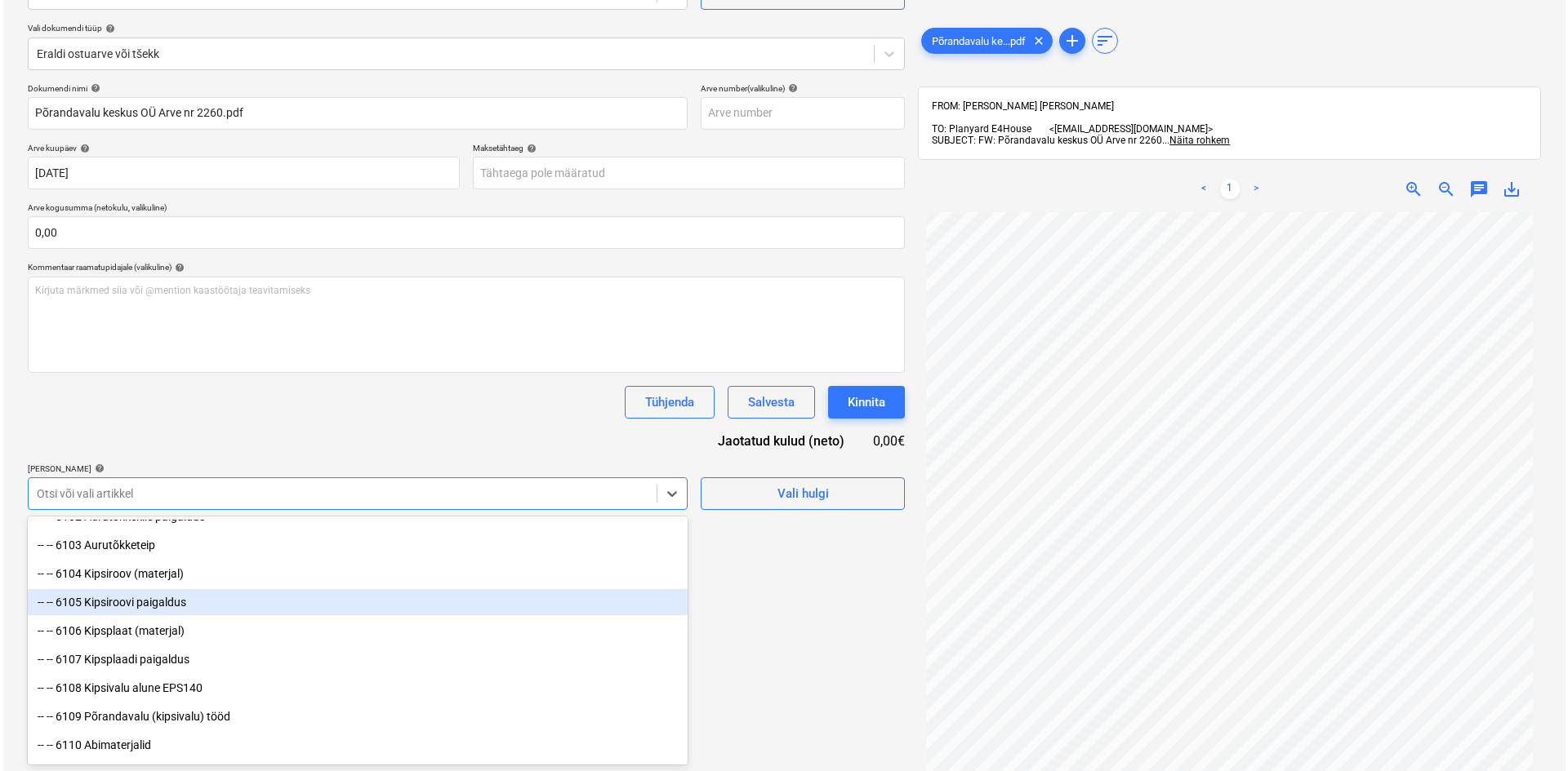
scroll to position [4245, 0]
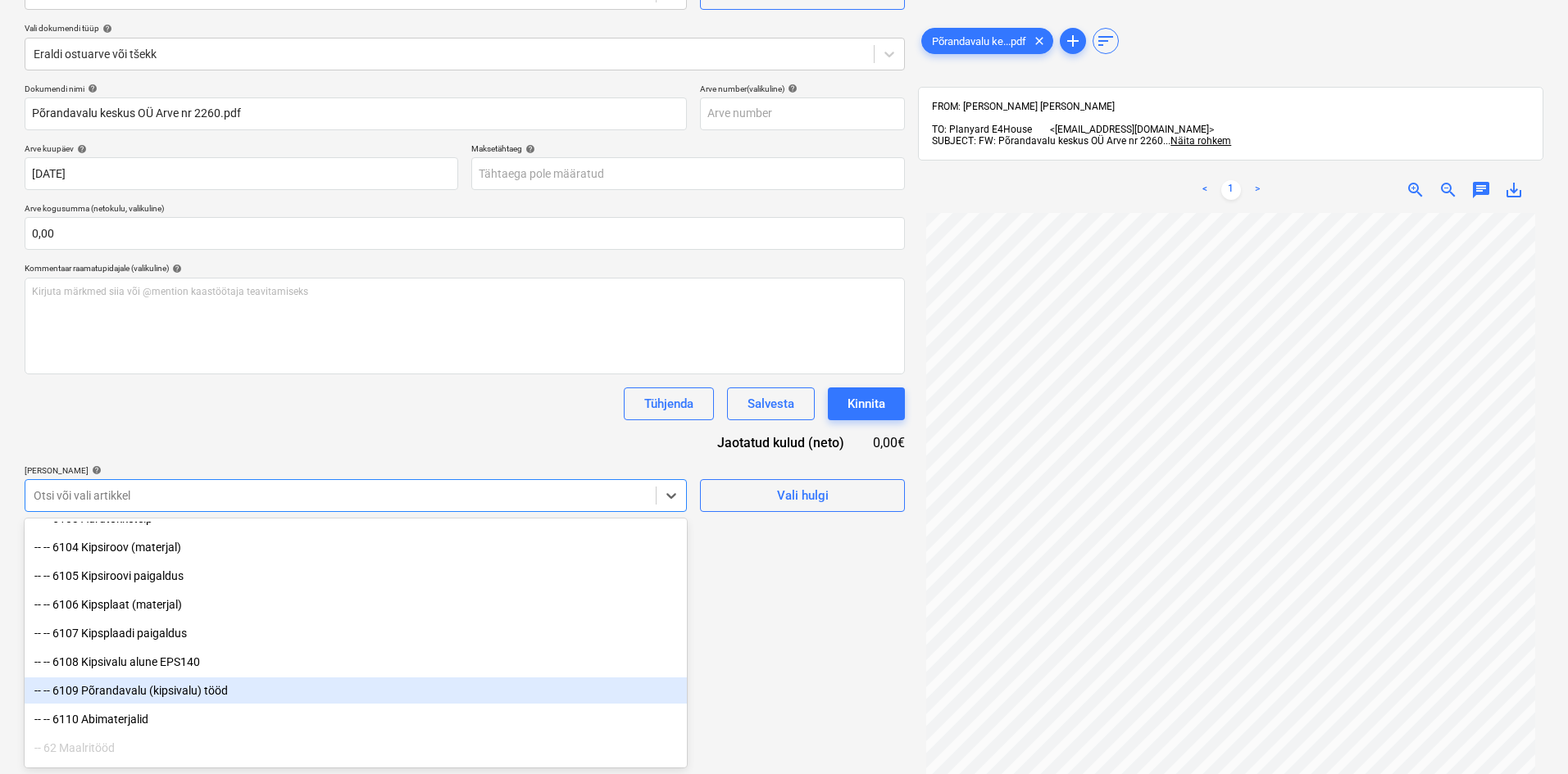
click at [122, 689] on div "-- -- 6109 Põrandavalu (kipsivalu) tööd" at bounding box center [355, 690] width 662 height 26
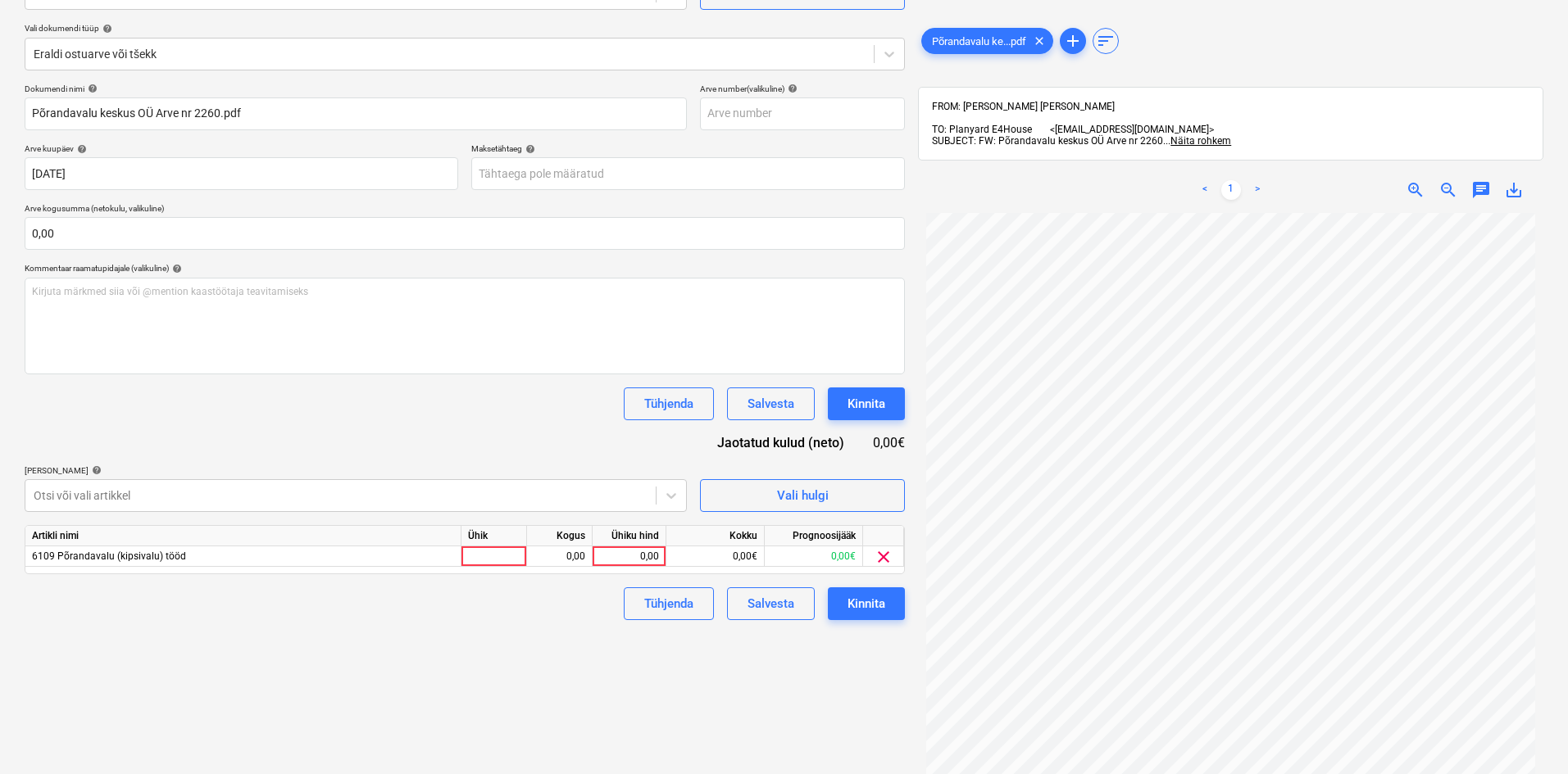
click at [798, 718] on div "Failide konteerimine Vali ettevõte Põrandavalu keskus oü [PERSON_NAME] uus ette…" at bounding box center [466, 370] width 894 height 919
click at [492, 559] on div at bounding box center [494, 556] width 65 height 20
type input "tk"
click at [578, 555] on div "0,00" at bounding box center [559, 556] width 52 height 20
type input "1"
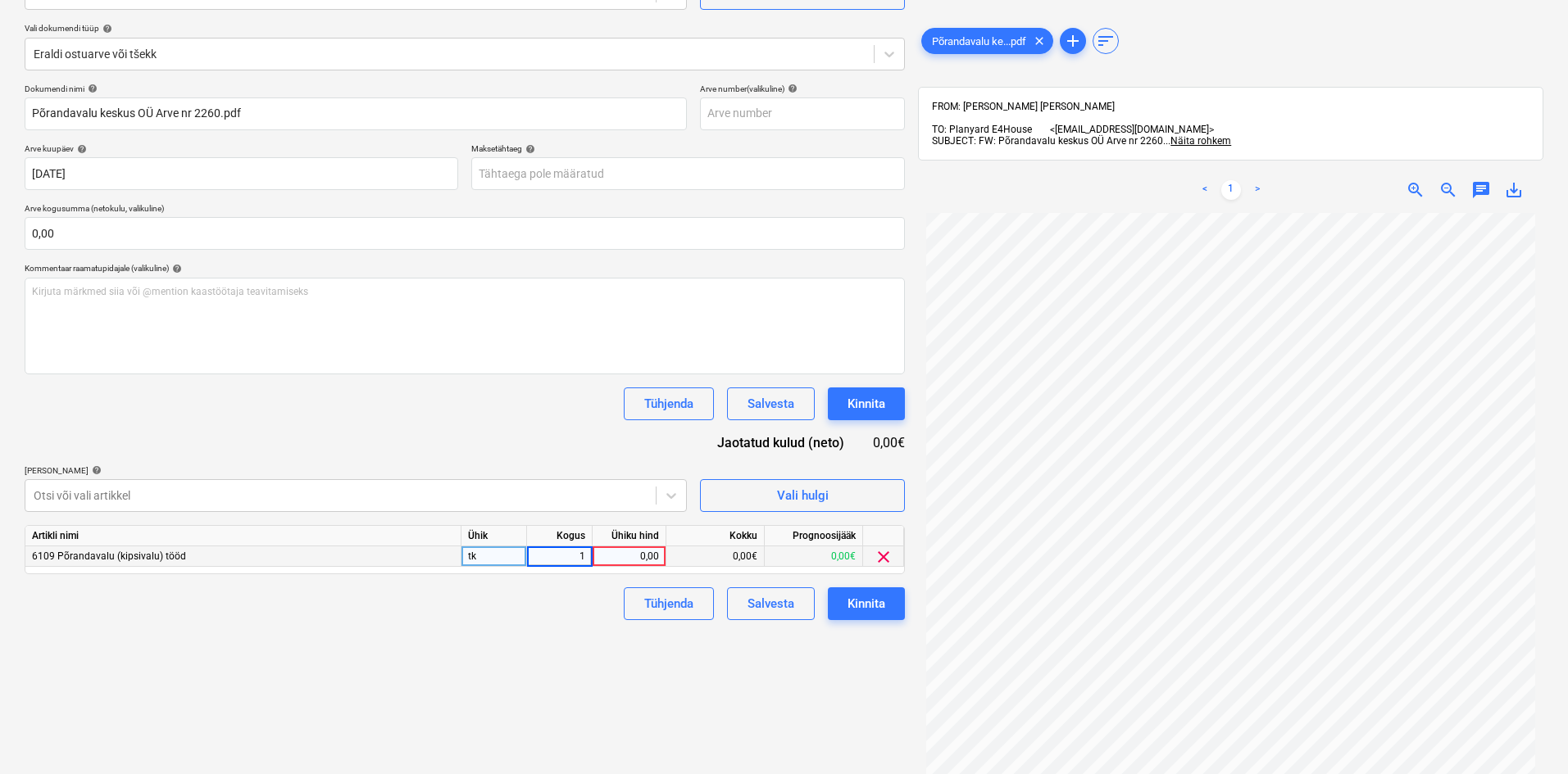
click at [655, 554] on div "0,00" at bounding box center [628, 556] width 59 height 20
type input "2980"
click at [606, 641] on div "Failide konteerimine Vali ettevõte Põrandavalu keskus oü [PERSON_NAME] uus ette…" at bounding box center [466, 370] width 894 height 919
click at [875, 602] on div "Kinnita" at bounding box center [866, 604] width 38 height 21
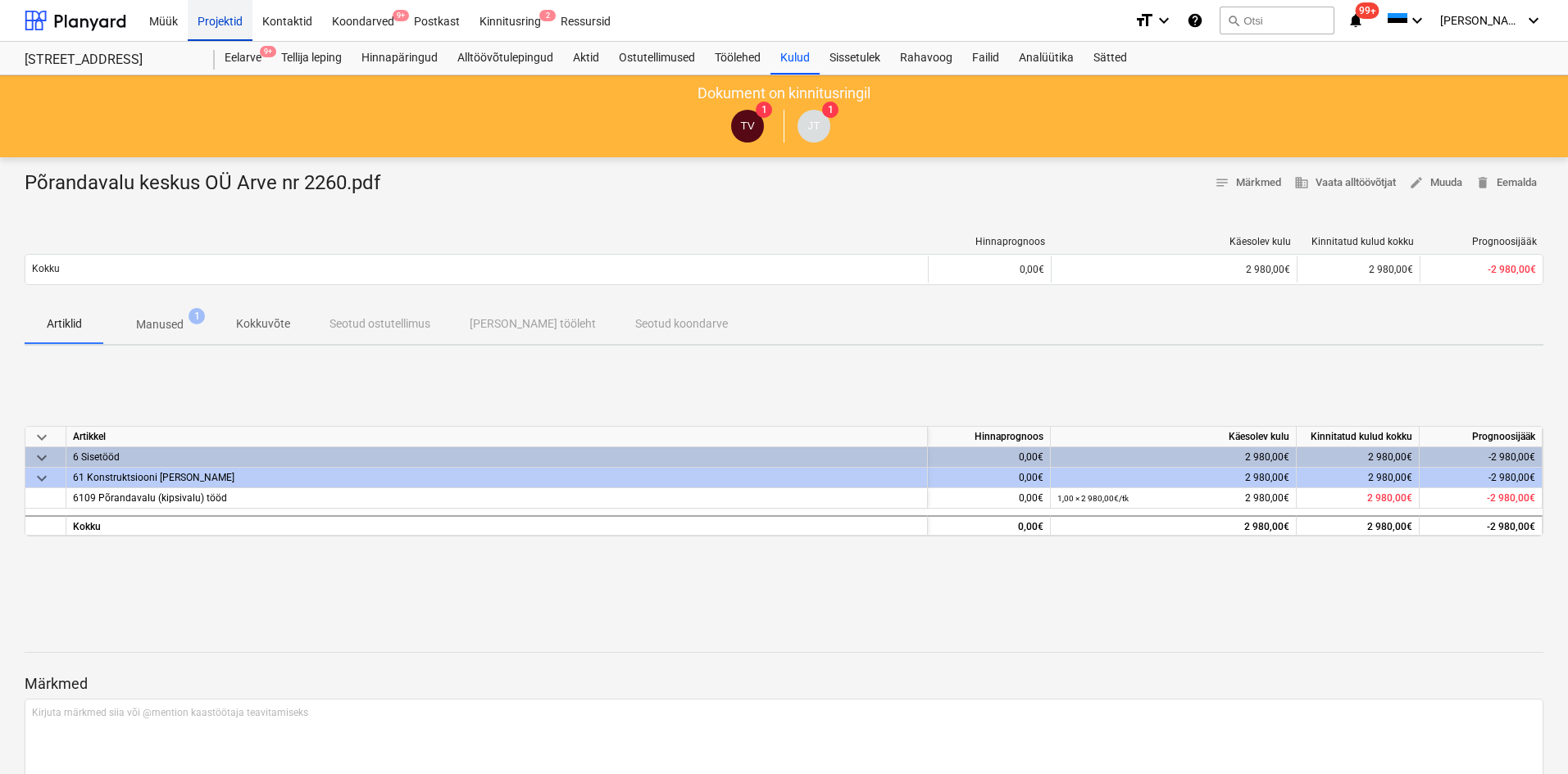
click at [224, 19] on div "Projektid" at bounding box center [220, 19] width 65 height 42
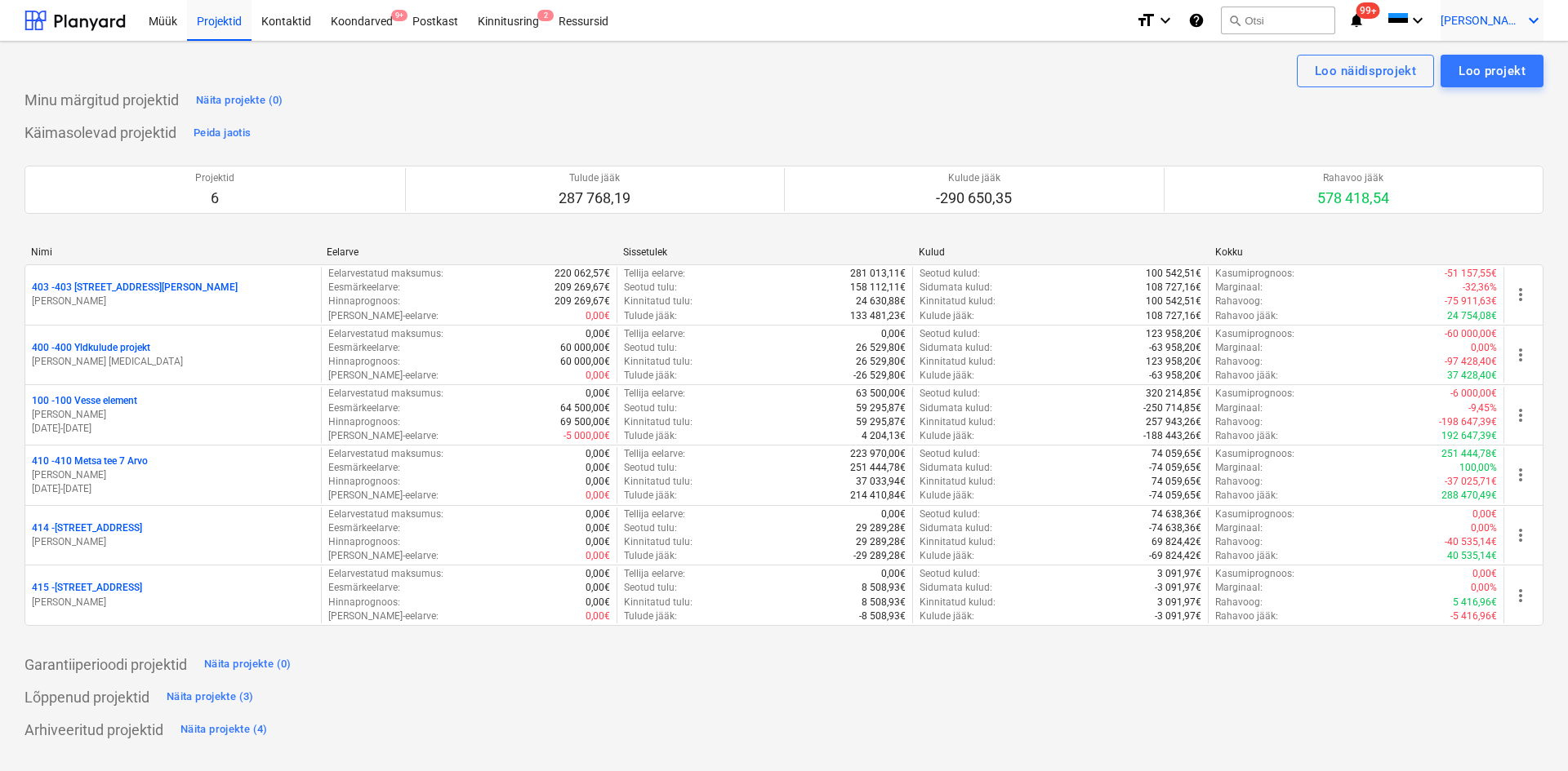
click at [1535, 21] on icon "keyboard_arrow_down" at bounding box center [1534, 20] width 19 height 19
click at [1469, 95] on div "Logi välja" at bounding box center [1494, 89] width 98 height 26
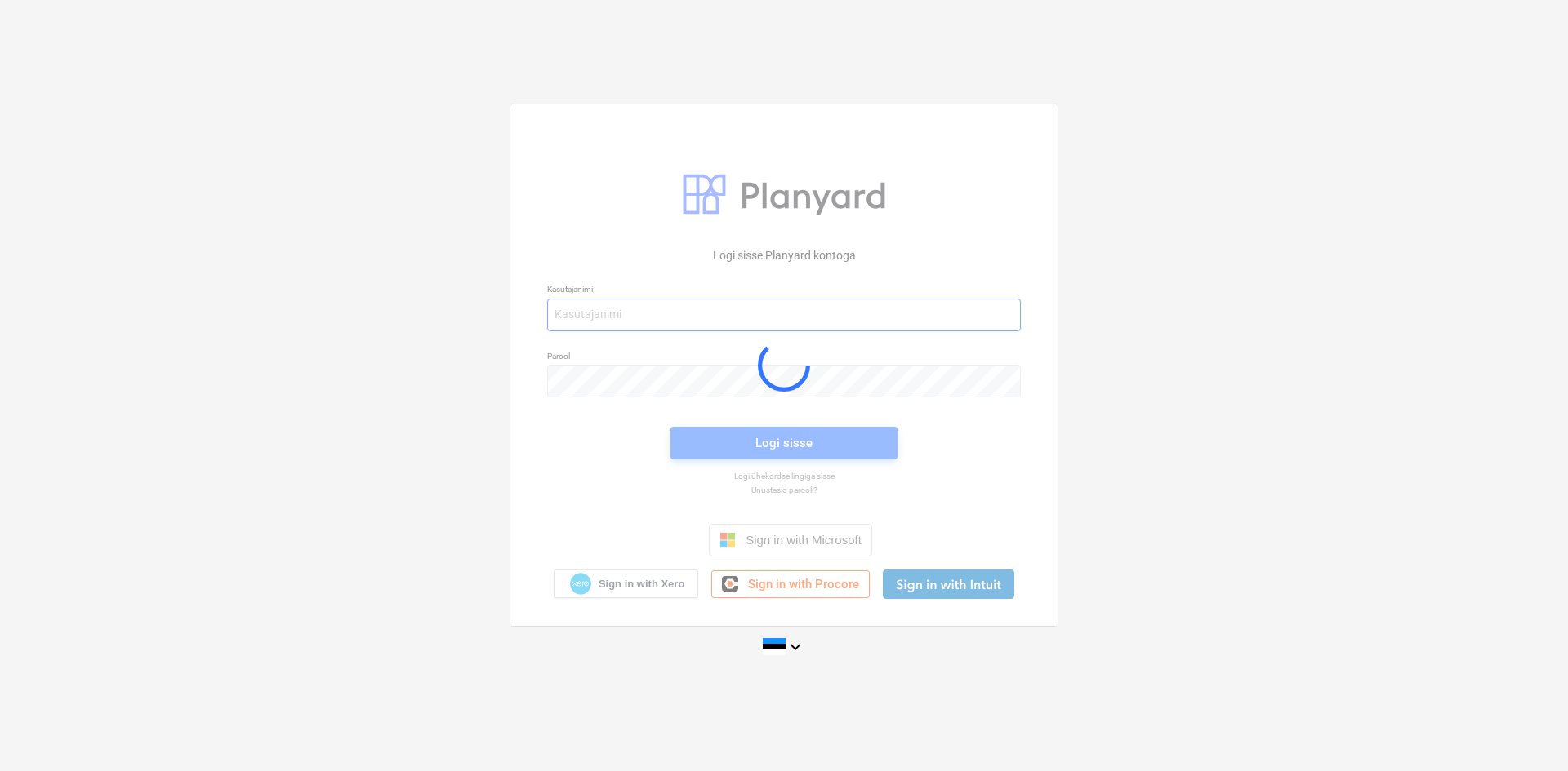
type input "[EMAIL_ADDRESS][DOMAIN_NAME]"
